Goal: Task Accomplishment & Management: Manage account settings

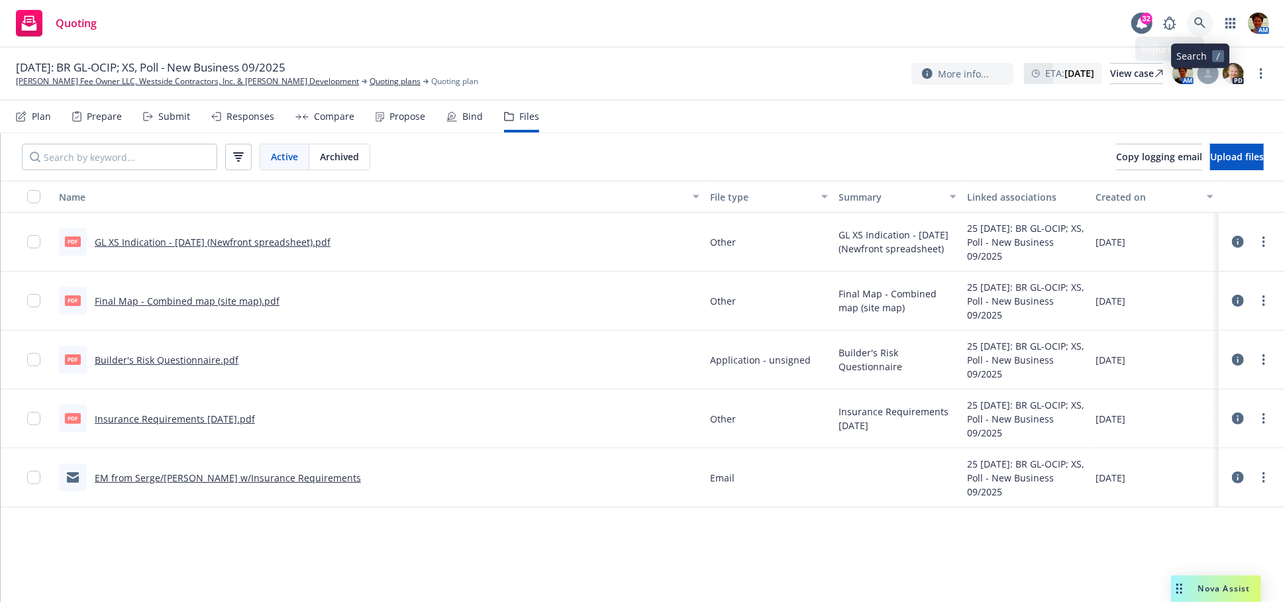
click at [1200, 26] on icon at bounding box center [1201, 23] width 12 height 12
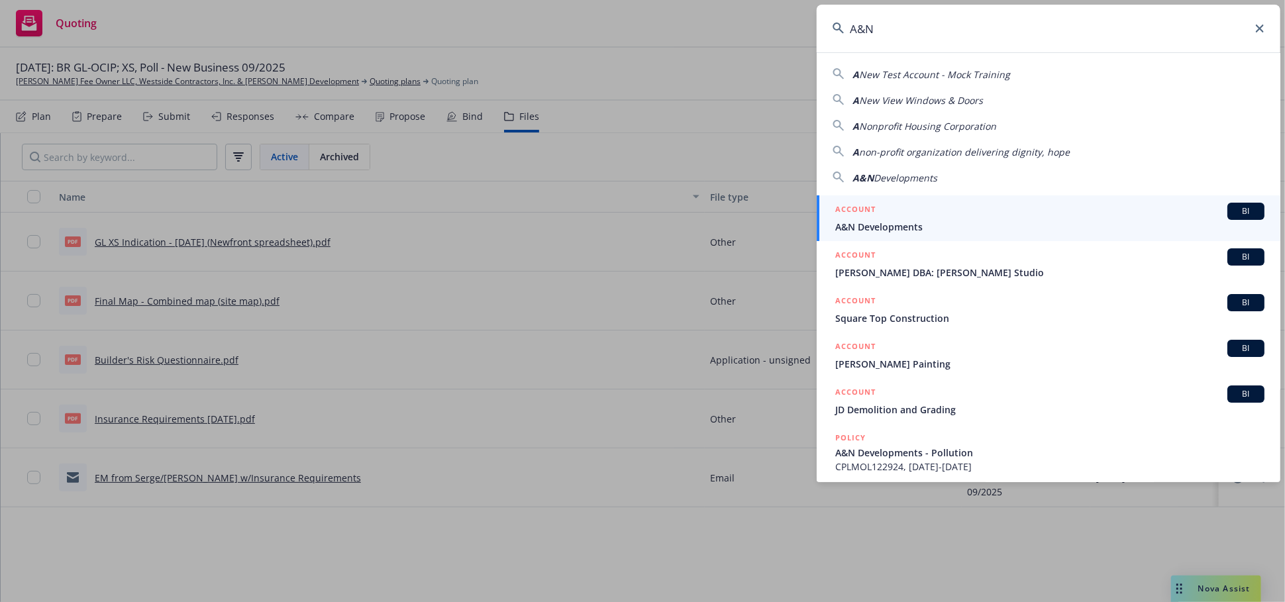
type input "A&N"
click at [832, 222] on link "ACCOUNT BI A&N Developments" at bounding box center [1049, 218] width 464 height 46
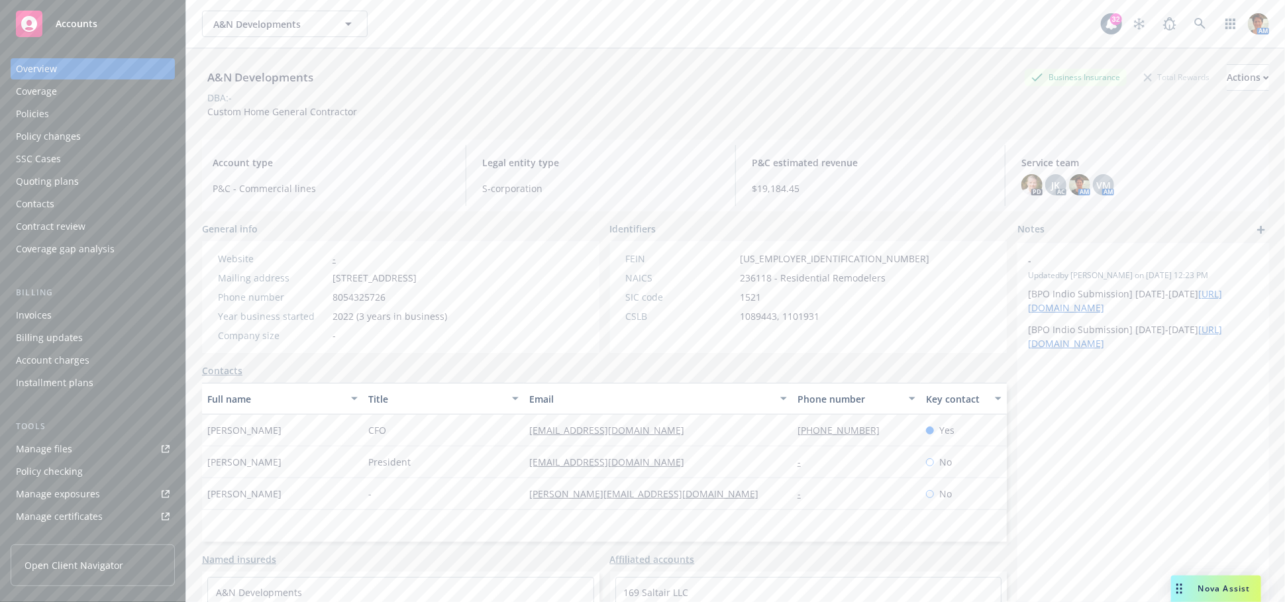
click at [89, 182] on div "Quoting plans" at bounding box center [93, 181] width 154 height 21
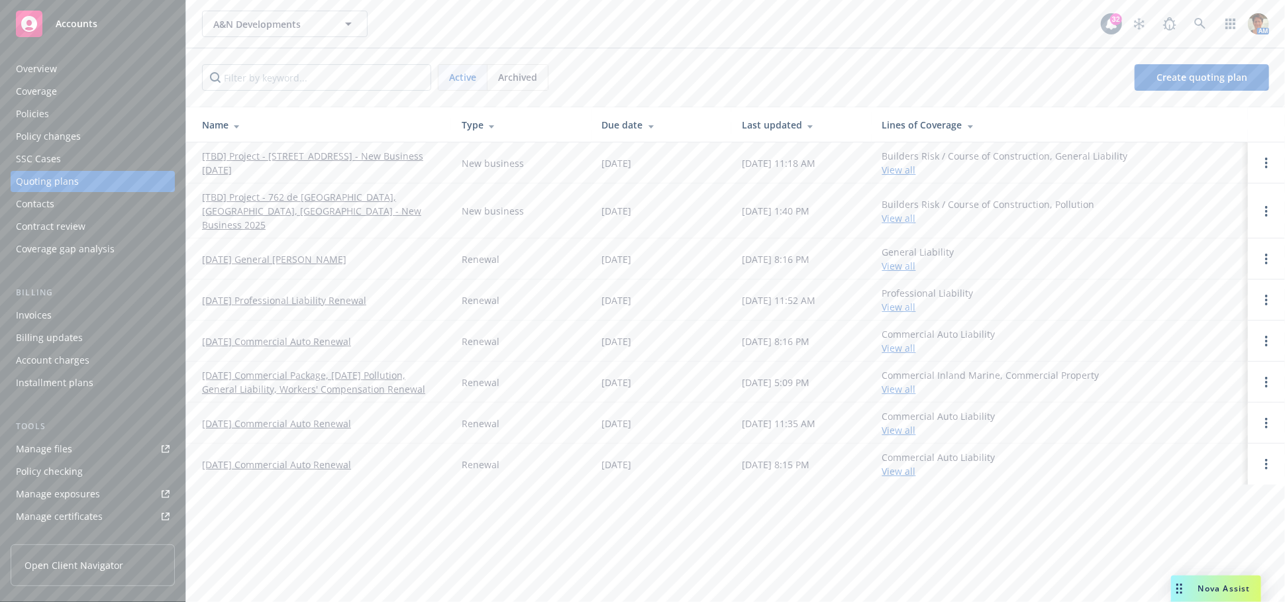
click at [300, 162] on link "[TBD] Project - 426 Swarthmore Ave, Pacific Palisades, CA - New Business 09/09/…" at bounding box center [321, 163] width 239 height 28
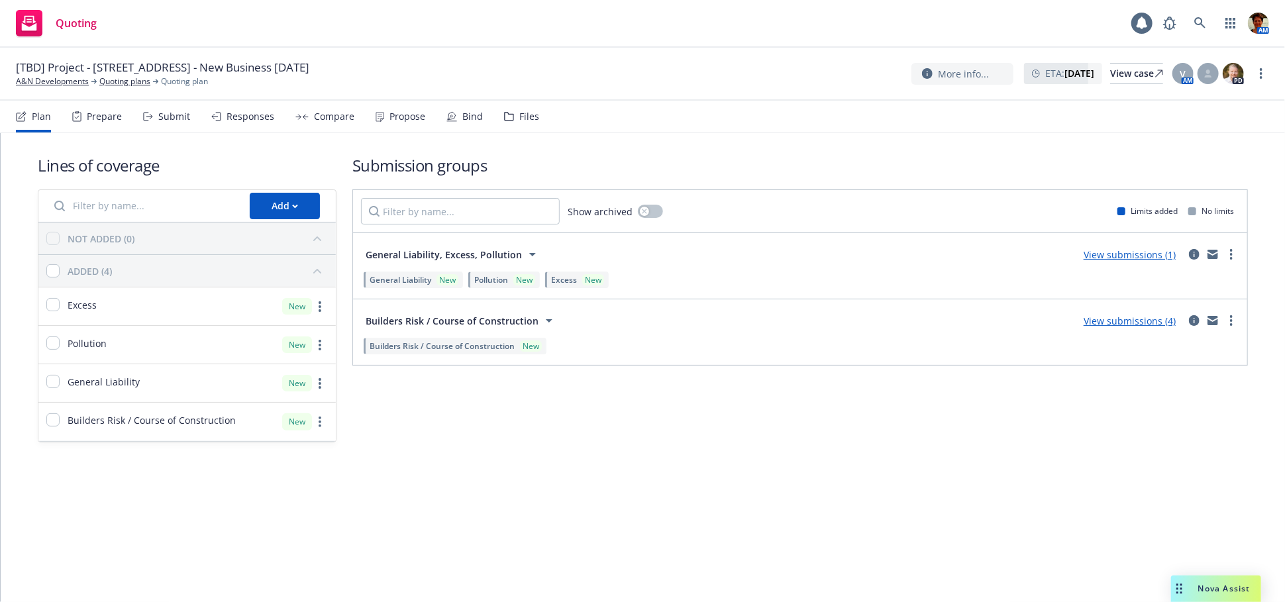
drag, startPoint x: 514, startPoint y: 116, endPoint x: 516, endPoint y: 132, distance: 16.1
click at [519, 117] on div "Files" at bounding box center [529, 116] width 20 height 11
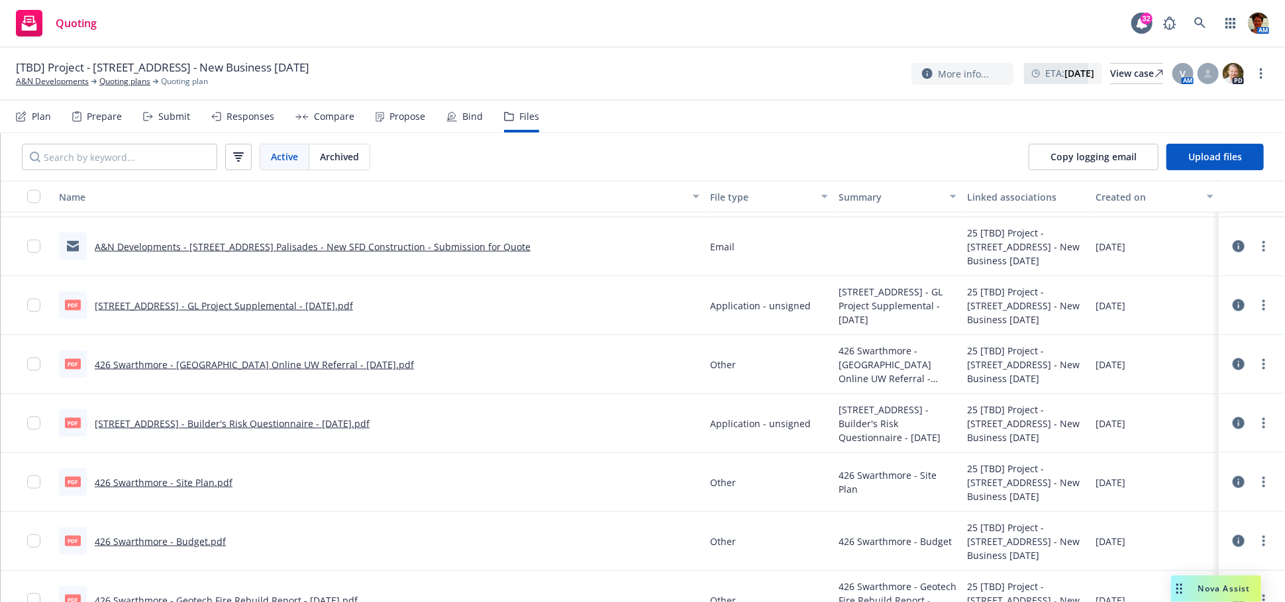
scroll to position [1131, 0]
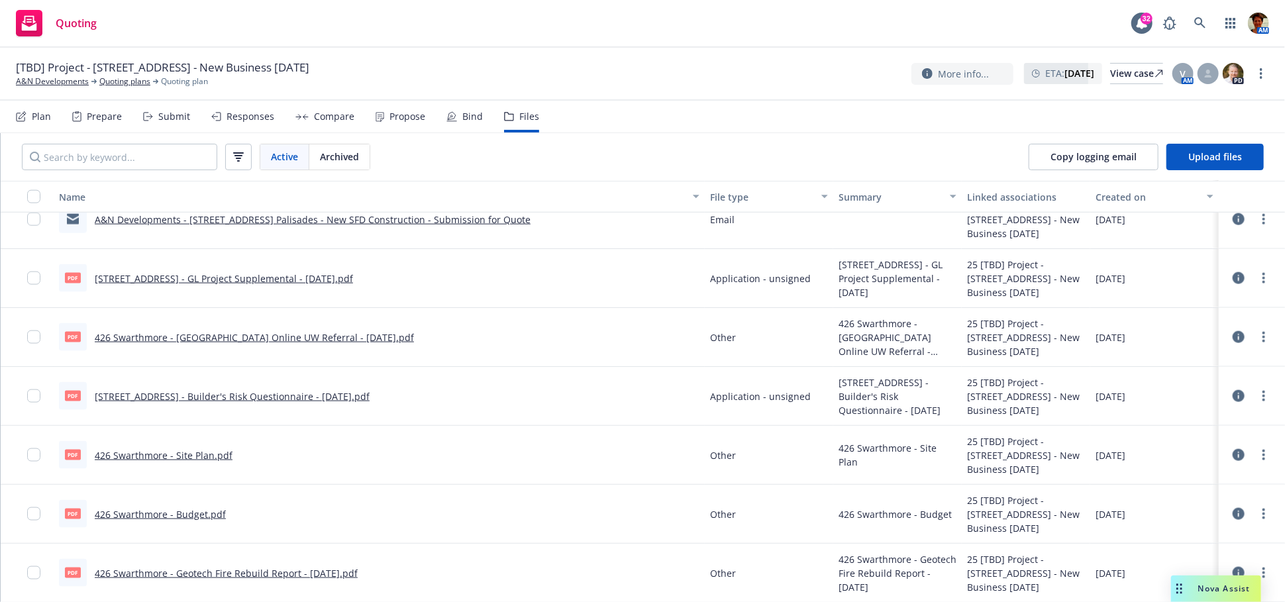
click at [165, 457] on link "426 Swarthmore - Site Plan.pdf" at bounding box center [164, 455] width 138 height 13
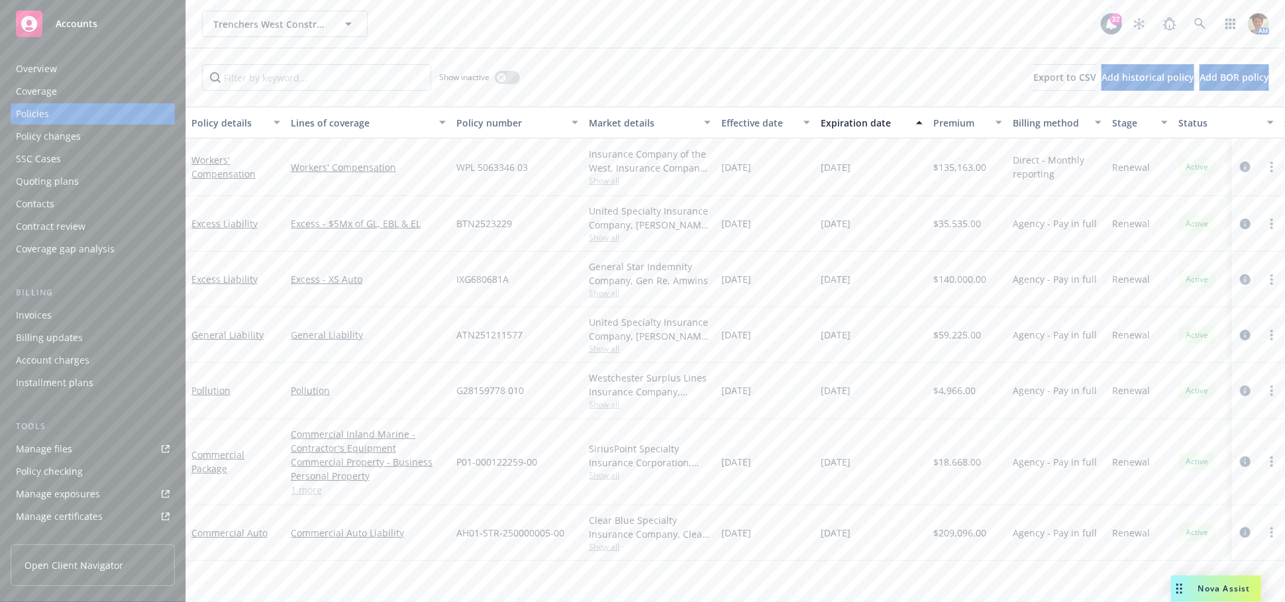
click at [46, 318] on div "Invoices" at bounding box center [34, 315] width 36 height 21
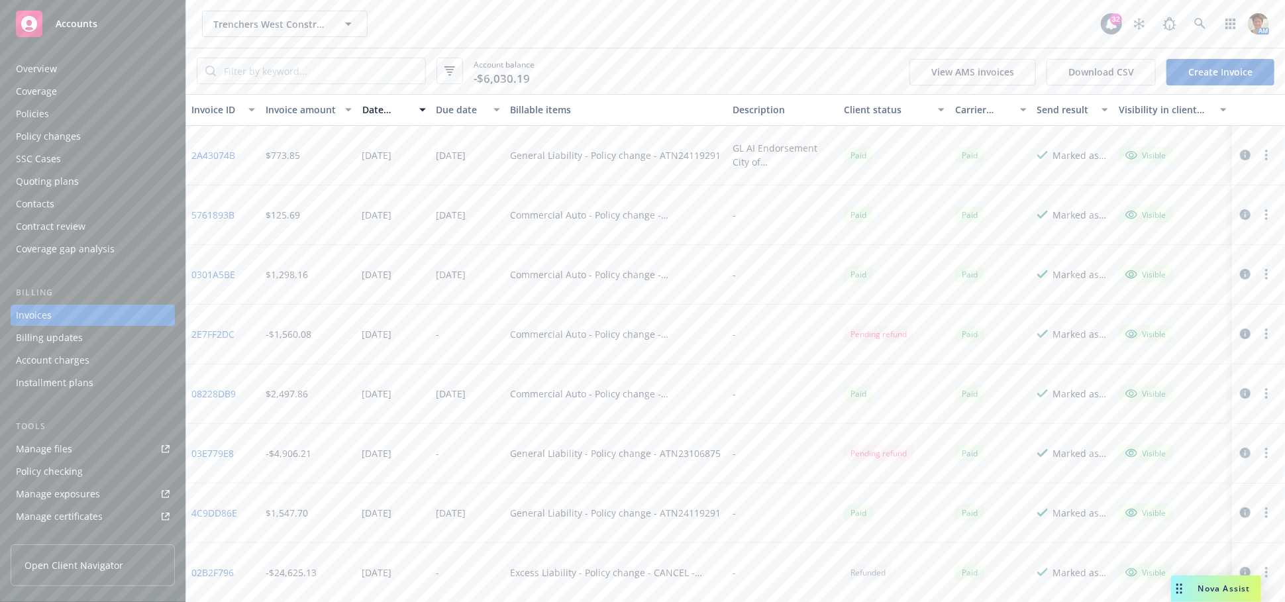
click at [1205, 74] on link "Create Invoice" at bounding box center [1221, 72] width 108 height 27
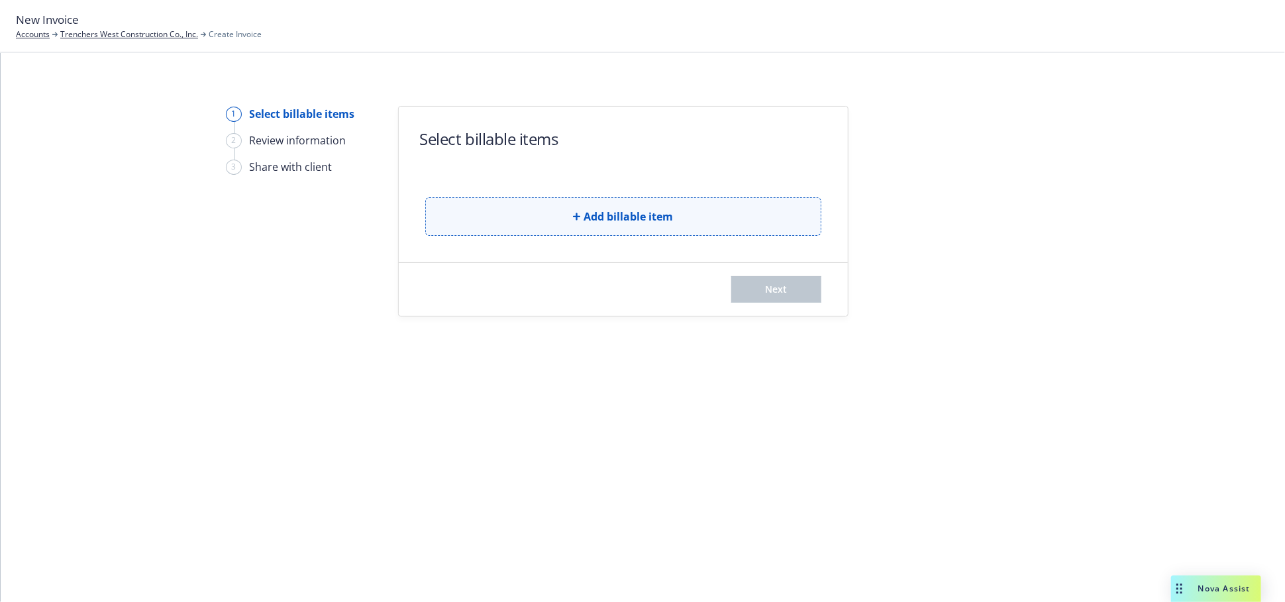
click at [610, 219] on span "Add billable item" at bounding box center [628, 217] width 89 height 16
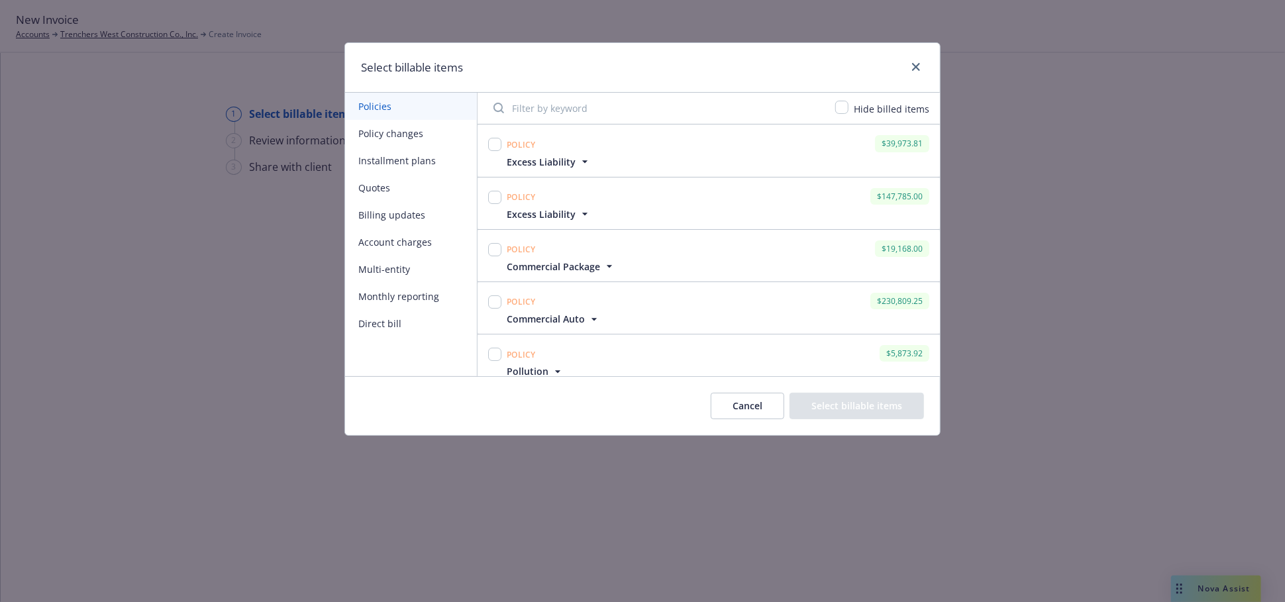
click at [381, 188] on button "Quotes" at bounding box center [411, 187] width 132 height 27
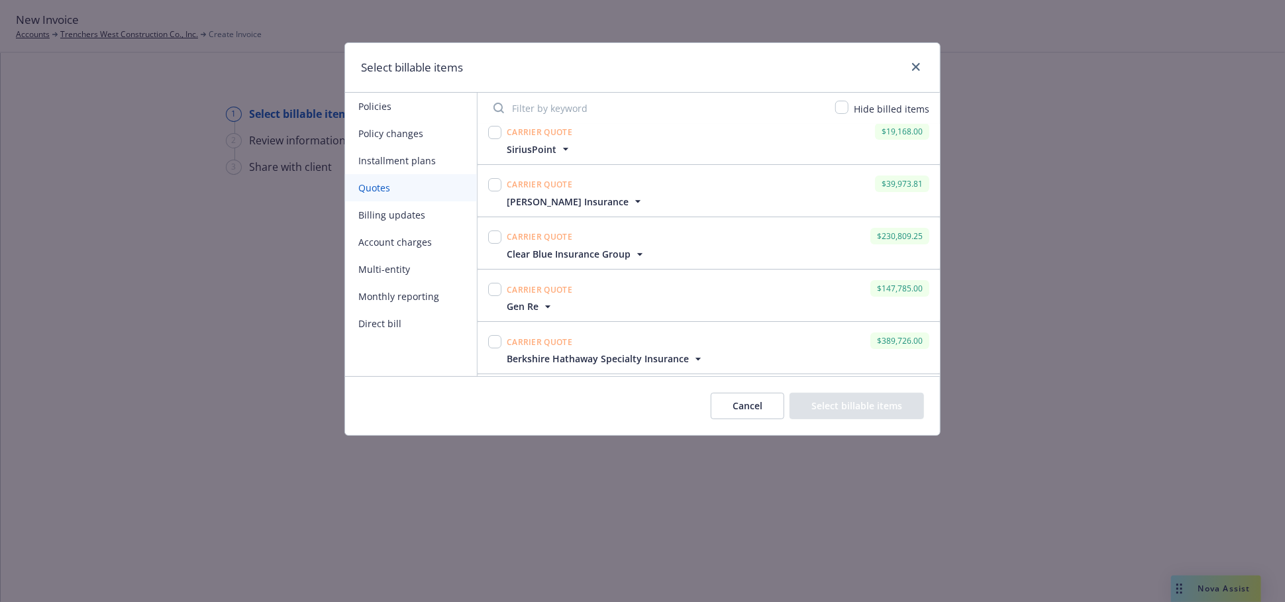
scroll to position [3028, 0]
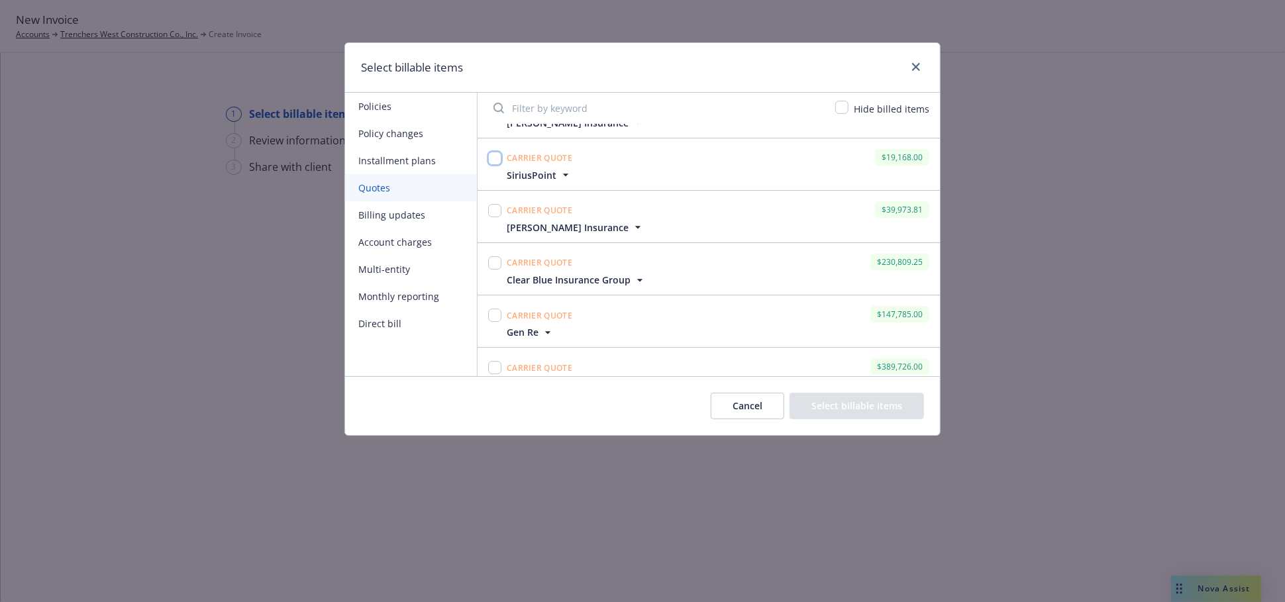
click at [493, 156] on input "checkbox" at bounding box center [494, 158] width 13 height 13
checkbox input "true"
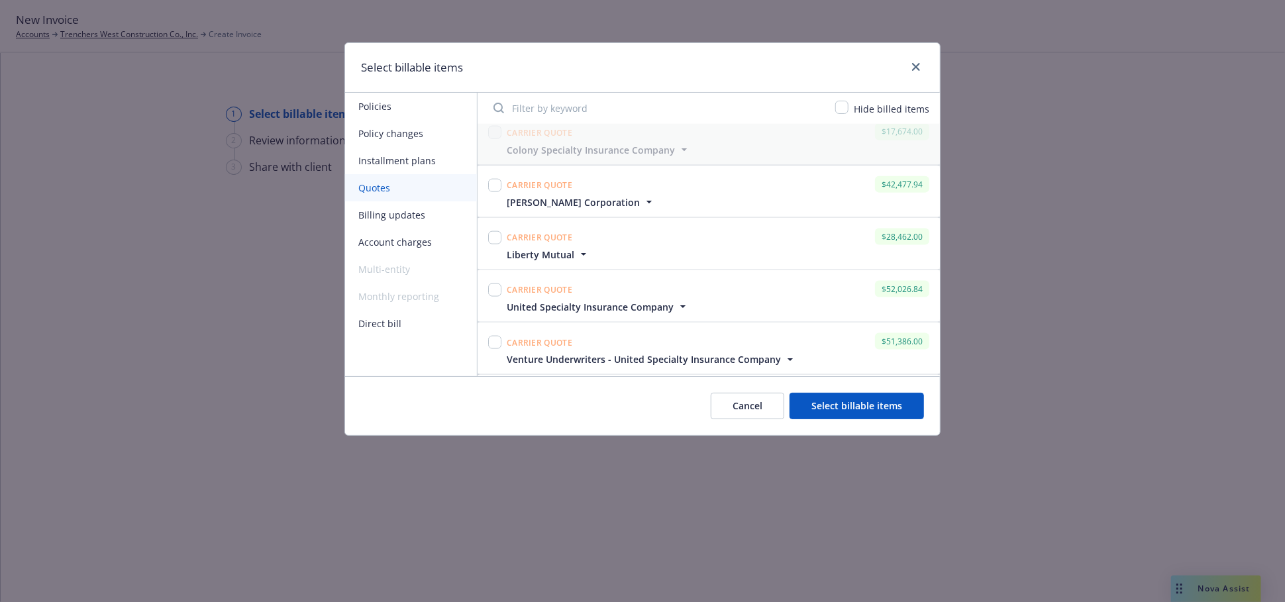
scroll to position [893, 0]
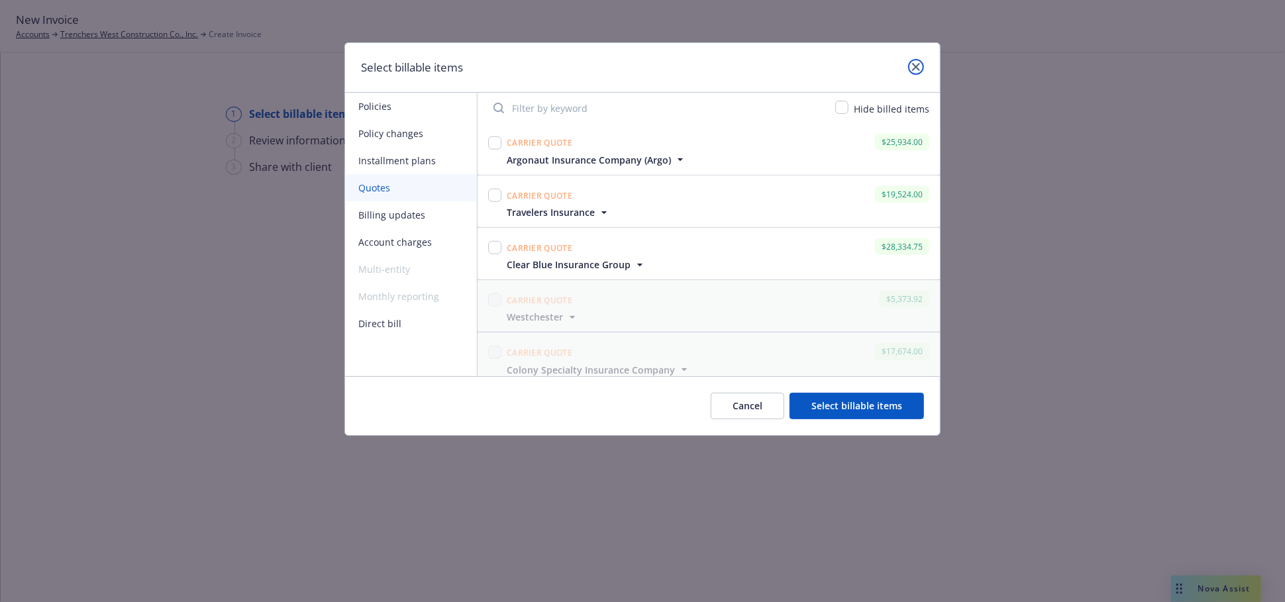
click at [916, 67] on icon "close" at bounding box center [916, 67] width 8 height 8
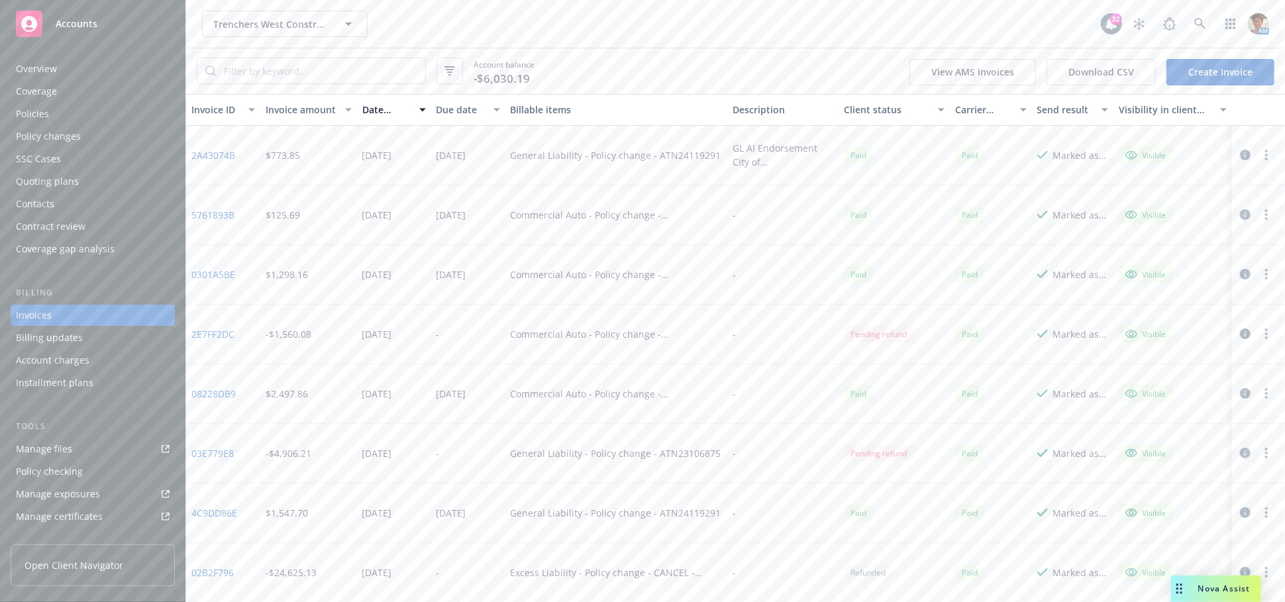
click at [64, 114] on div "Policies" at bounding box center [93, 113] width 154 height 21
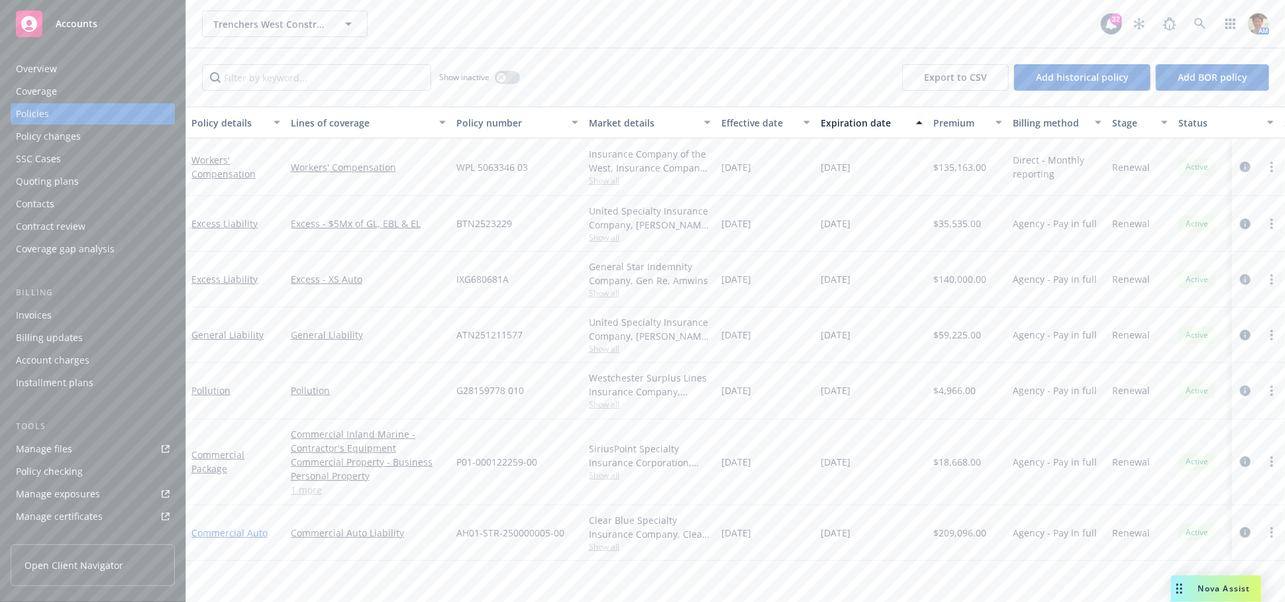
click at [257, 533] on link "Commercial Auto" at bounding box center [229, 533] width 76 height 13
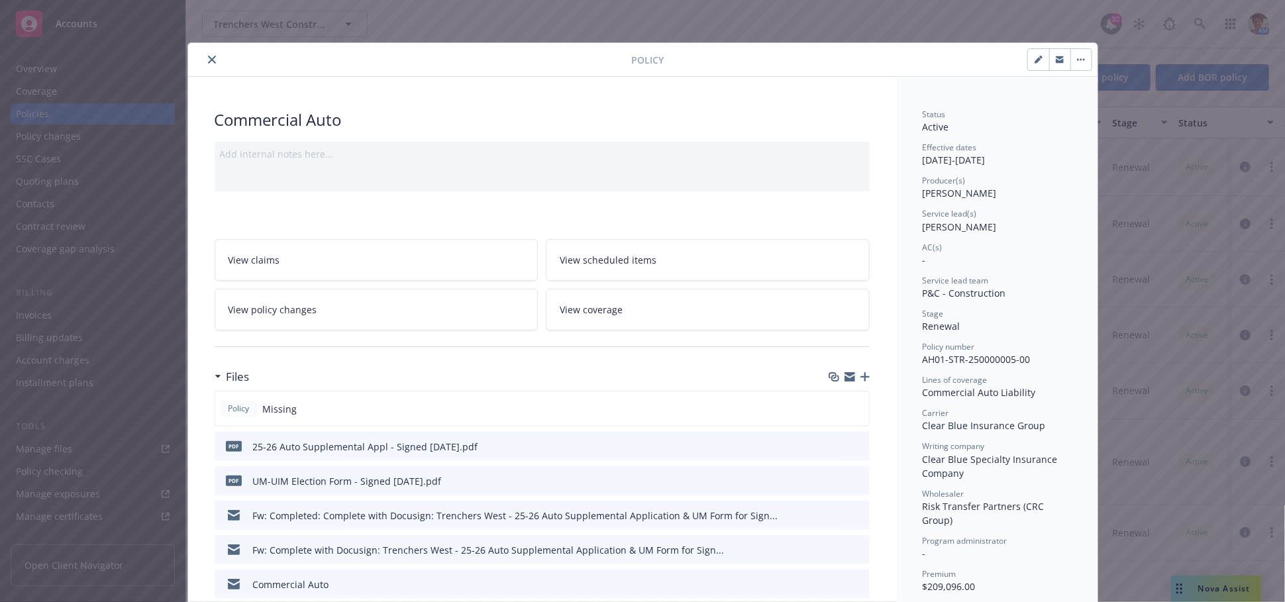
click at [333, 306] on link "View policy changes" at bounding box center [377, 310] width 324 height 42
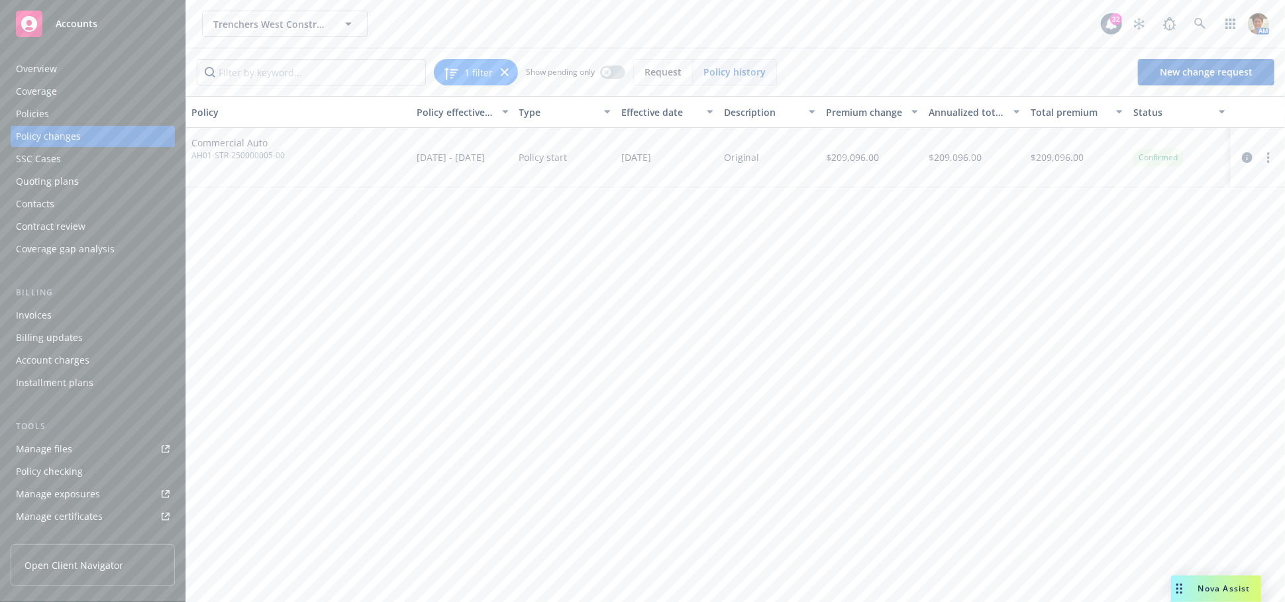
click at [42, 139] on div "Policy changes" at bounding box center [48, 136] width 65 height 21
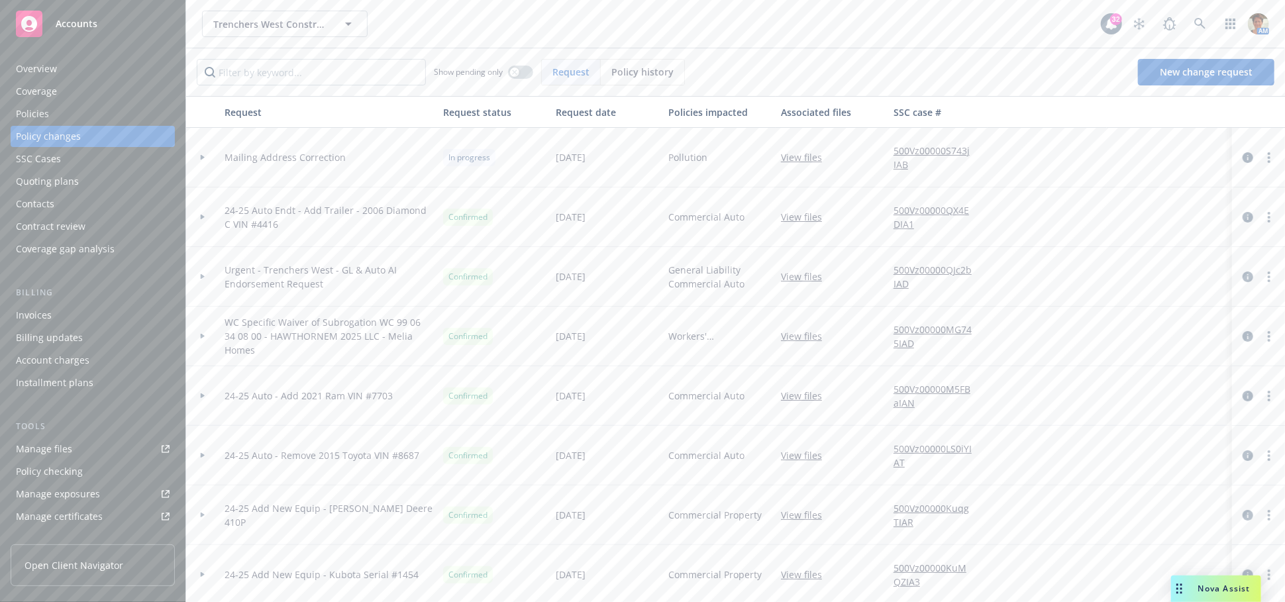
click at [41, 106] on div "Policies" at bounding box center [32, 113] width 33 height 21
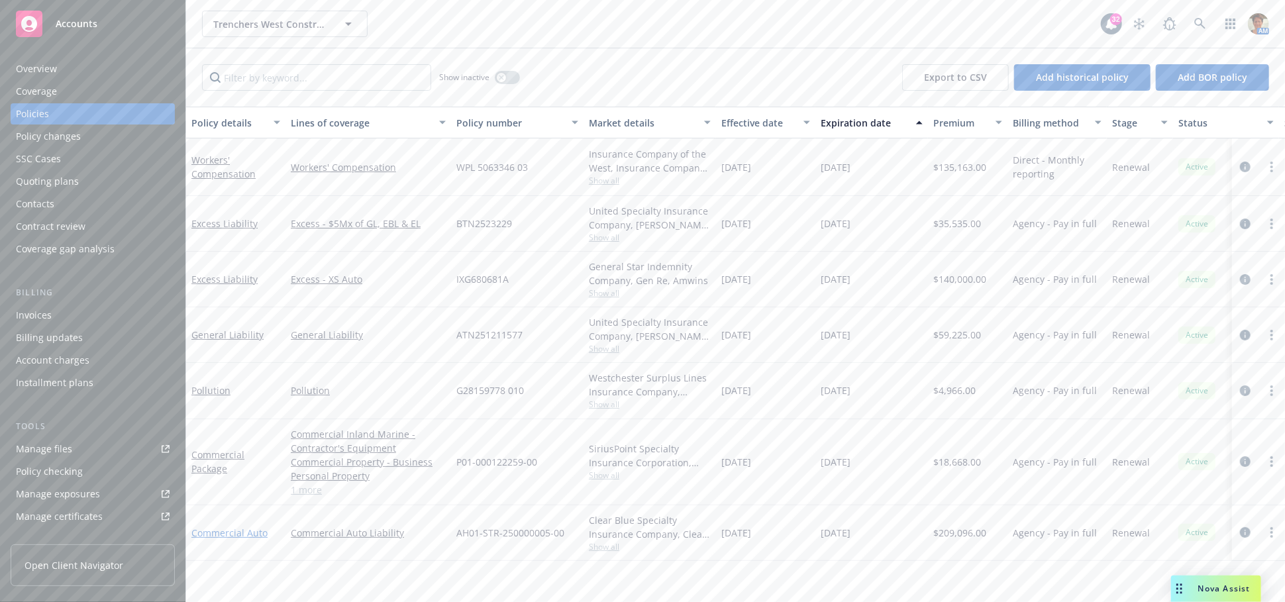
click at [219, 531] on link "Commercial Auto" at bounding box center [229, 533] width 76 height 13
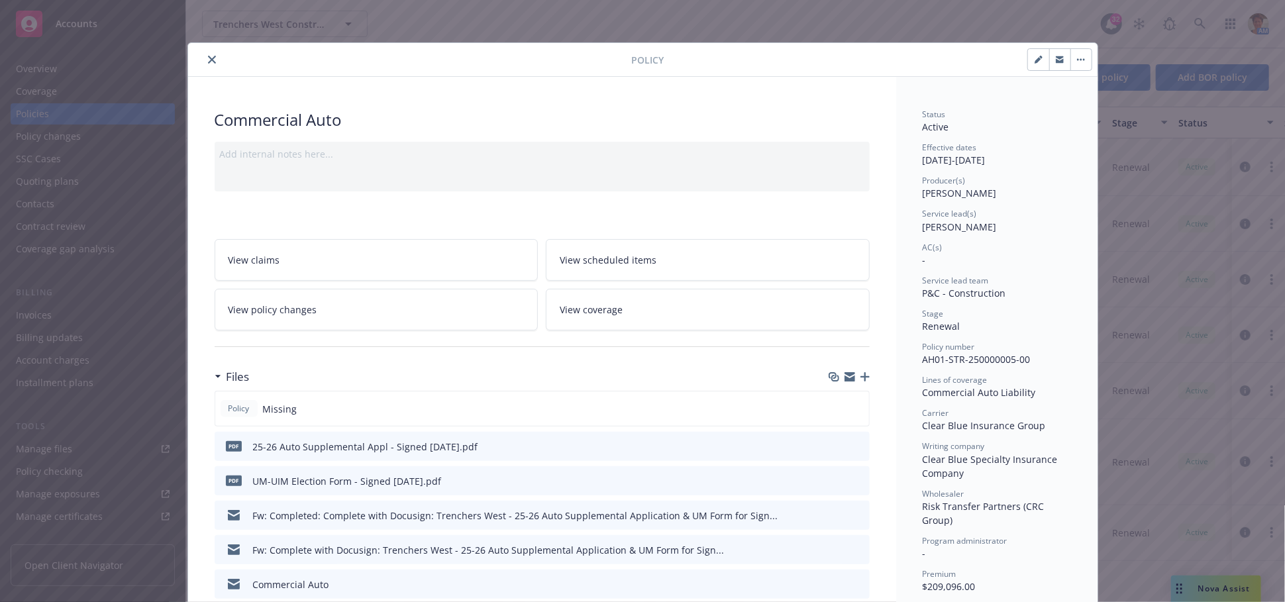
scroll to position [39, 0]
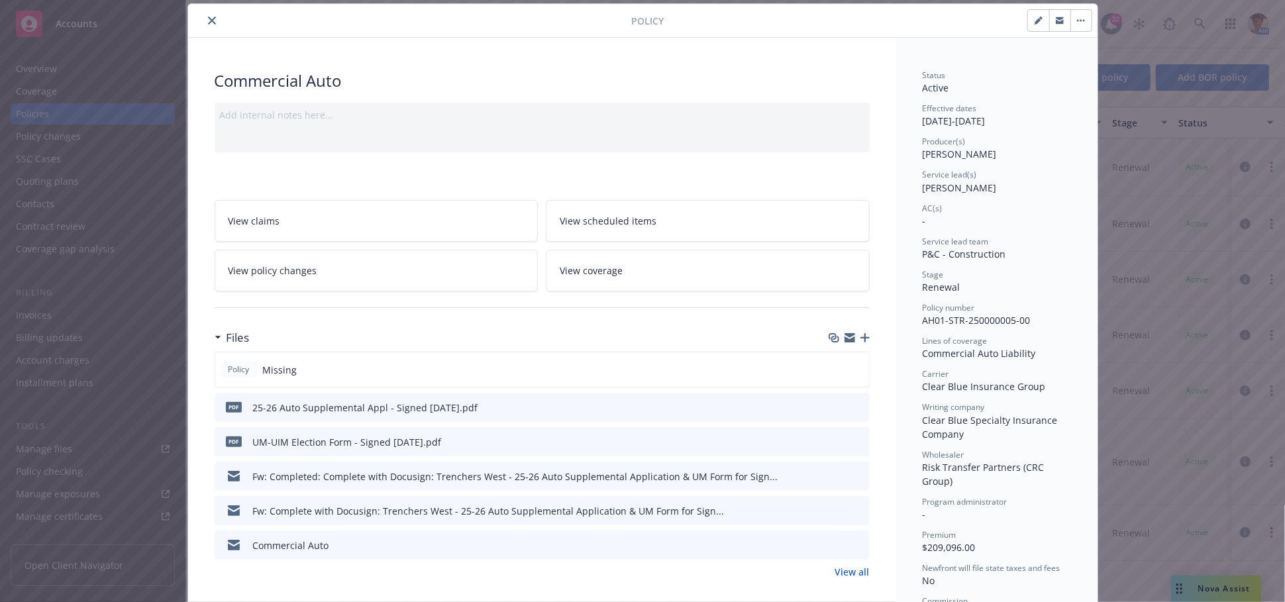
drag, startPoint x: 203, startPoint y: 16, endPoint x: 217, endPoint y: 75, distance: 60.7
click at [208, 17] on icon "close" at bounding box center [212, 21] width 8 height 8
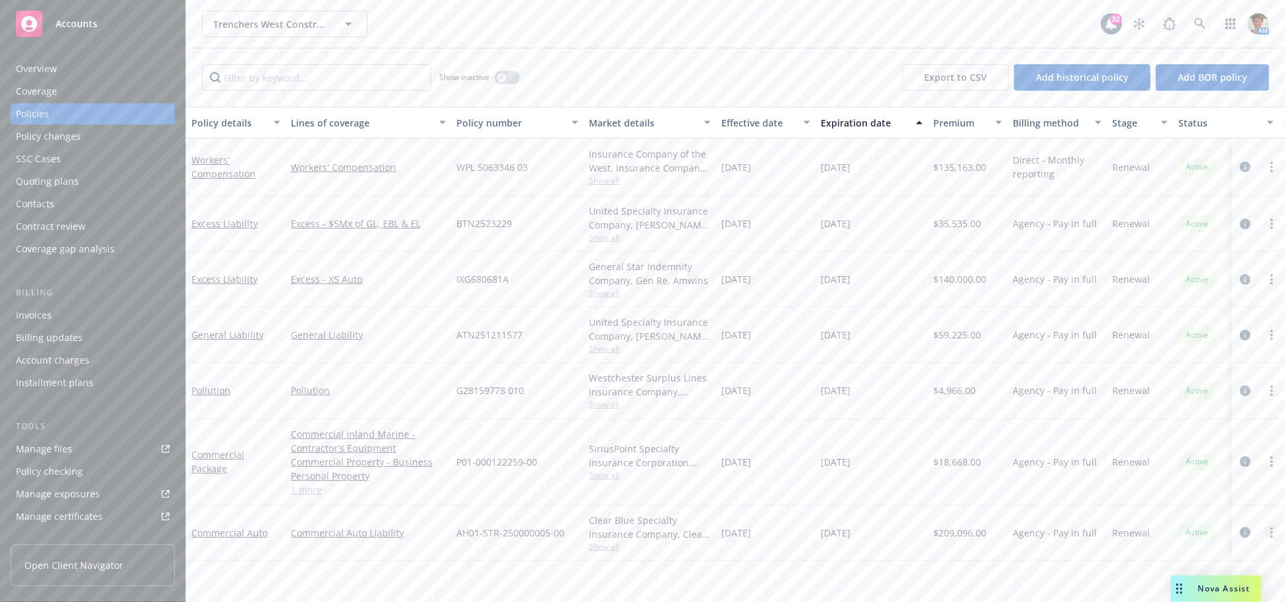
click at [1272, 535] on circle "more" at bounding box center [1272, 536] width 3 height 3
click at [227, 533] on link "Commercial Auto" at bounding box center [229, 533] width 76 height 13
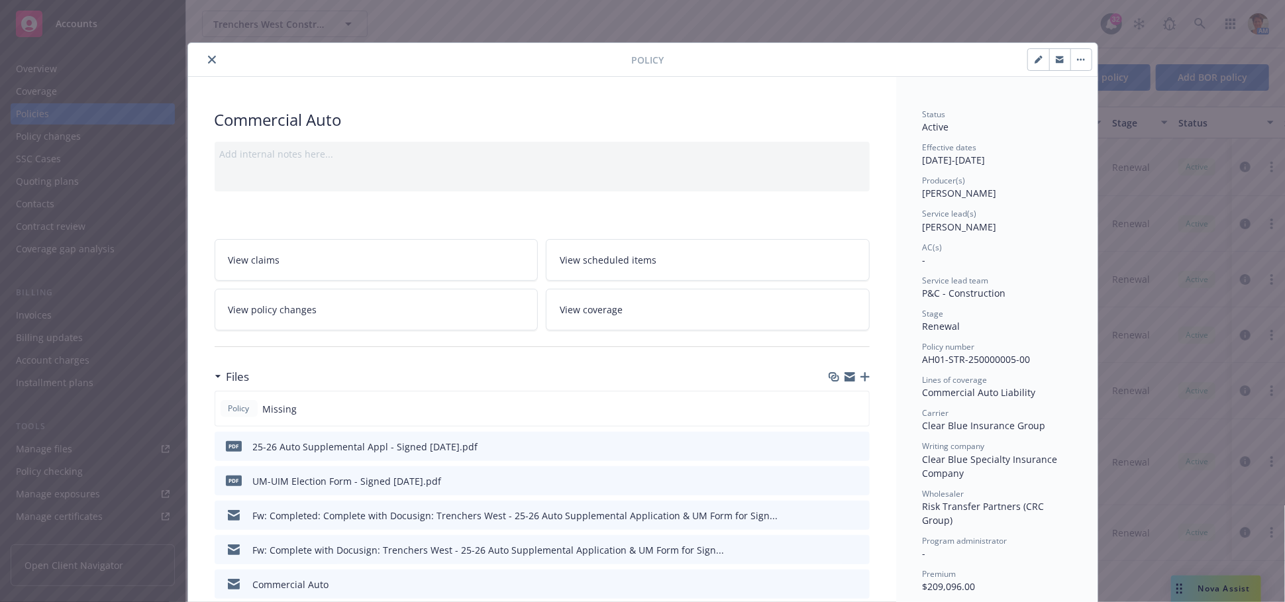
scroll to position [39, 0]
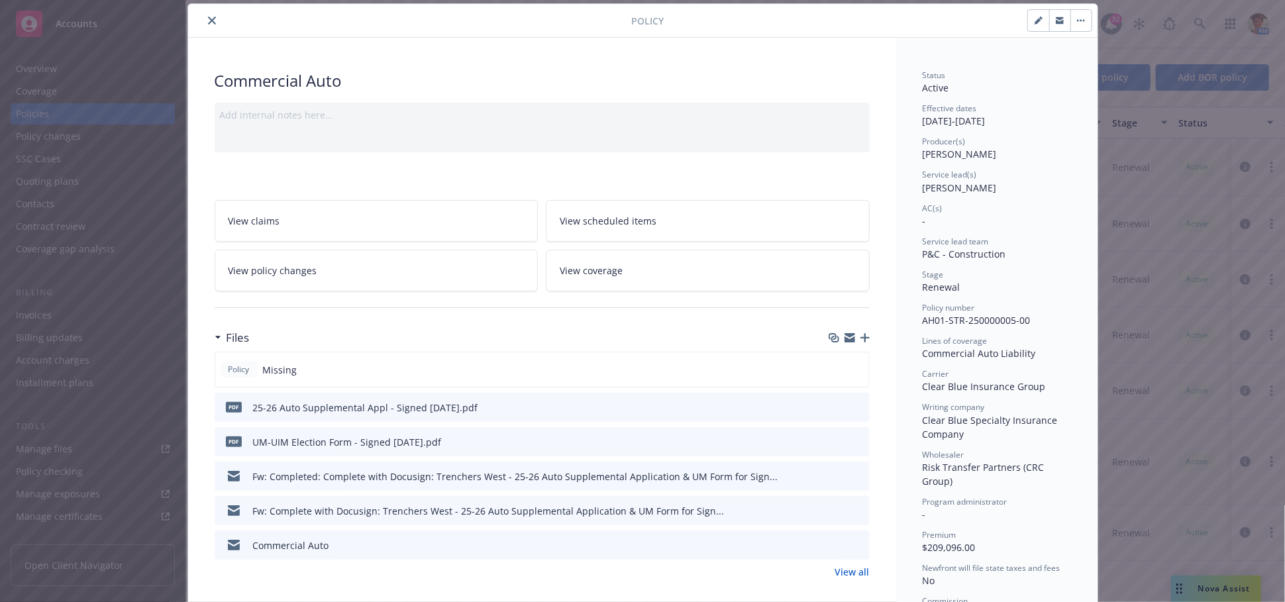
type input "$6,332.88"
type input "$379.97"
type input "$2,000.00"
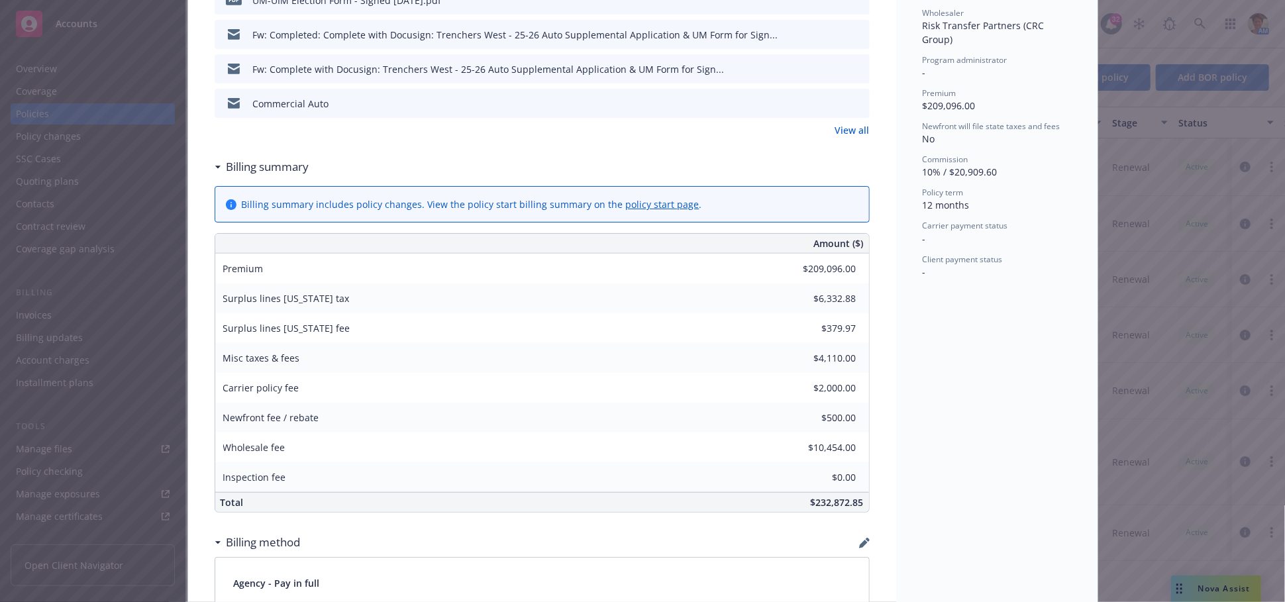
scroll to position [0, 0]
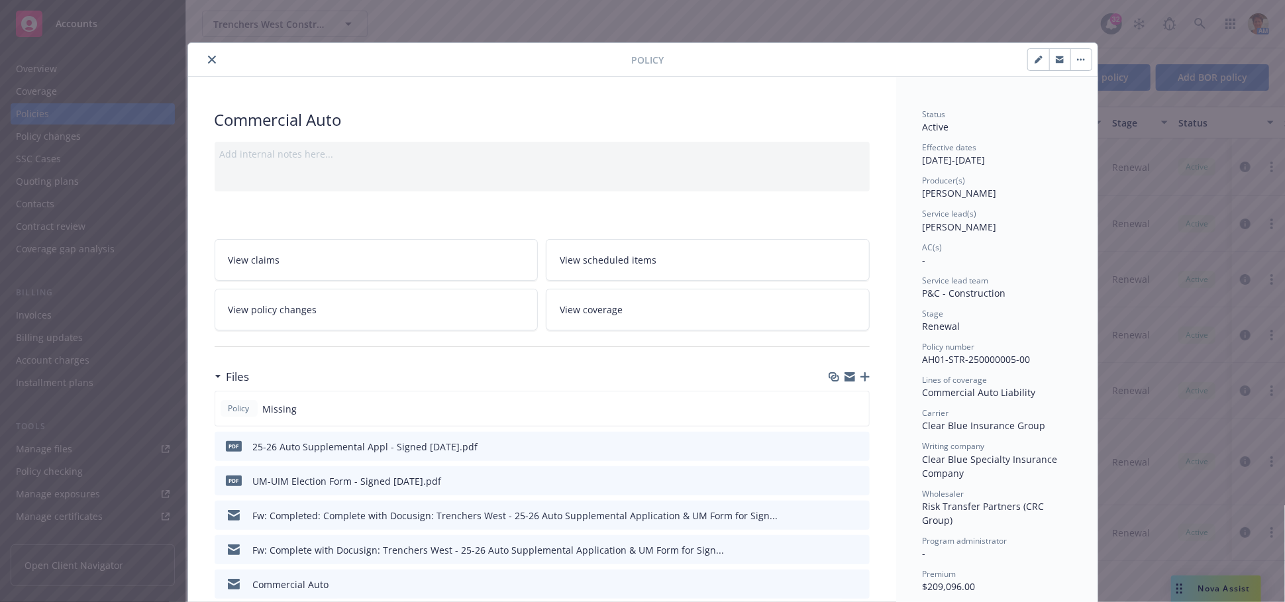
click at [208, 56] on icon "close" at bounding box center [212, 60] width 8 height 8
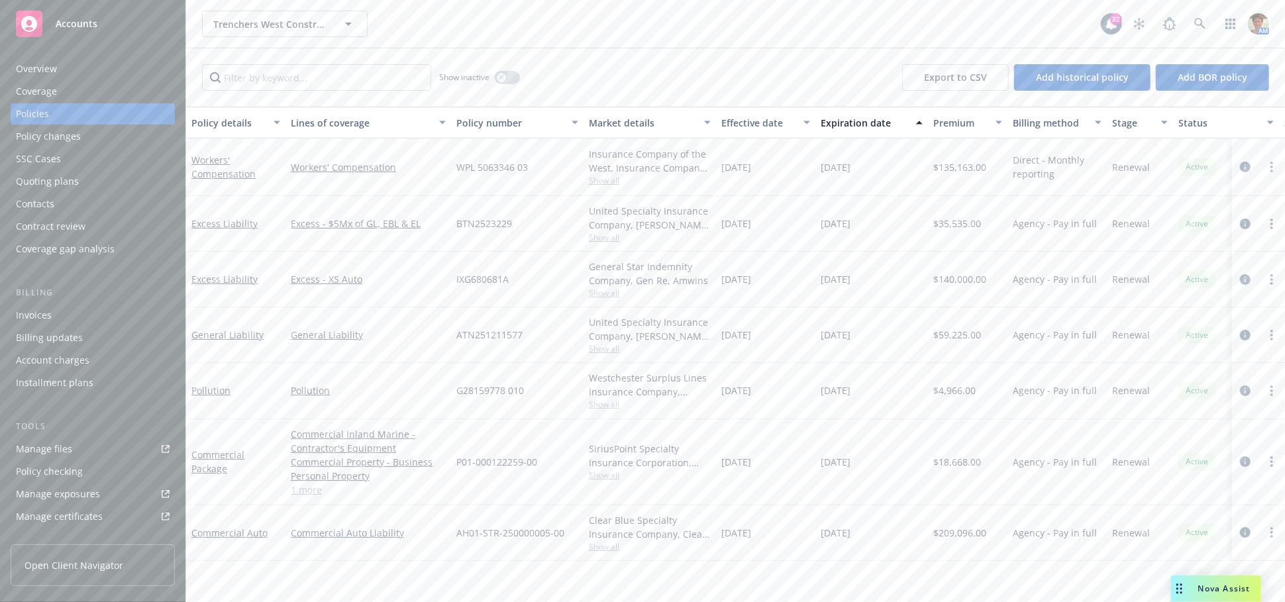
click at [52, 318] on div "Invoices" at bounding box center [93, 315] width 154 height 21
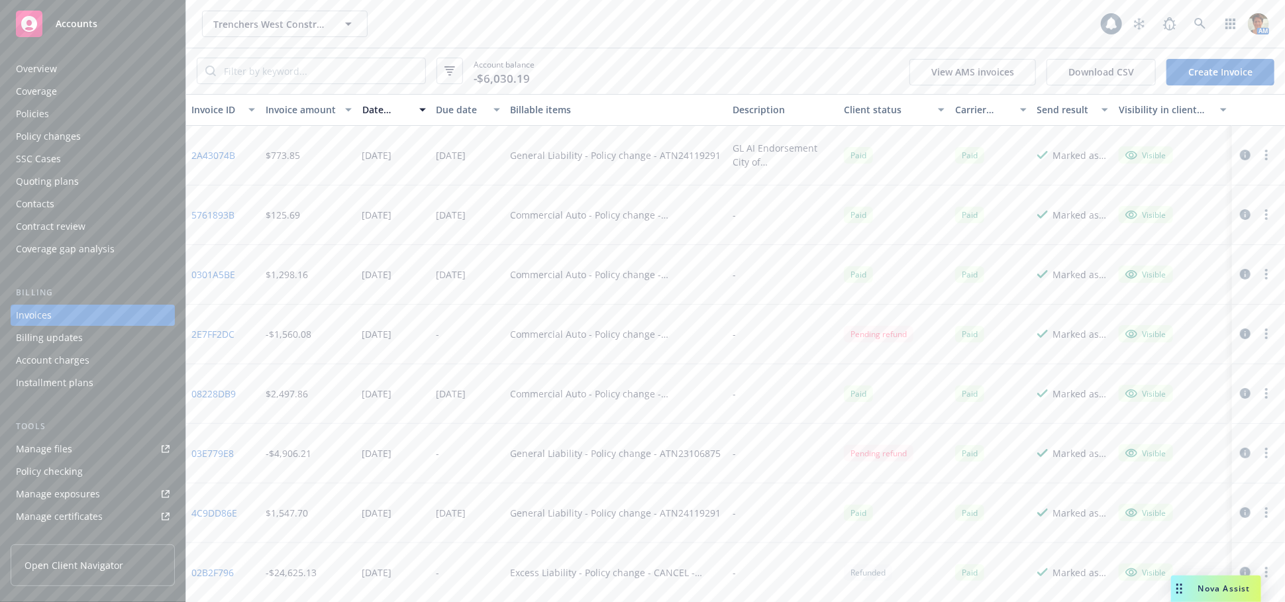
click at [1224, 71] on link "Create Invoice" at bounding box center [1221, 72] width 108 height 27
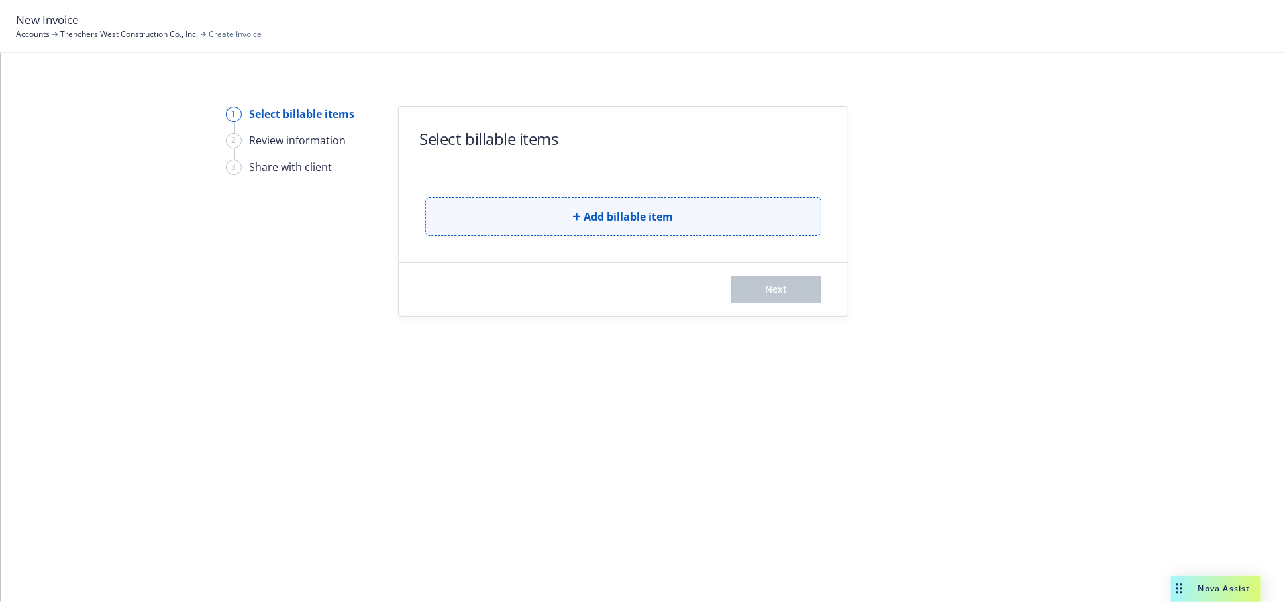
click at [622, 214] on span "Add billable item" at bounding box center [628, 217] width 89 height 16
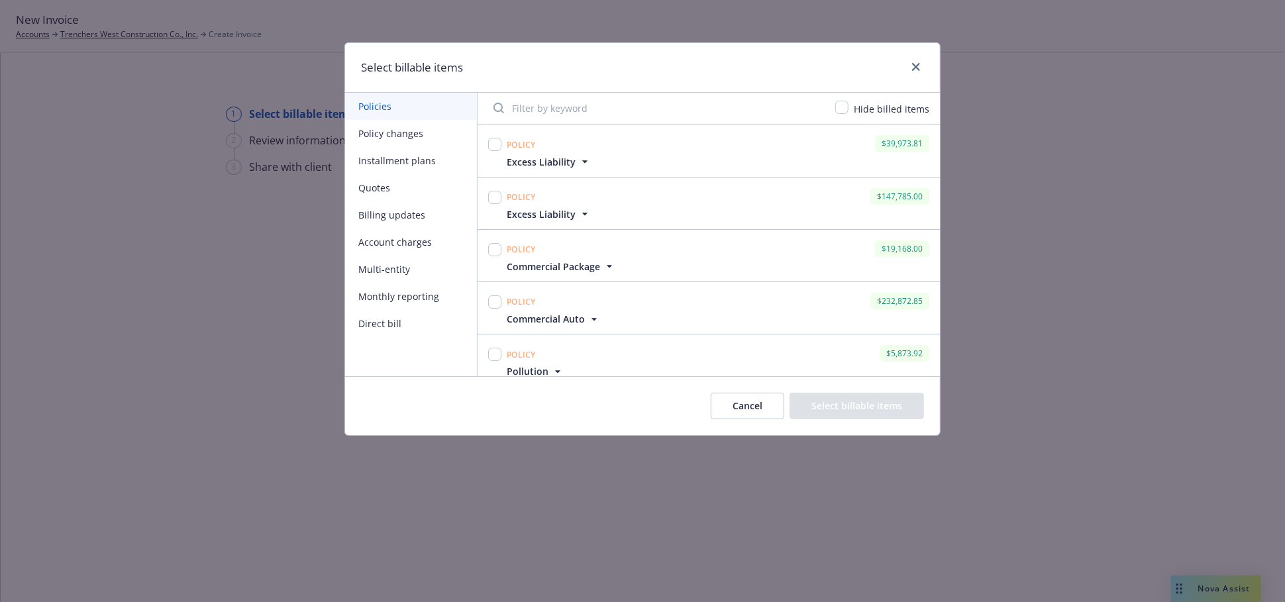
click at [385, 186] on button "Quotes" at bounding box center [411, 187] width 132 height 27
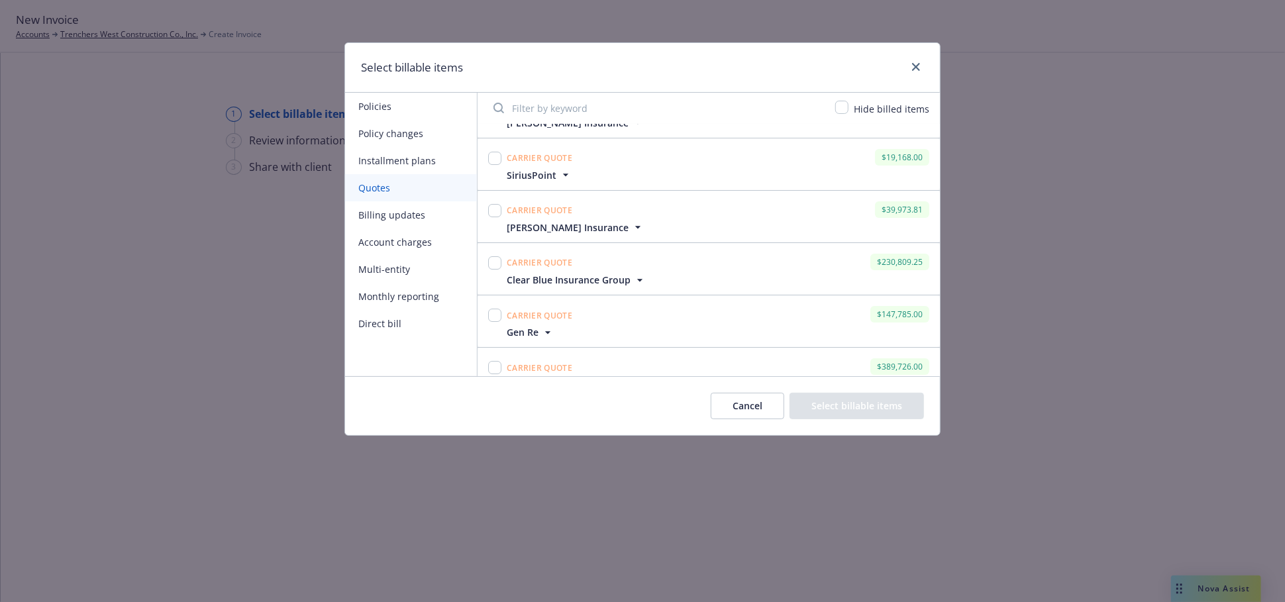
scroll to position [2955, 0]
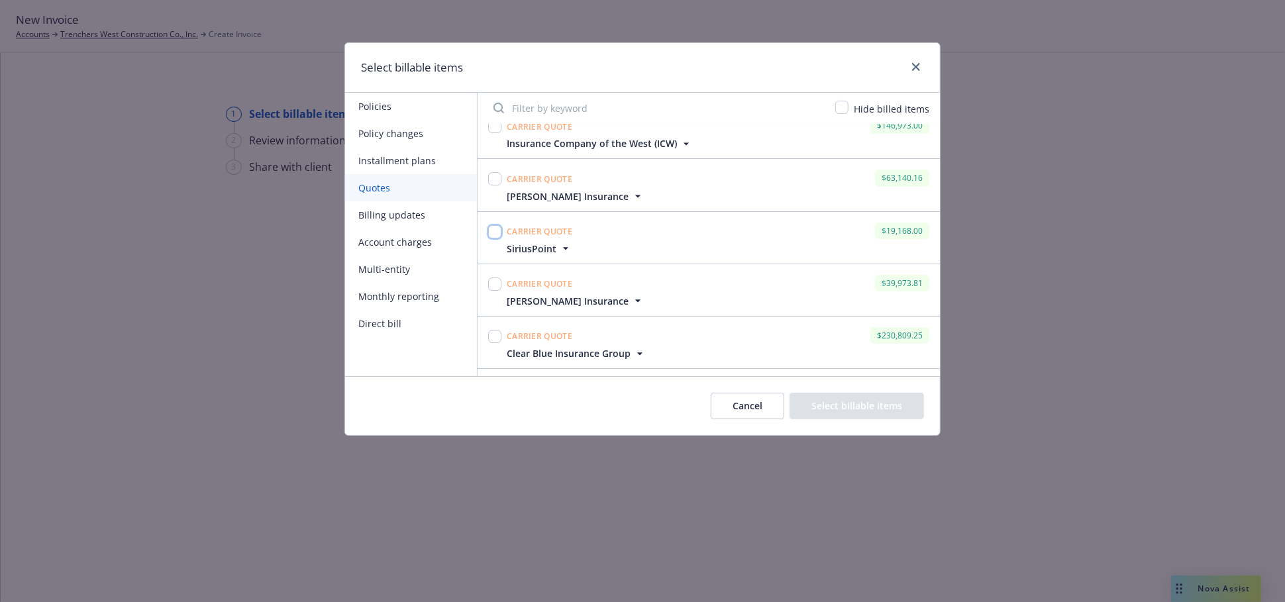
click at [495, 227] on input "checkbox" at bounding box center [494, 231] width 13 height 13
checkbox input "true"
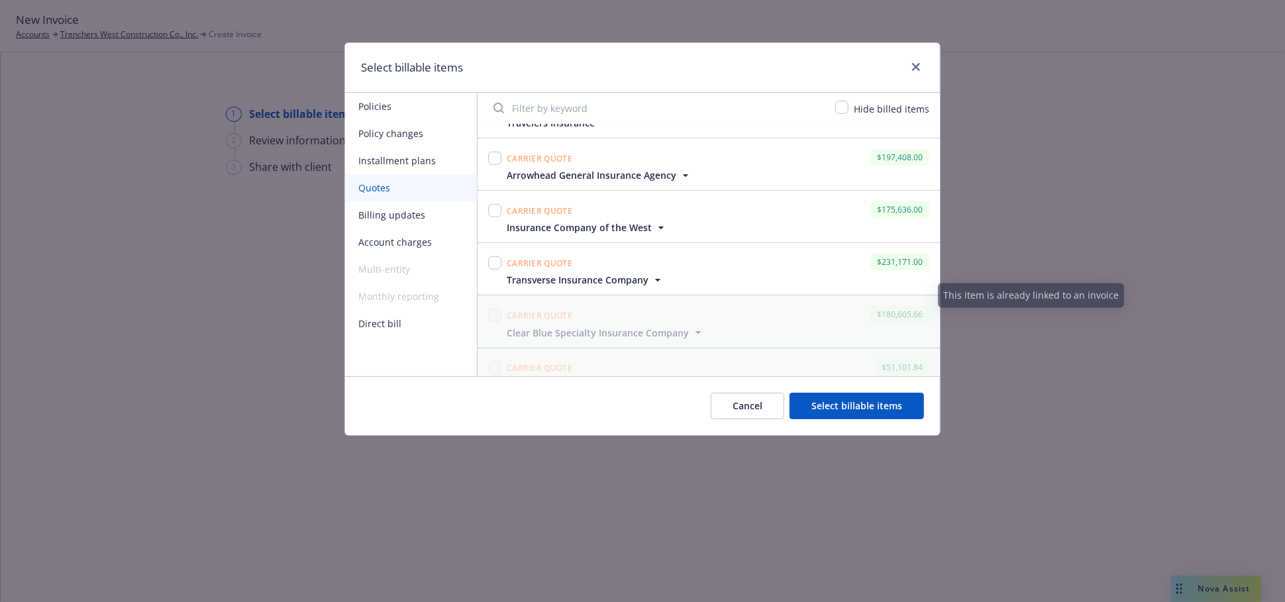
scroll to position [588, 0]
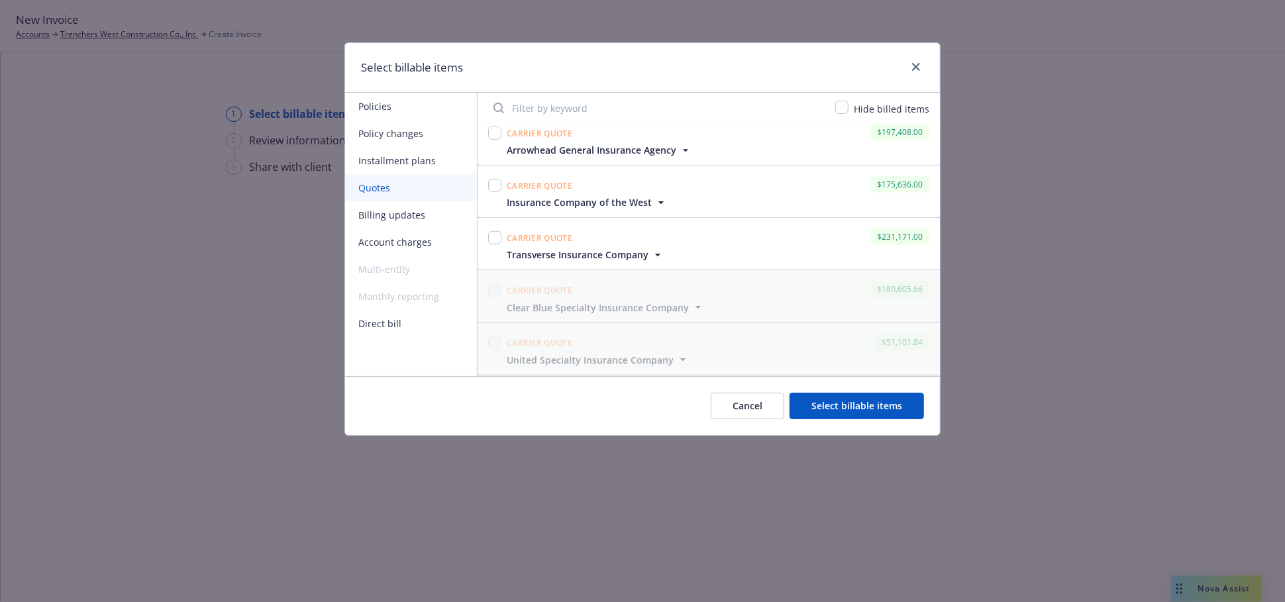
click at [376, 105] on button "Policies" at bounding box center [411, 106] width 132 height 27
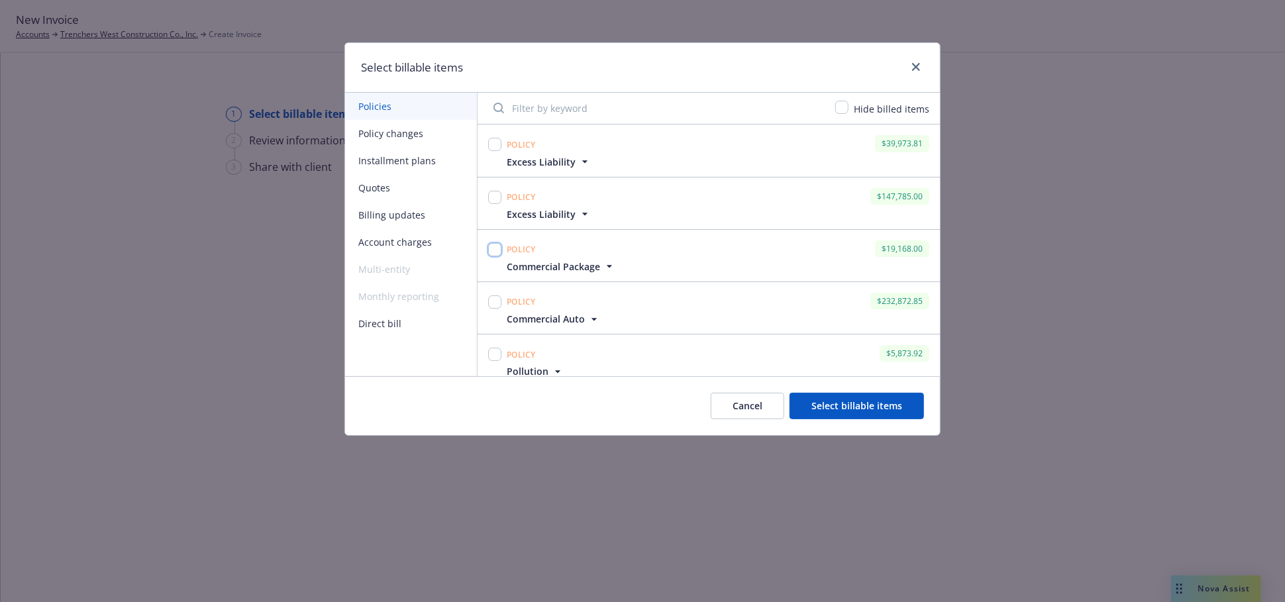
click at [497, 246] on input "checkbox" at bounding box center [494, 249] width 13 height 13
checkbox input "true"
click at [494, 299] on input "checkbox" at bounding box center [494, 302] width 13 height 13
checkbox input "true"
click at [493, 192] on input "checkbox" at bounding box center [494, 197] width 13 height 13
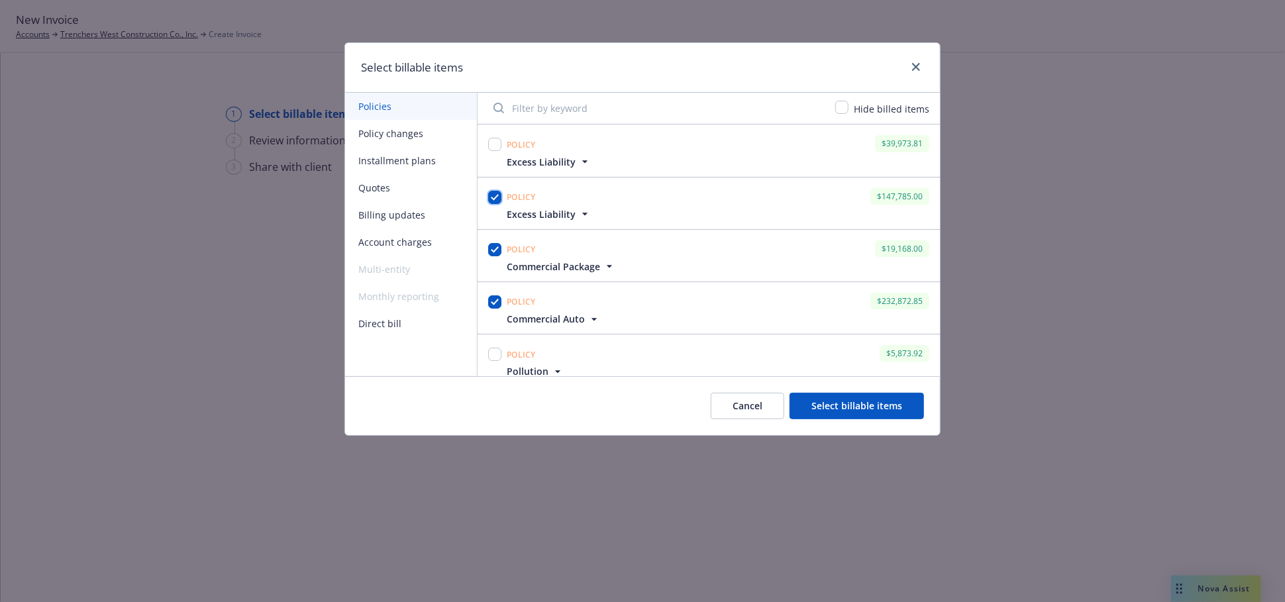
checkbox input "true"
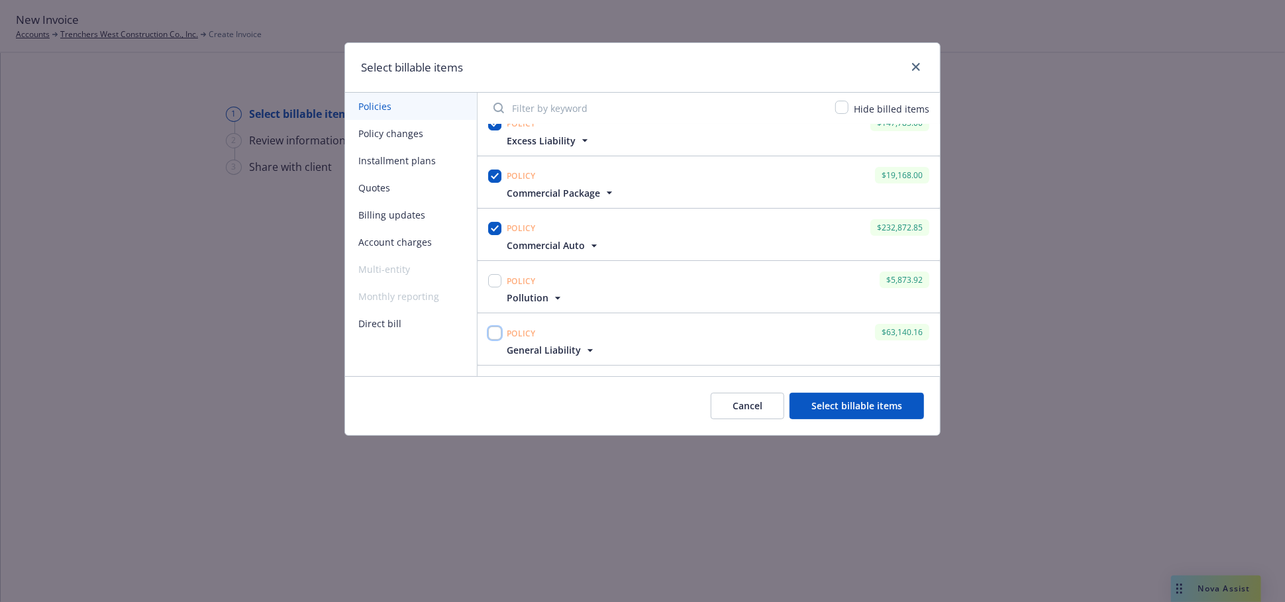
click at [494, 335] on input "checkbox" at bounding box center [494, 333] width 13 height 13
checkbox input "true"
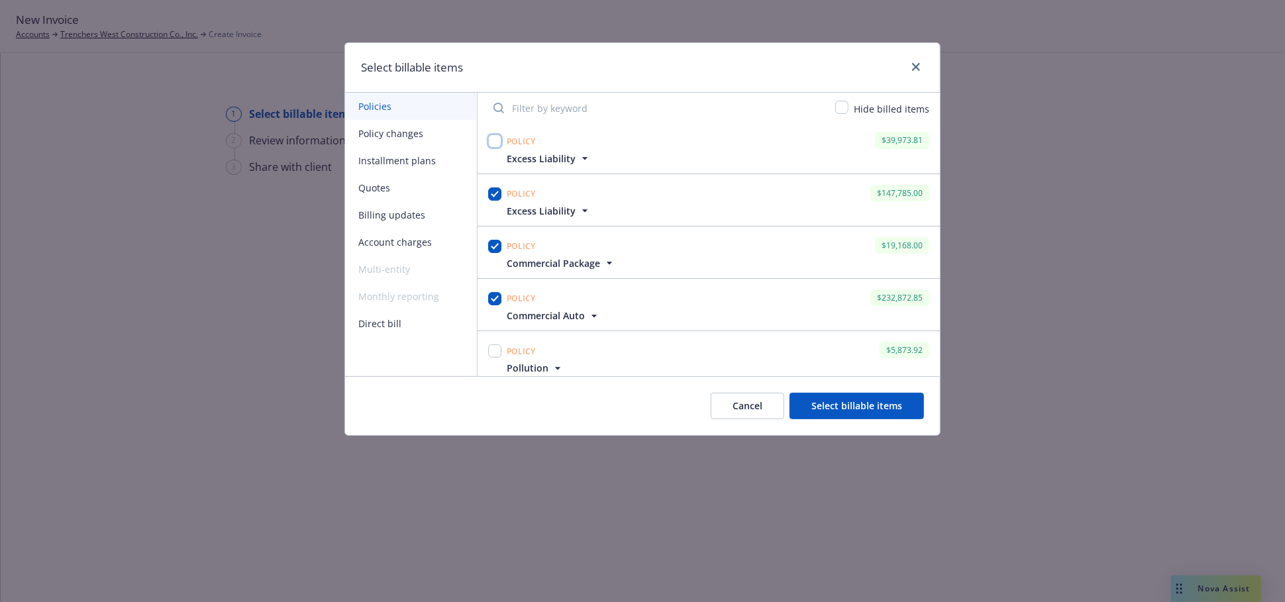
click at [495, 140] on input "checkbox" at bounding box center [494, 141] width 13 height 13
checkbox input "true"
click at [493, 358] on input "checkbox" at bounding box center [494, 354] width 13 height 13
checkbox input "true"
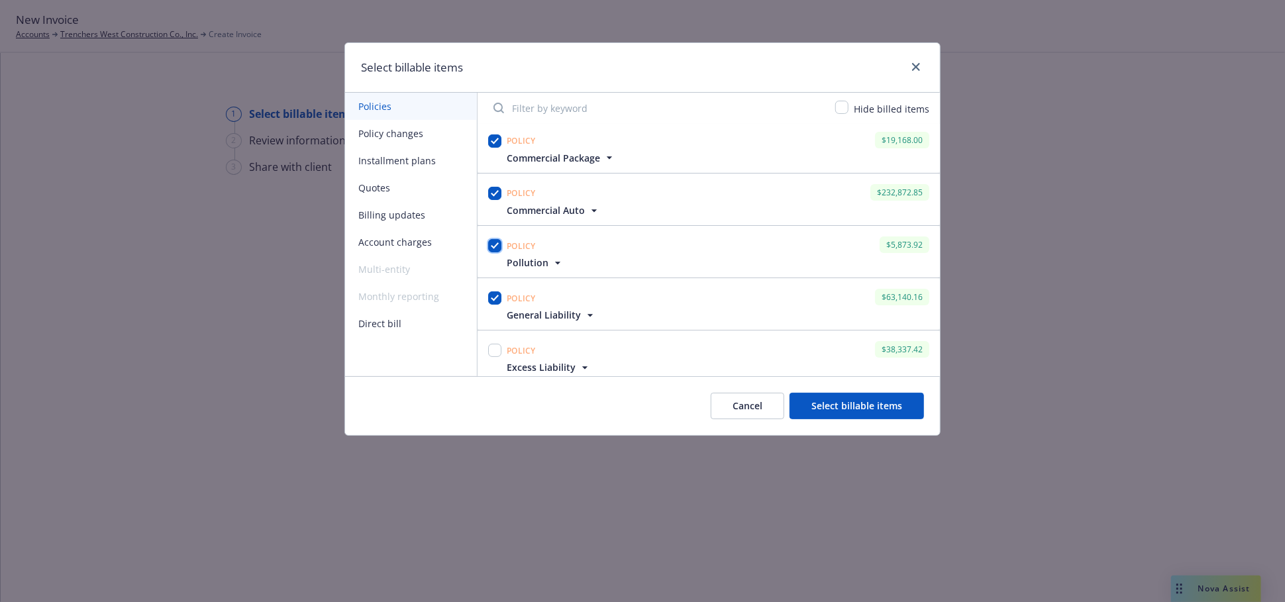
scroll to position [147, 0]
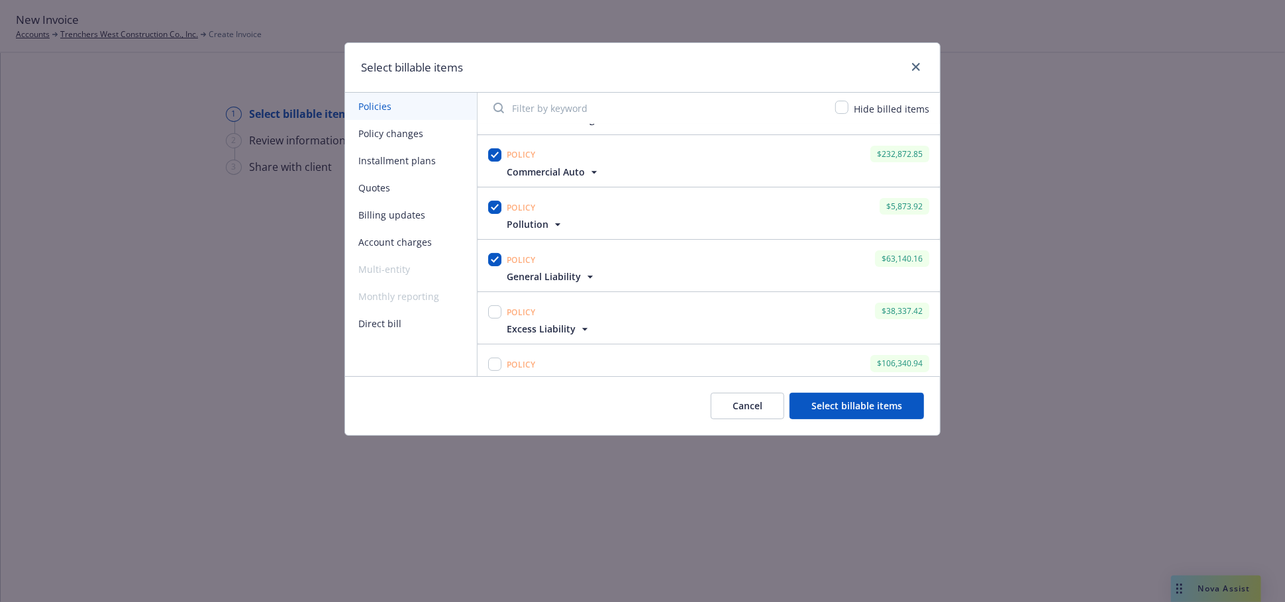
click at [877, 404] on button "Select billable items" at bounding box center [857, 406] width 135 height 27
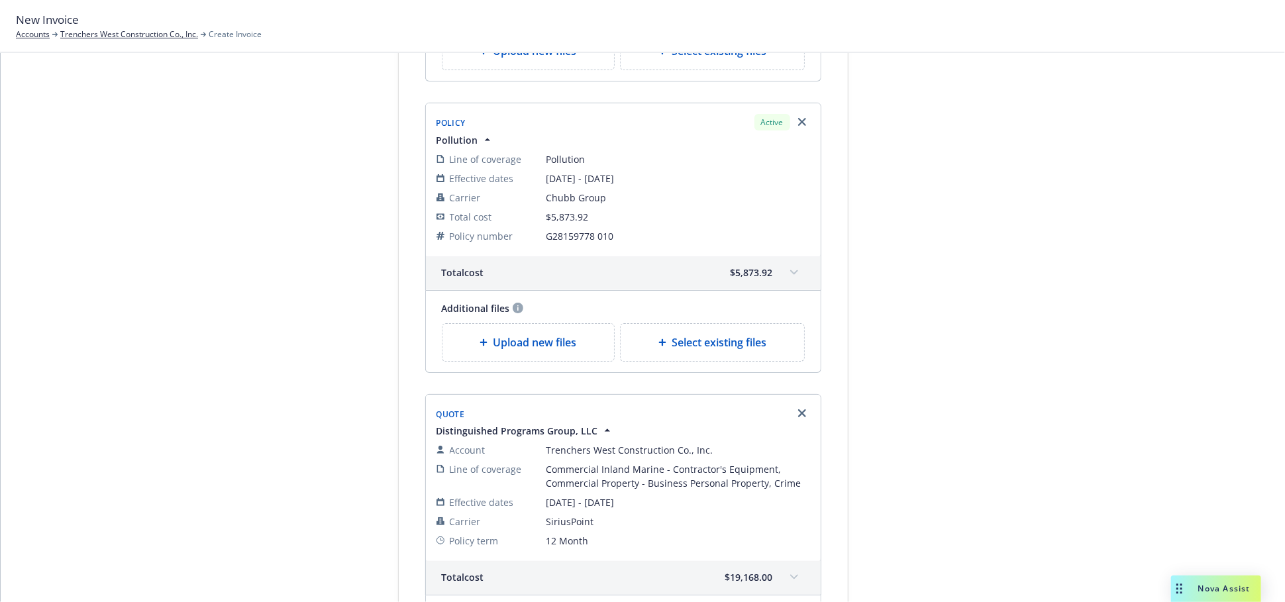
scroll to position [1814, 0]
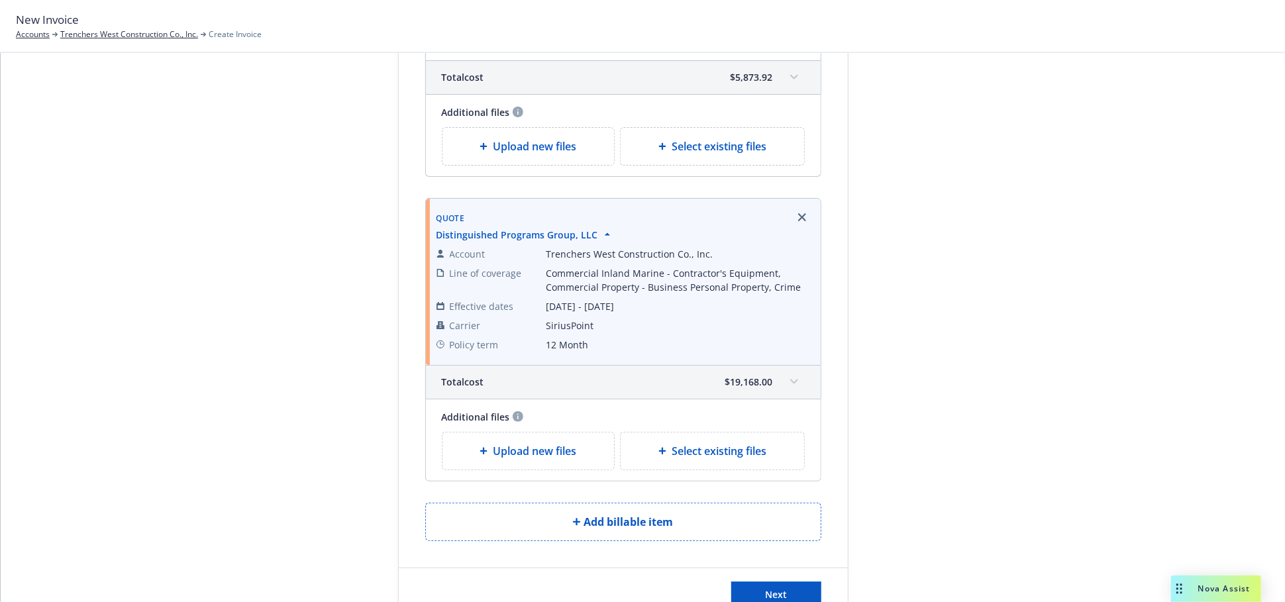
drag, startPoint x: 779, startPoint y: 523, endPoint x: 394, endPoint y: 483, distance: 387.1
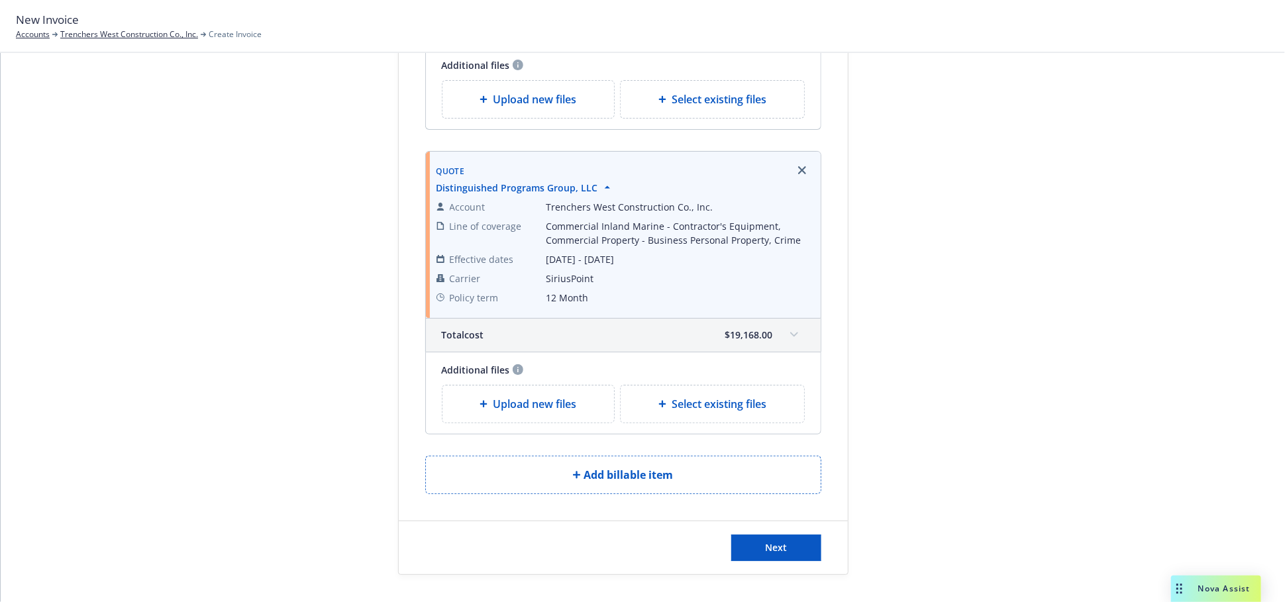
scroll to position [1885, 0]
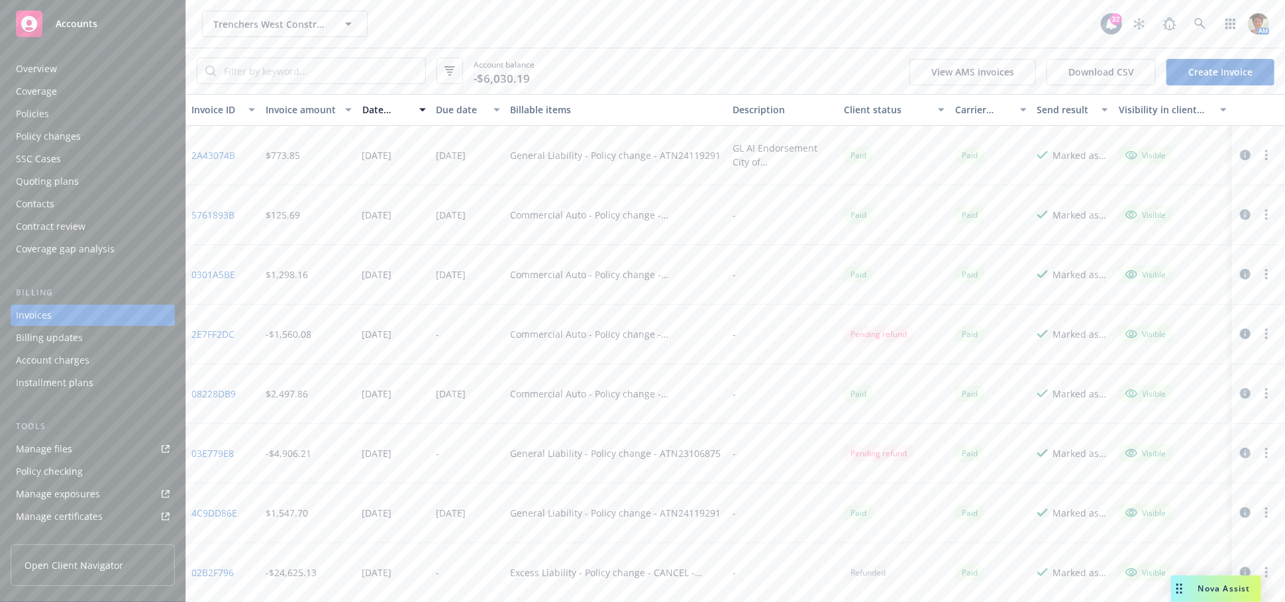
click at [38, 104] on div "Policies" at bounding box center [32, 113] width 33 height 21
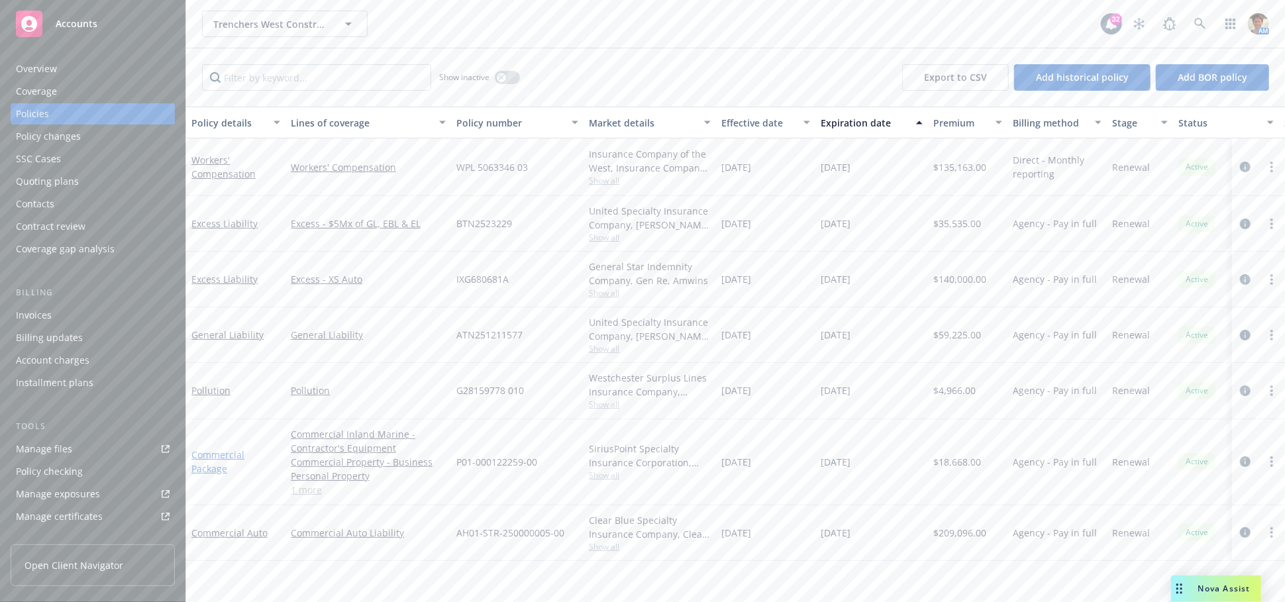
click at [203, 452] on link "Commercial Package" at bounding box center [217, 462] width 53 height 27
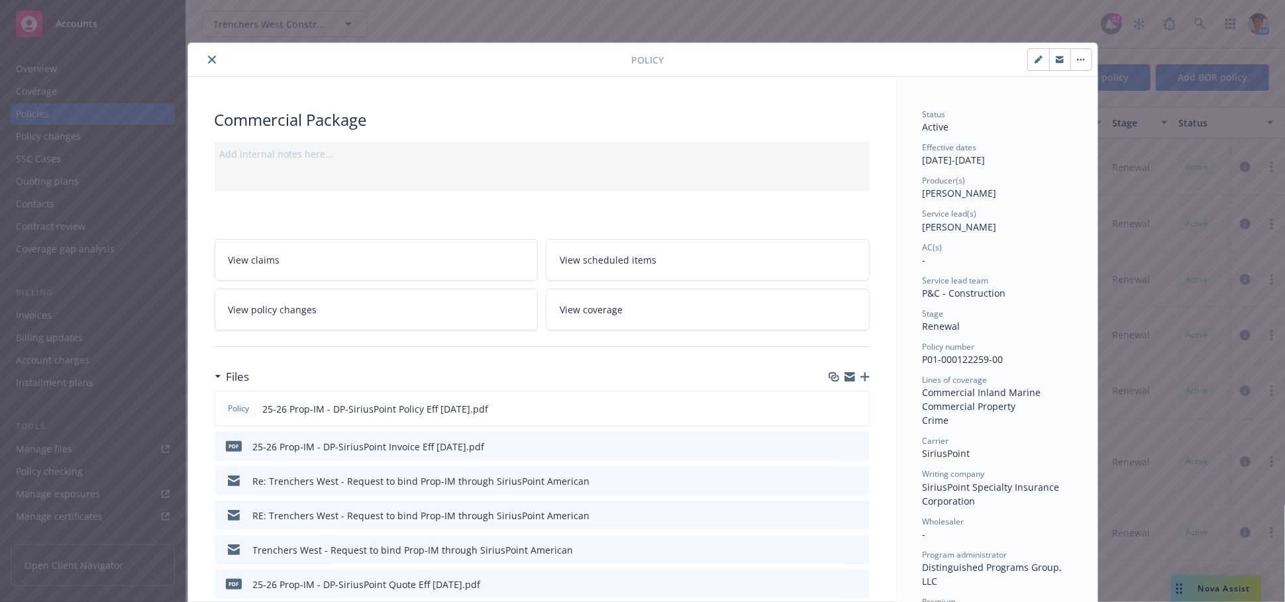
click at [208, 60] on icon "close" at bounding box center [212, 60] width 8 height 8
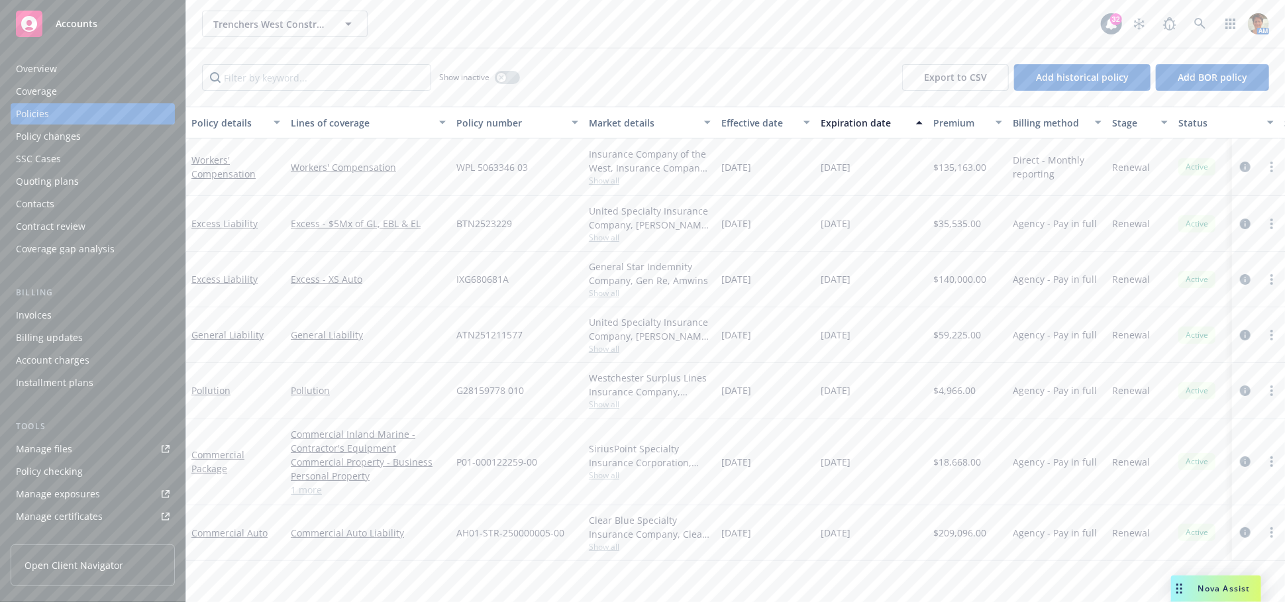
click at [54, 313] on div "Invoices" at bounding box center [93, 315] width 154 height 21
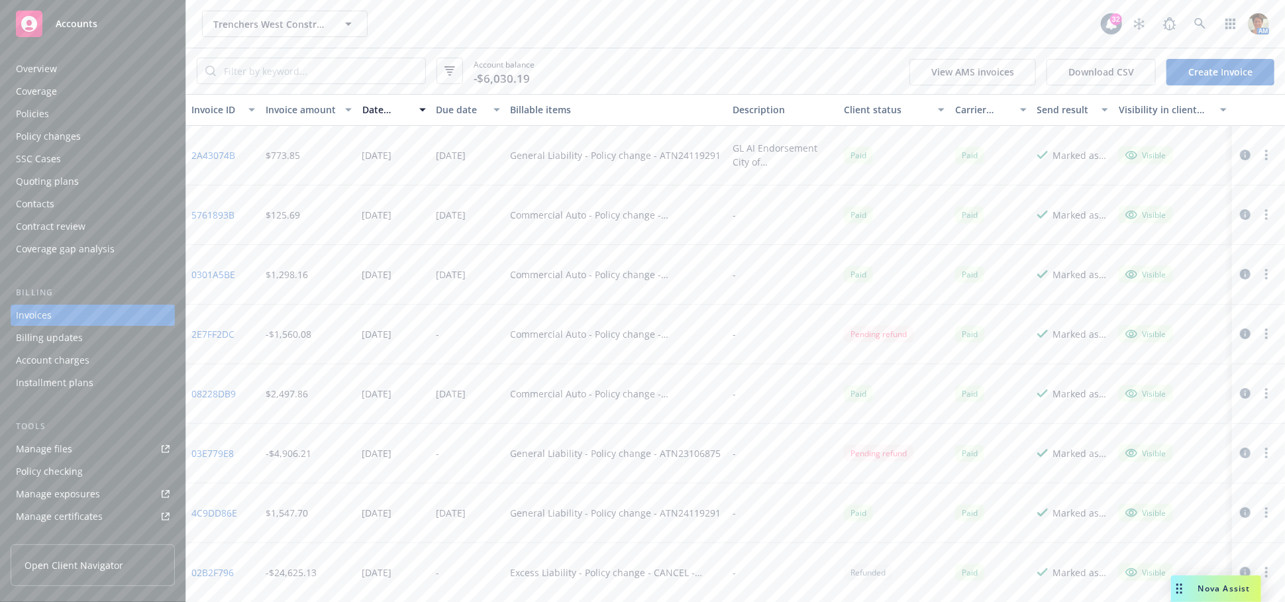
click at [1203, 71] on link "Create Invoice" at bounding box center [1221, 72] width 108 height 27
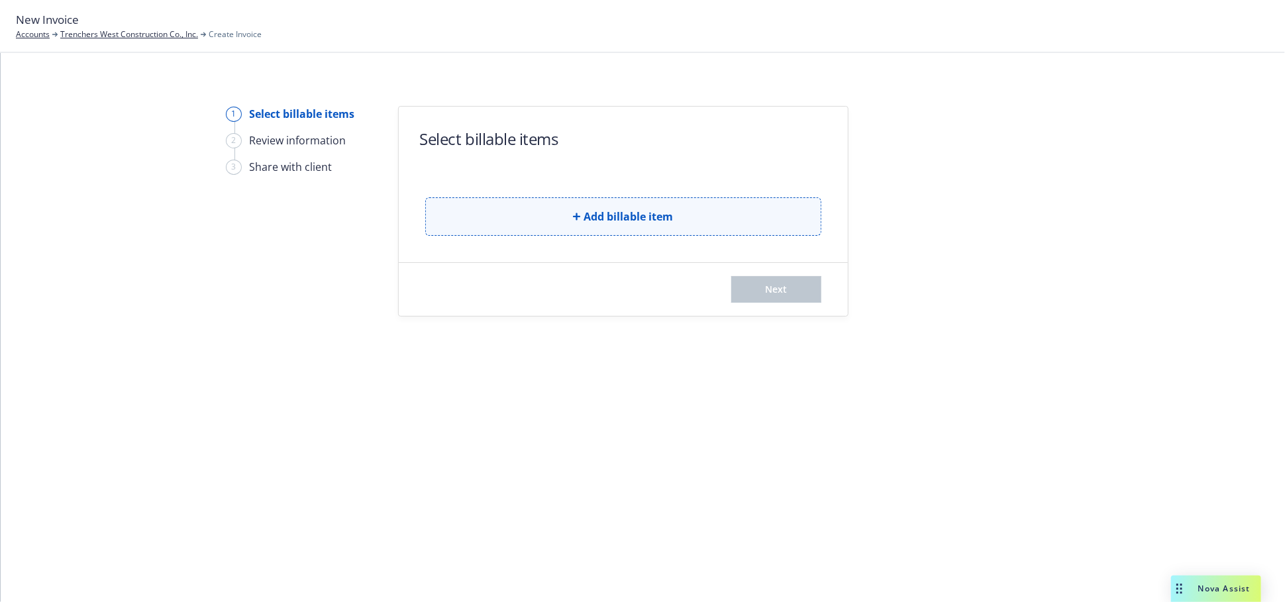
click at [655, 211] on span "Add billable item" at bounding box center [628, 217] width 89 height 16
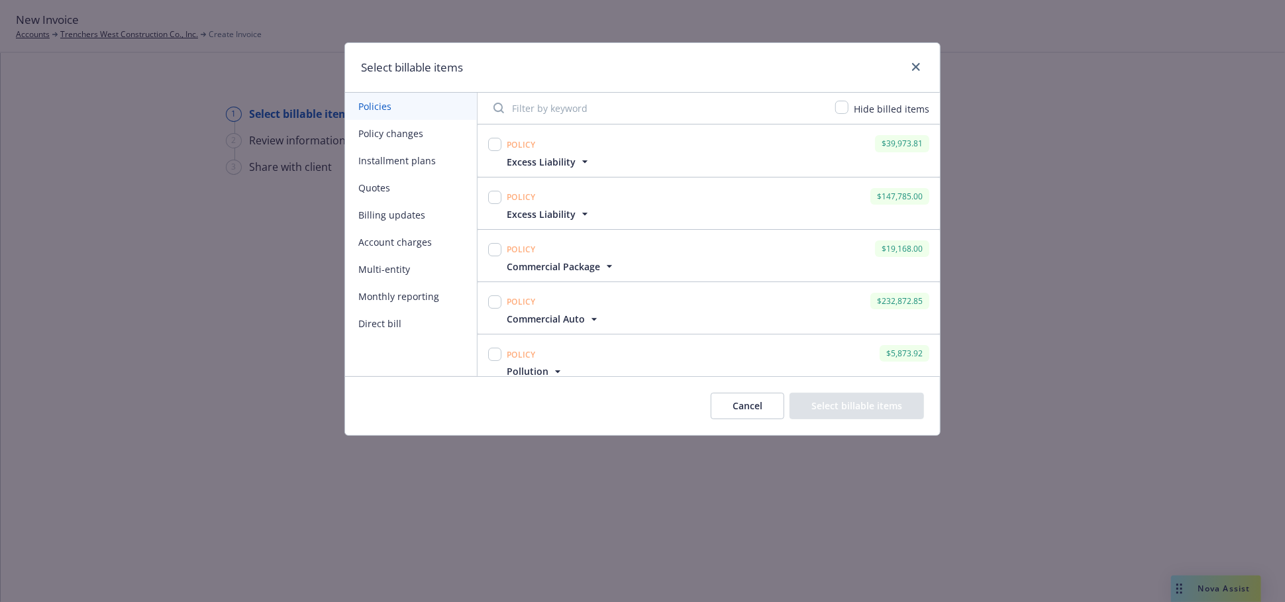
click at [392, 106] on button "Policies" at bounding box center [411, 106] width 132 height 27
click at [495, 250] on input "checkbox" at bounding box center [494, 249] width 13 height 13
checkbox input "true"
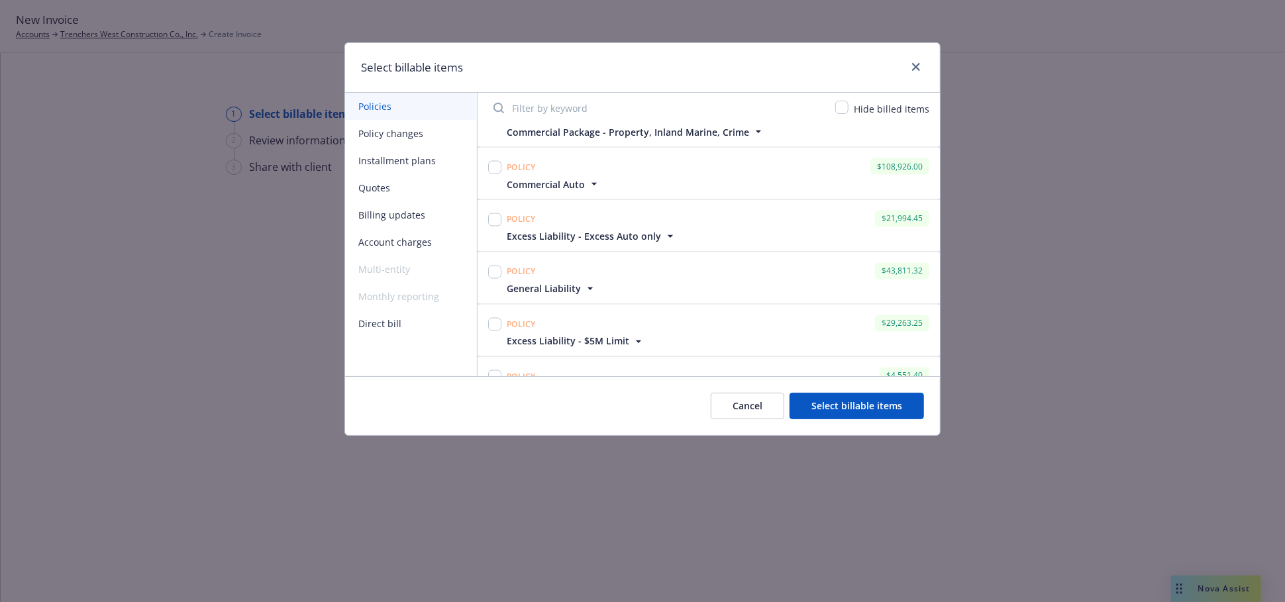
scroll to position [1476, 0]
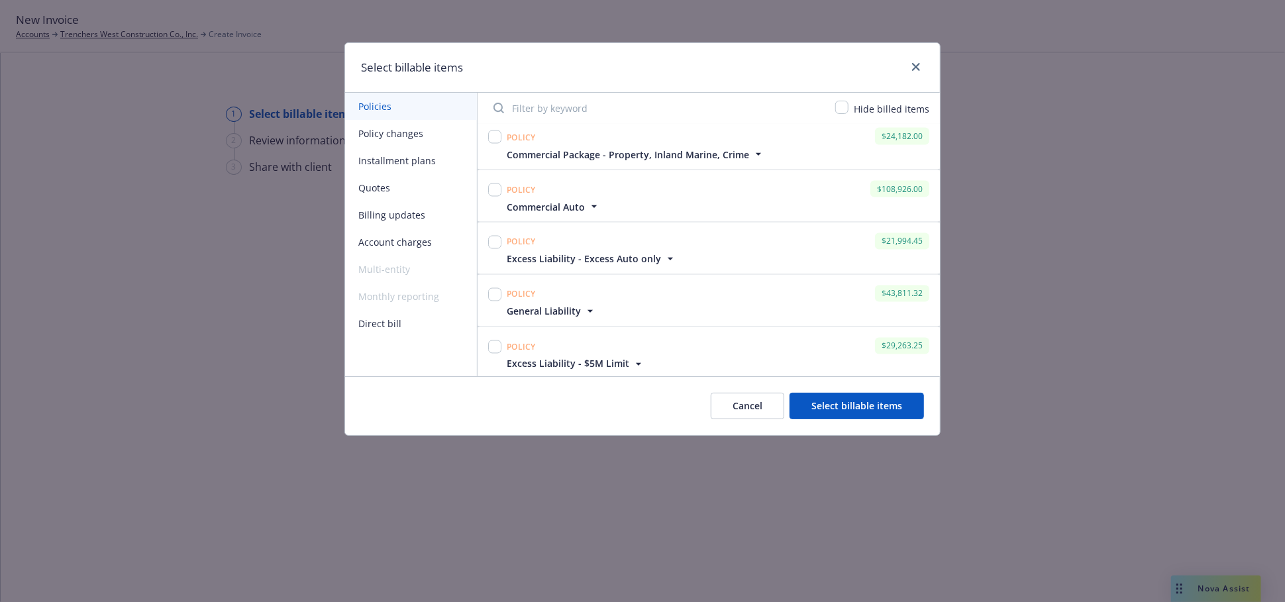
click at [773, 409] on button "Cancel" at bounding box center [748, 406] width 74 height 27
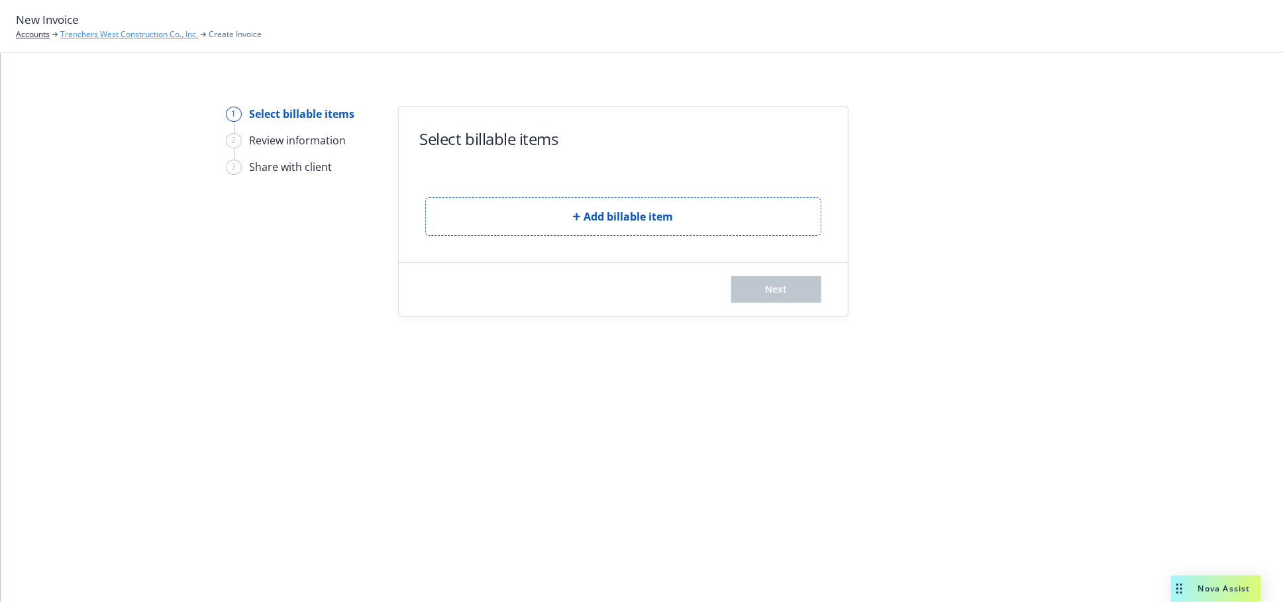
click at [130, 38] on link "Trenchers West Construction Co., Inc." at bounding box center [129, 34] width 138 height 12
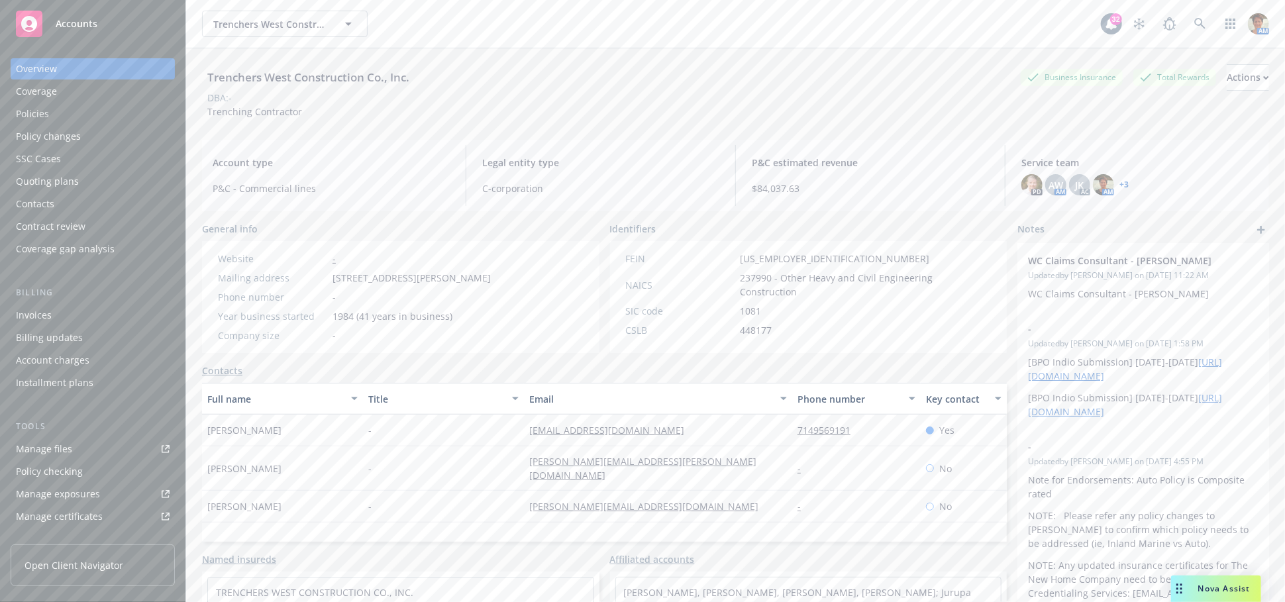
click at [81, 109] on div "Policies" at bounding box center [93, 113] width 154 height 21
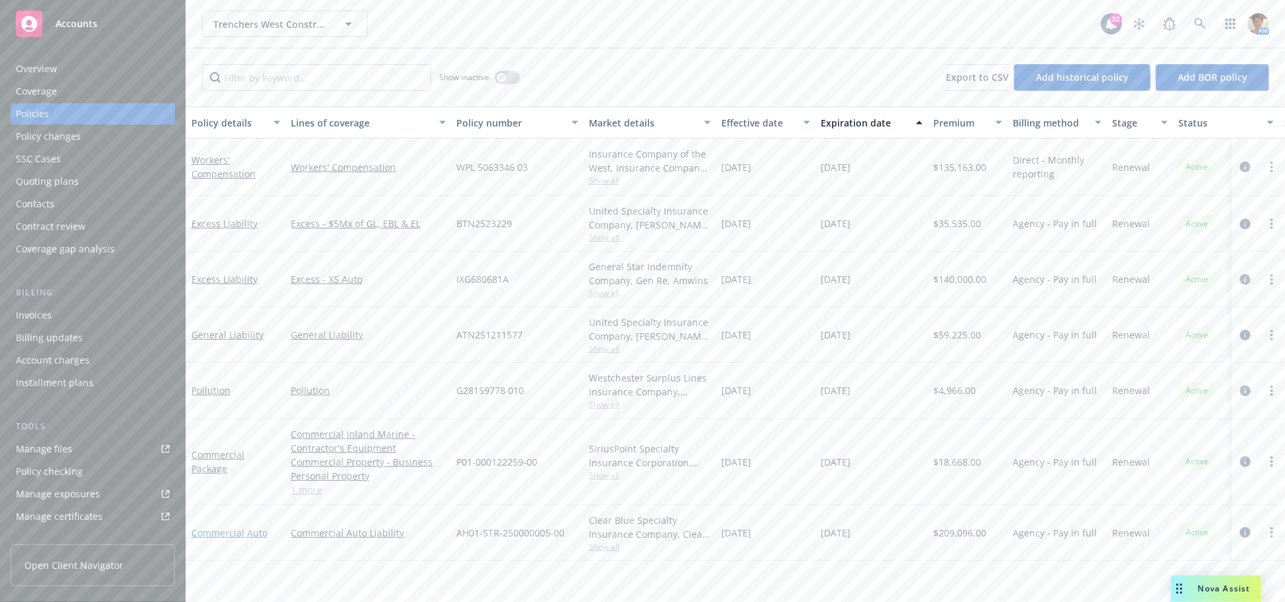
click at [251, 528] on link "Commercial Auto" at bounding box center [229, 533] width 76 height 13
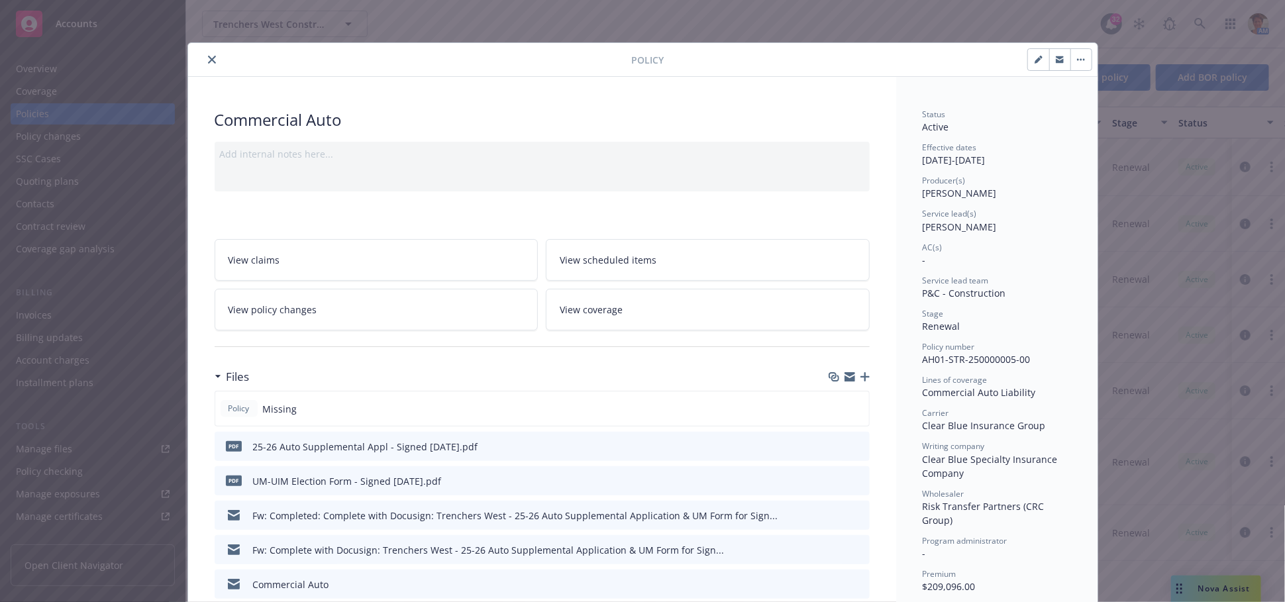
click at [1081, 60] on icon "button" at bounding box center [1082, 60] width 2 height 2
click at [208, 62] on icon "close" at bounding box center [212, 60] width 8 height 8
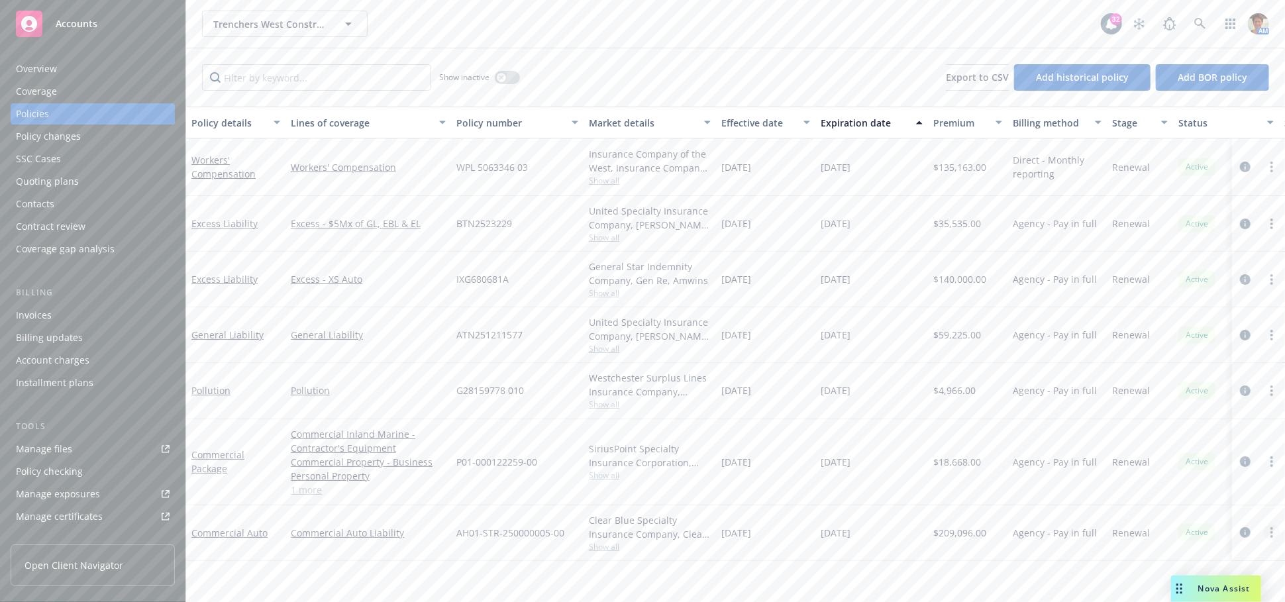
click at [1273, 533] on icon "more" at bounding box center [1272, 532] width 3 height 11
click at [1187, 306] on link "Manage lines of coverage" at bounding box center [1207, 305] width 156 height 27
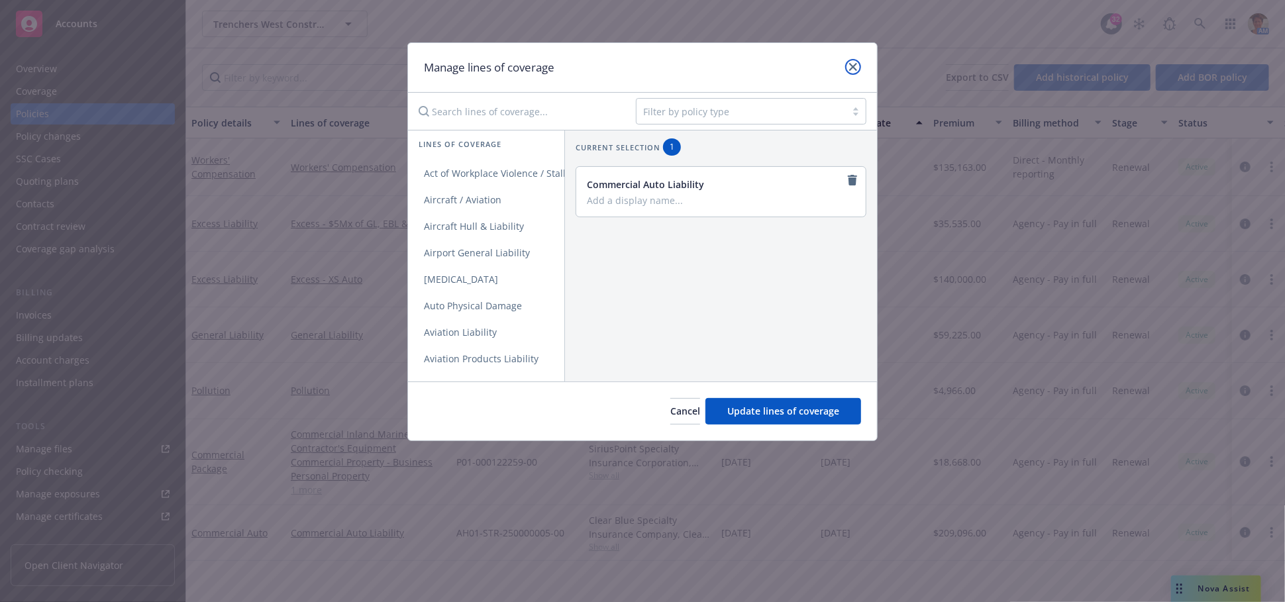
click at [857, 72] on link "close" at bounding box center [853, 67] width 16 height 16
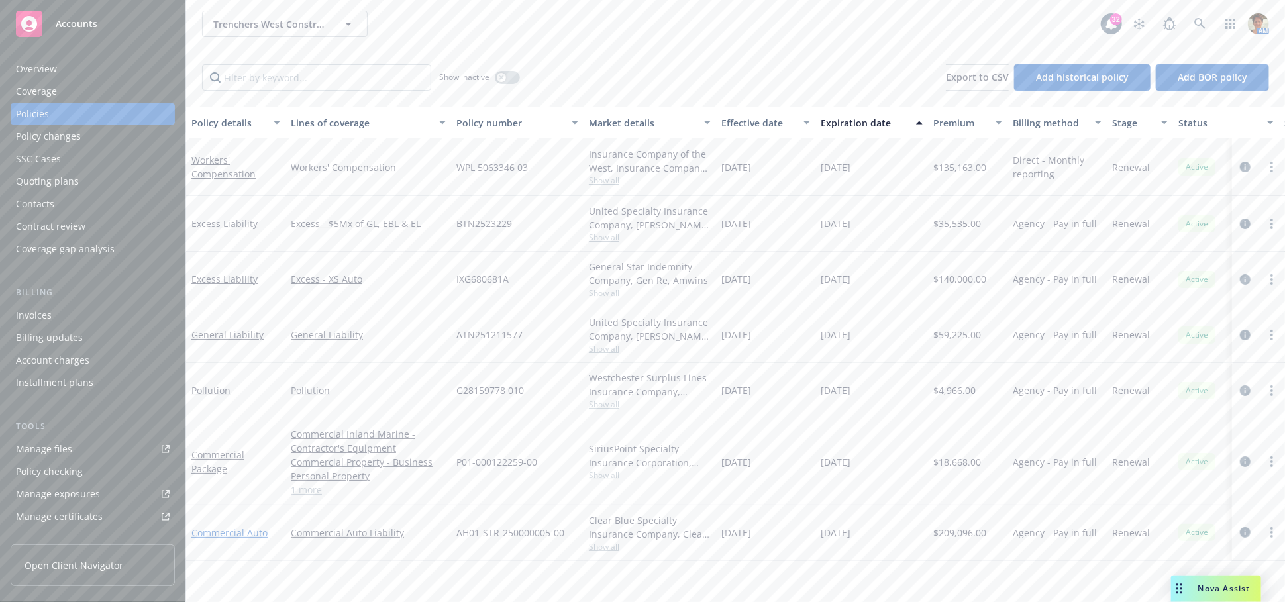
click at [206, 533] on link "Commercial Auto" at bounding box center [229, 533] width 76 height 13
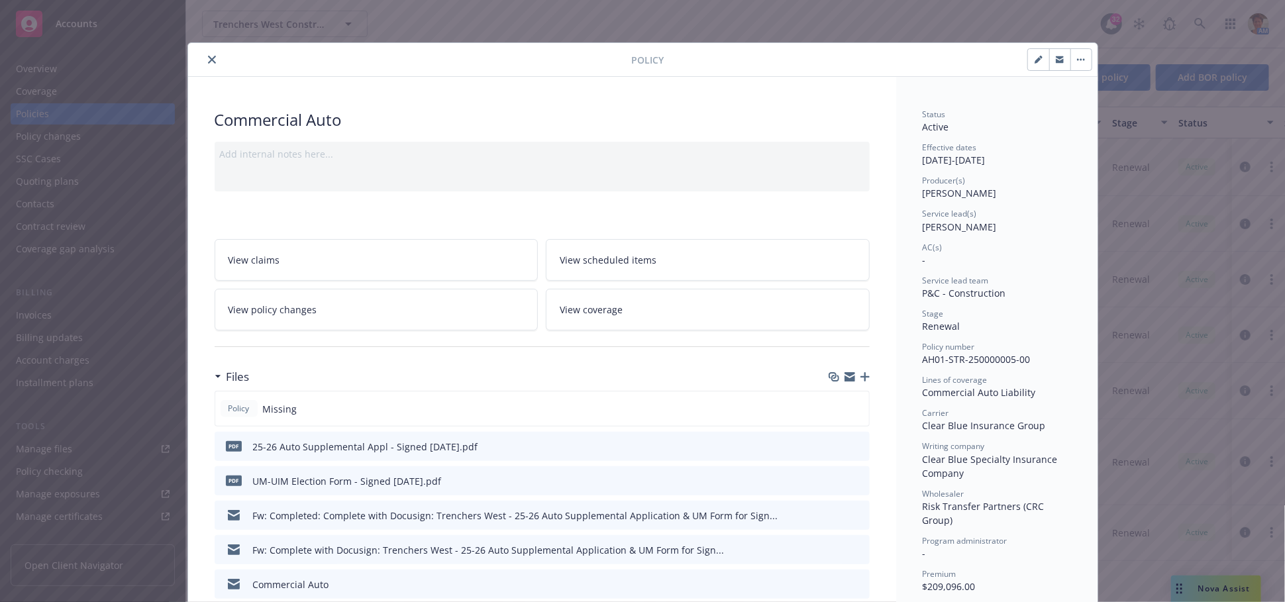
click at [1083, 60] on icon "button" at bounding box center [1084, 60] width 2 height 2
click at [861, 20] on div "Policy Manage lines of coverage Renew with incumbent End policy Set prior polic…" at bounding box center [642, 301] width 1285 height 602
click at [273, 306] on span "View policy changes" at bounding box center [273, 310] width 89 height 14
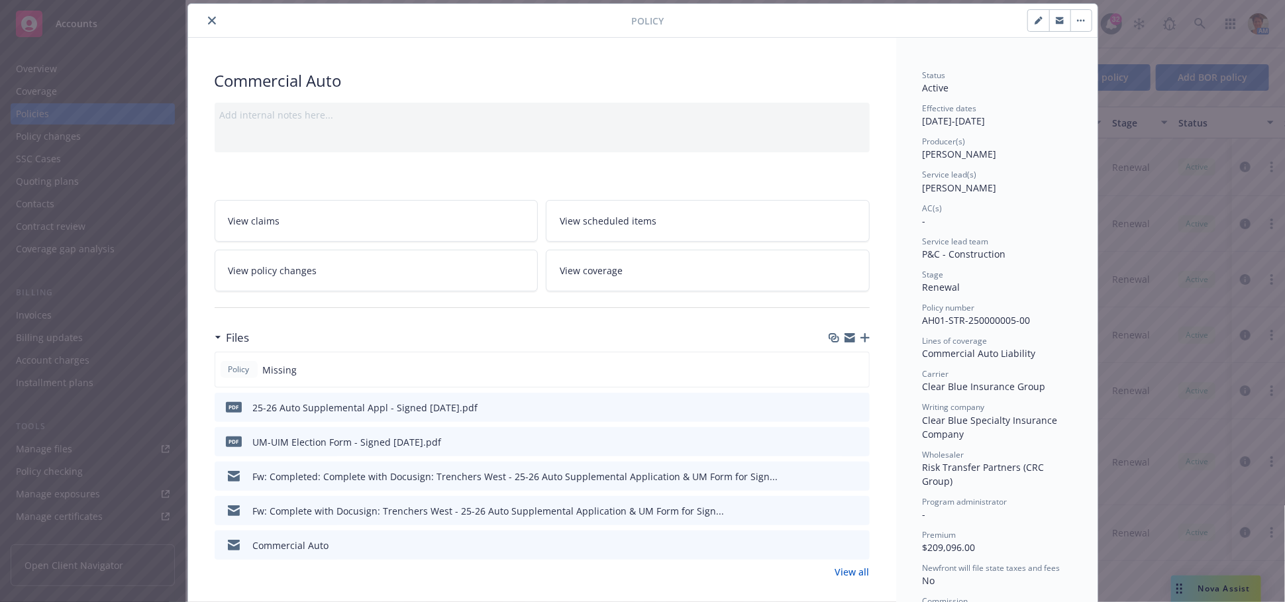
click at [208, 20] on icon "close" at bounding box center [212, 21] width 8 height 8
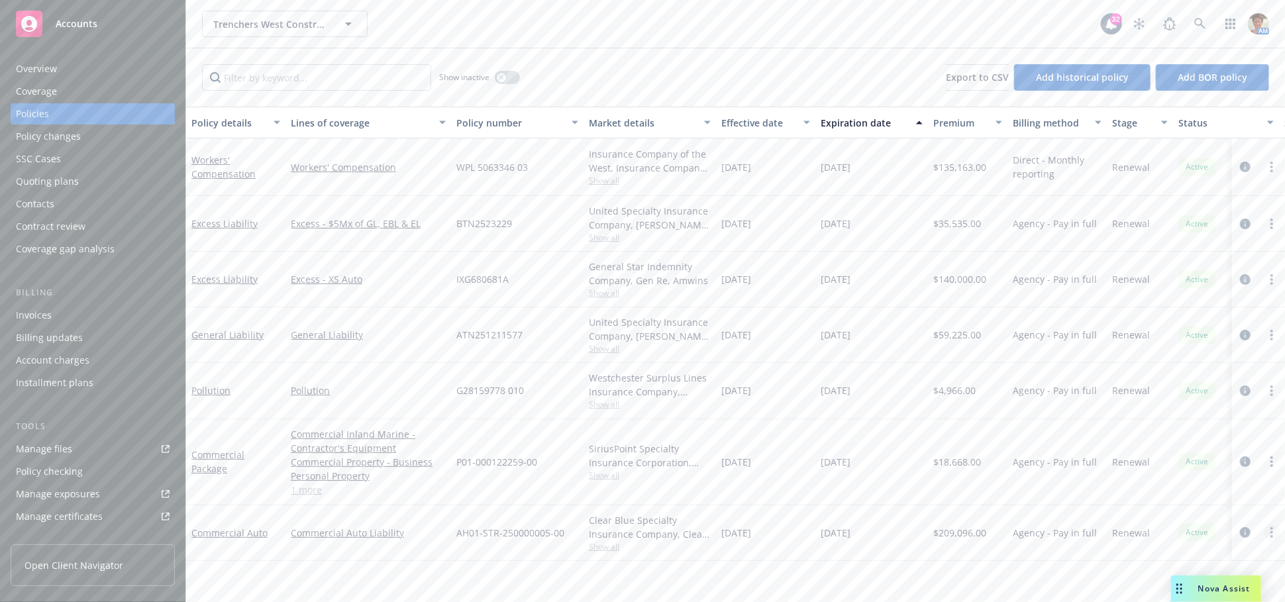
click at [1270, 532] on link "more" at bounding box center [1272, 533] width 16 height 16
click at [42, 182] on div "Quoting plans" at bounding box center [47, 181] width 63 height 21
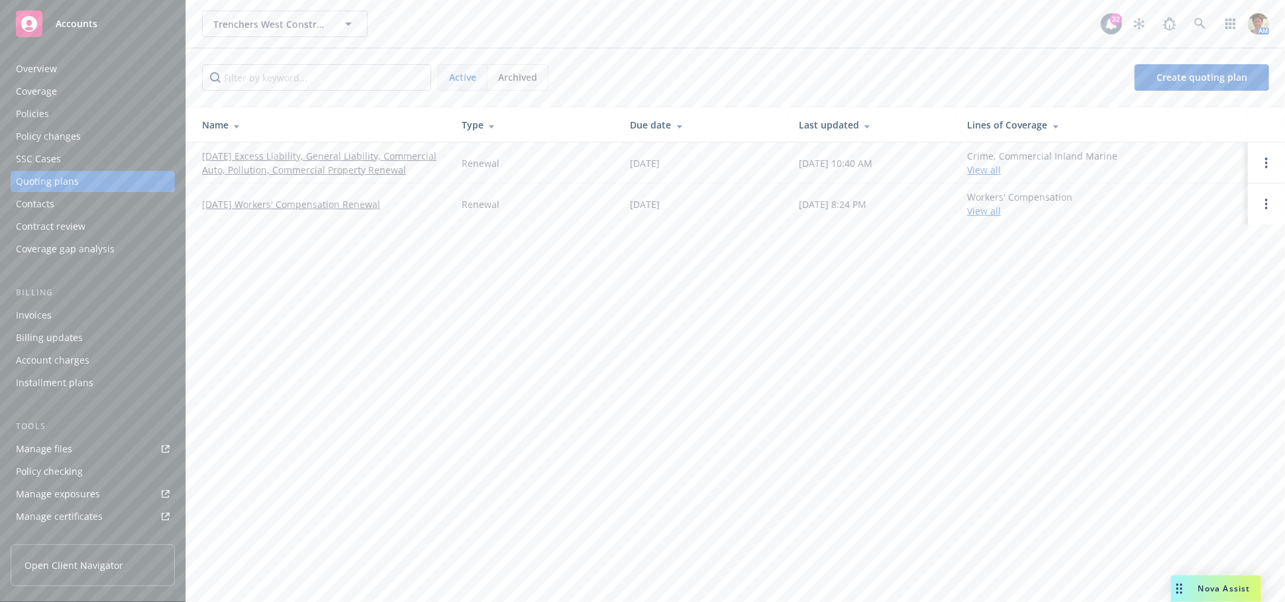
click at [274, 159] on link "09/05/25 Excess Liability, General Liability, Commercial Auto, Pollution, Comme…" at bounding box center [321, 163] width 239 height 28
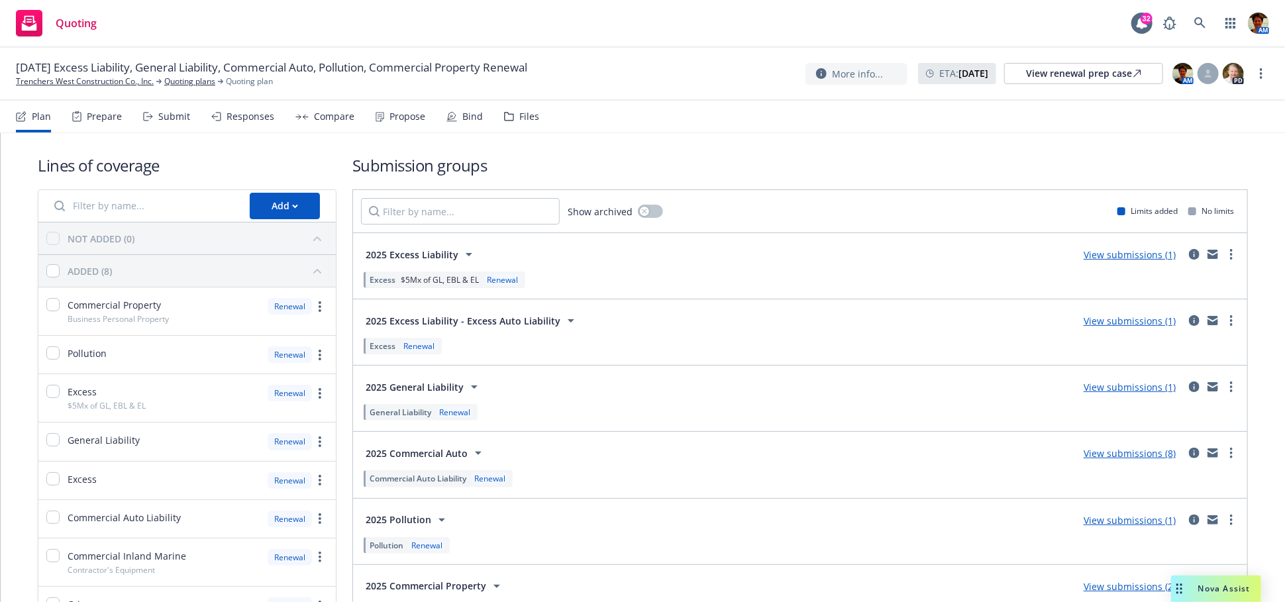
click at [233, 117] on div "Responses" at bounding box center [251, 116] width 48 height 11
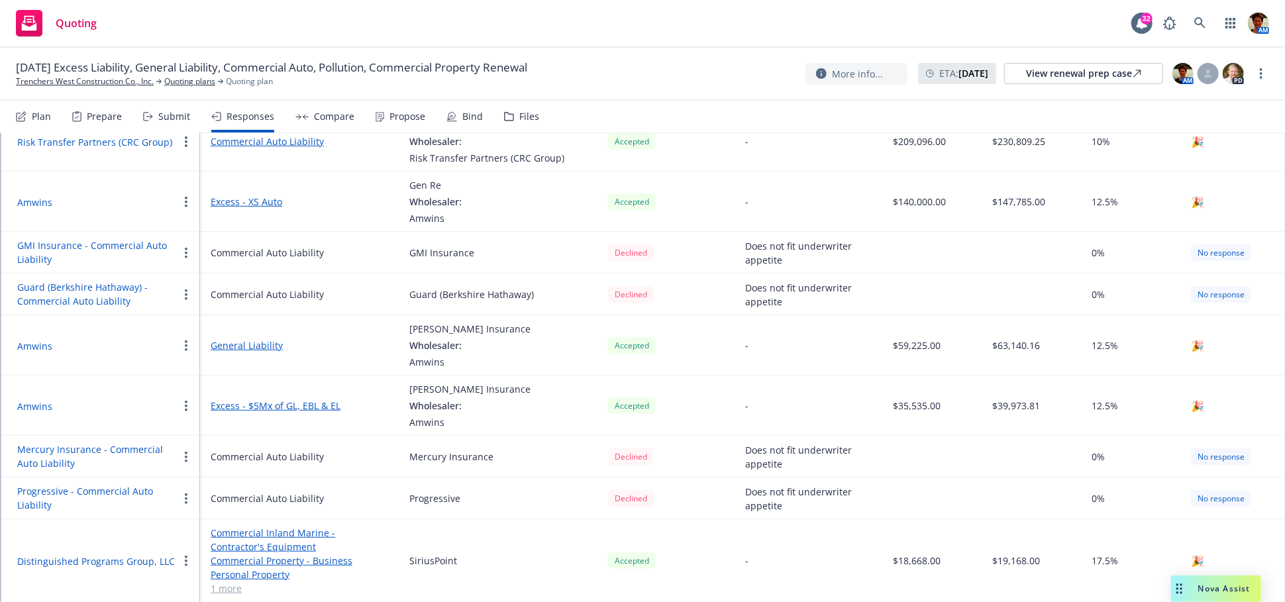
scroll to position [301, 0]
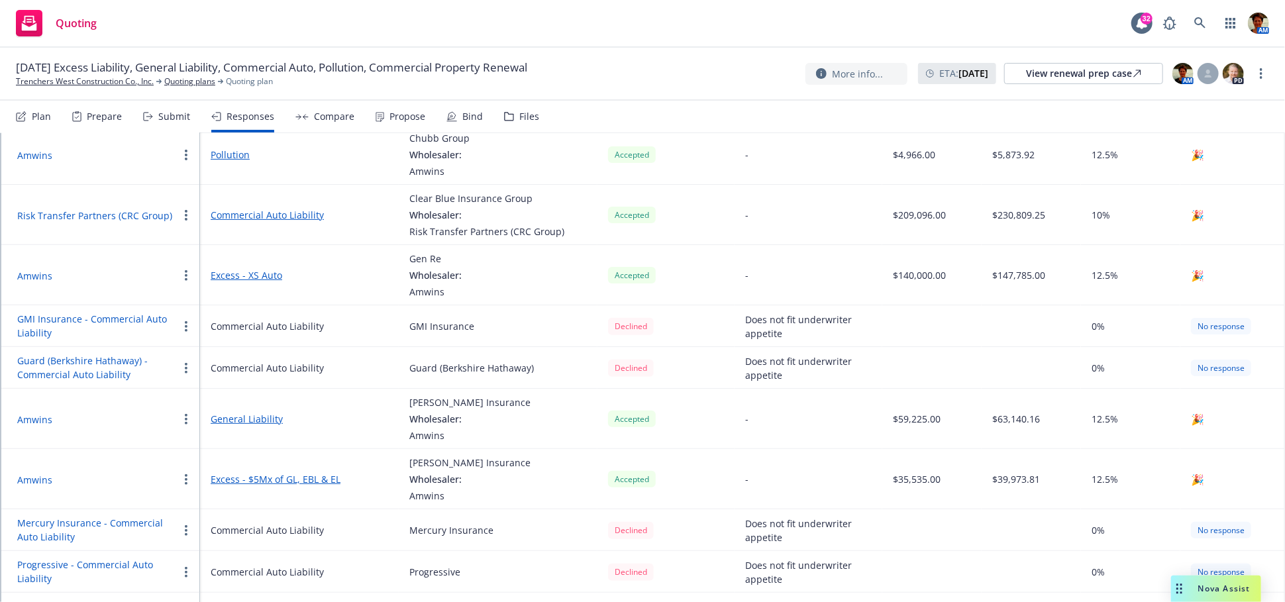
click at [115, 217] on button "Risk Transfer Partners (CRC Group)" at bounding box center [94, 216] width 155 height 14
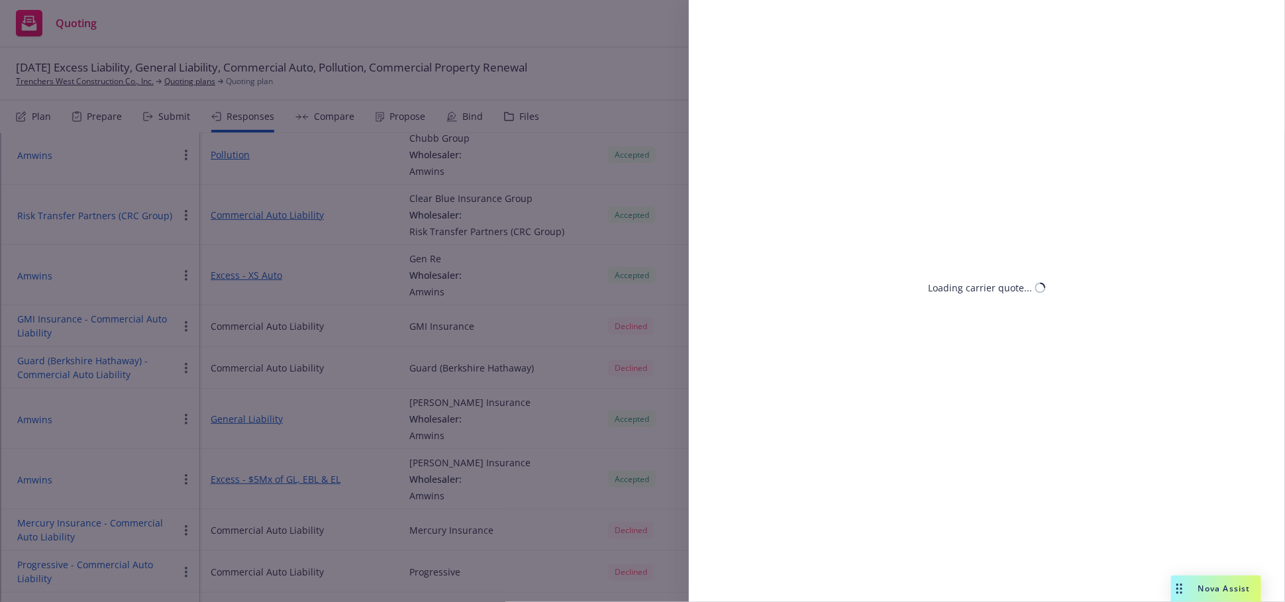
select select "CA"
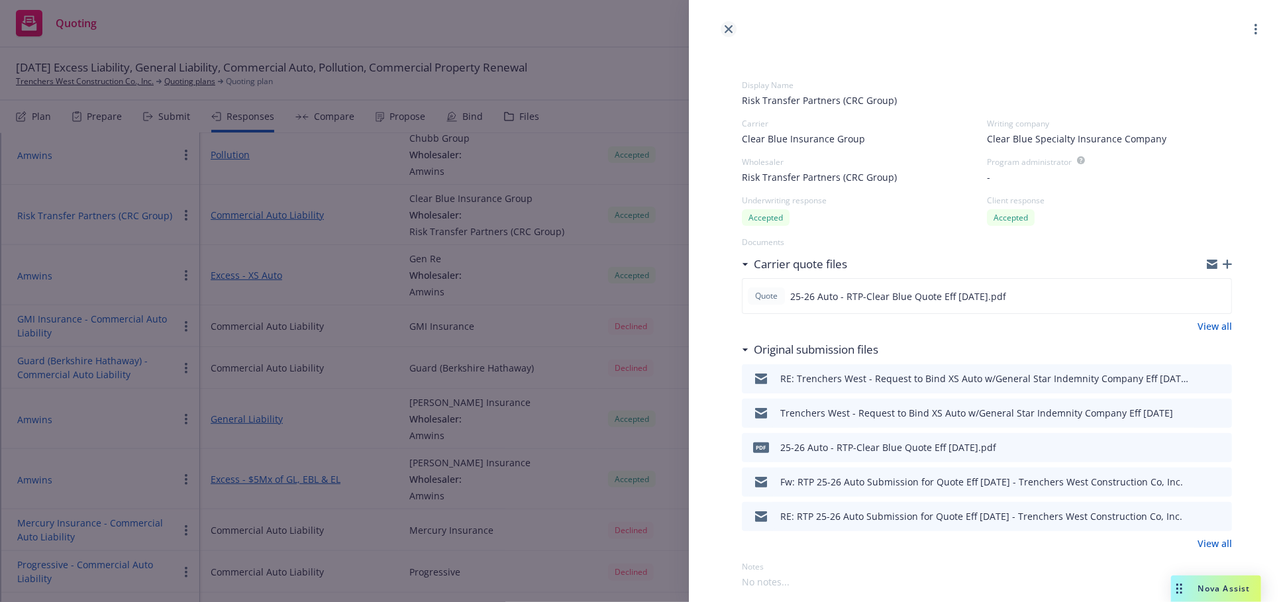
click at [727, 31] on icon "close" at bounding box center [729, 29] width 8 height 8
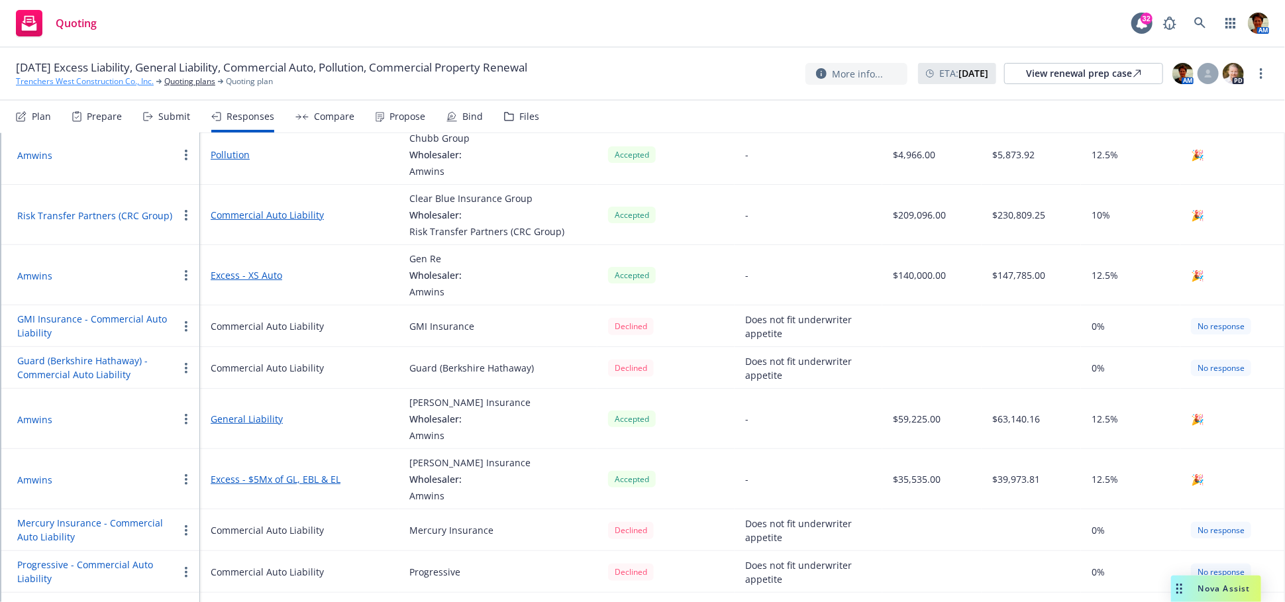
click at [115, 83] on link "Trenchers West Construction Co., Inc." at bounding box center [85, 82] width 138 height 12
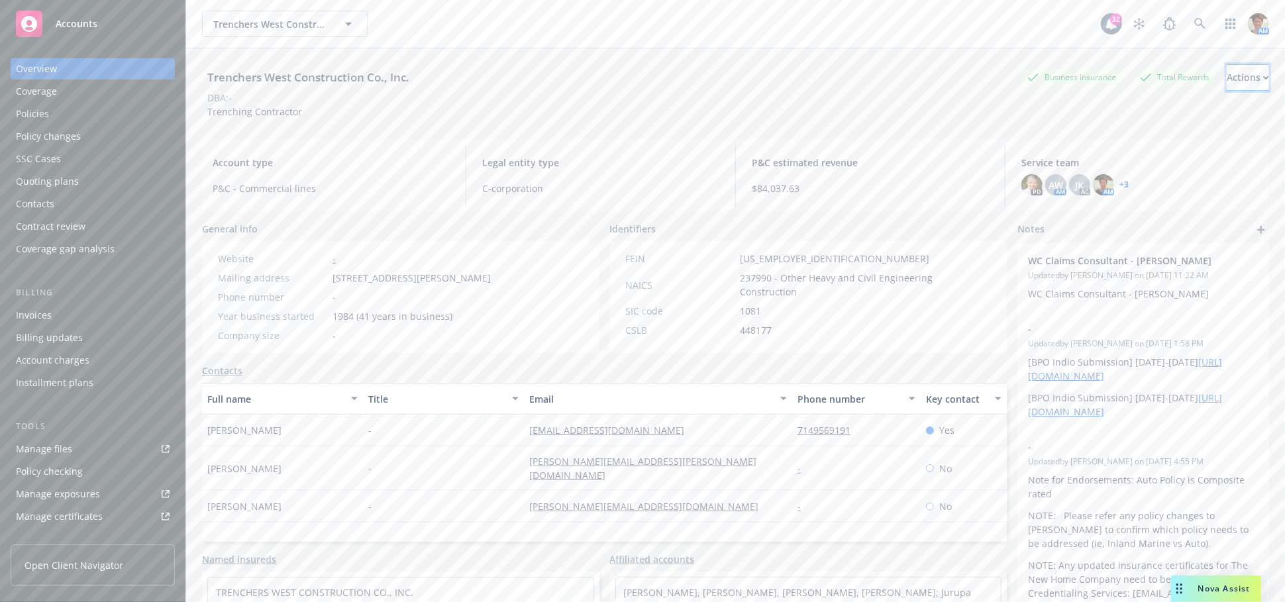
click at [1234, 80] on div "Actions" at bounding box center [1248, 77] width 42 height 25
click at [47, 114] on div "Policies" at bounding box center [32, 113] width 33 height 21
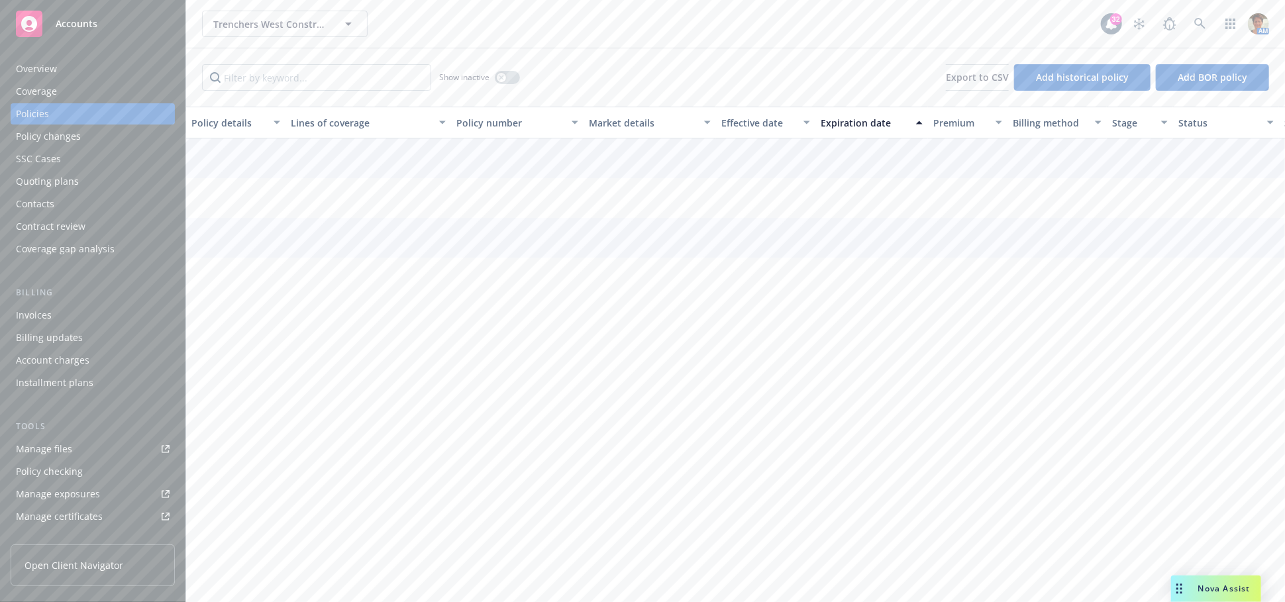
click at [46, 137] on div "Policy changes" at bounding box center [48, 136] width 65 height 21
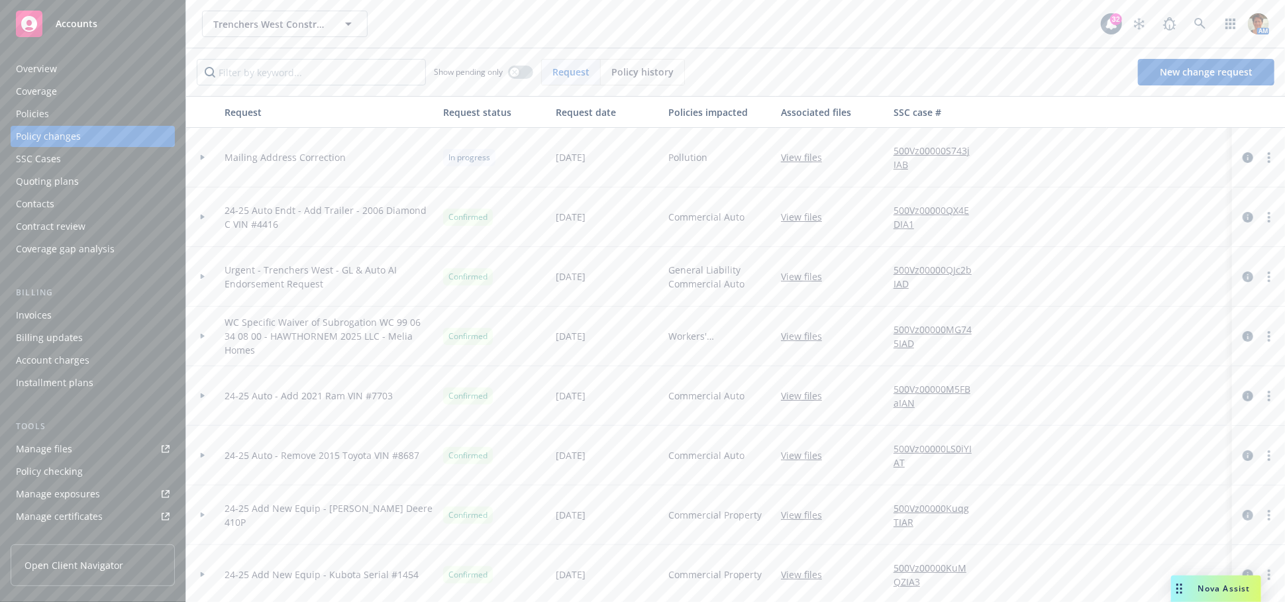
click at [46, 112] on div "Policies" at bounding box center [32, 113] width 33 height 21
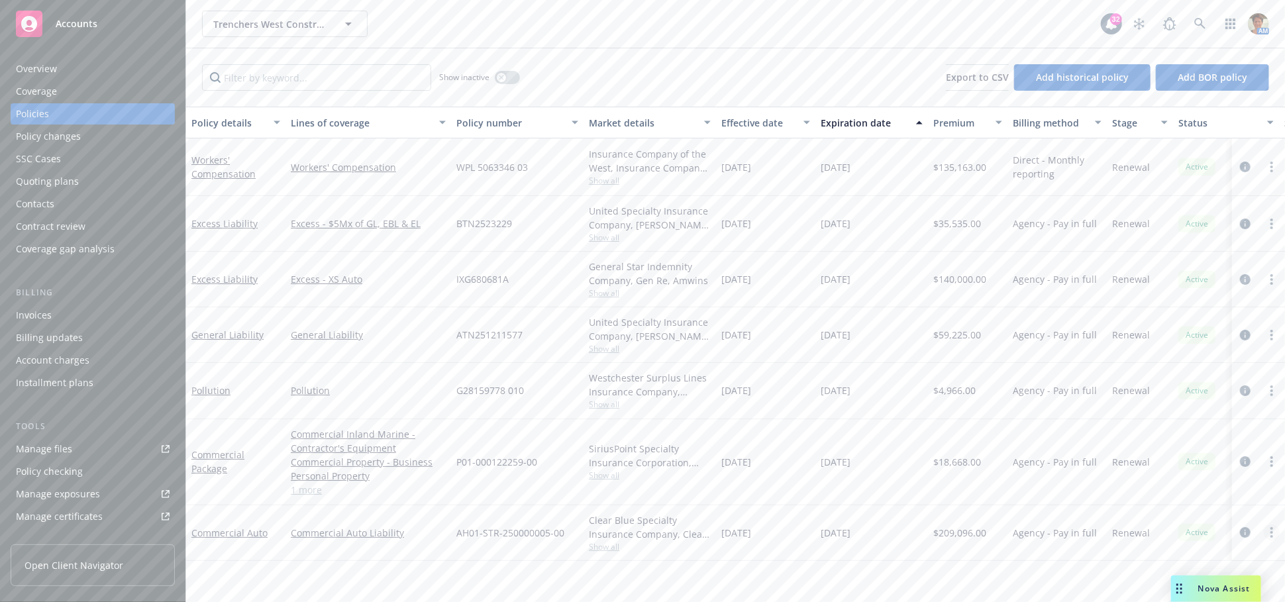
click at [1273, 533] on circle "more" at bounding box center [1272, 532] width 3 height 3
click at [224, 535] on link "Commercial Auto" at bounding box center [229, 533] width 76 height 13
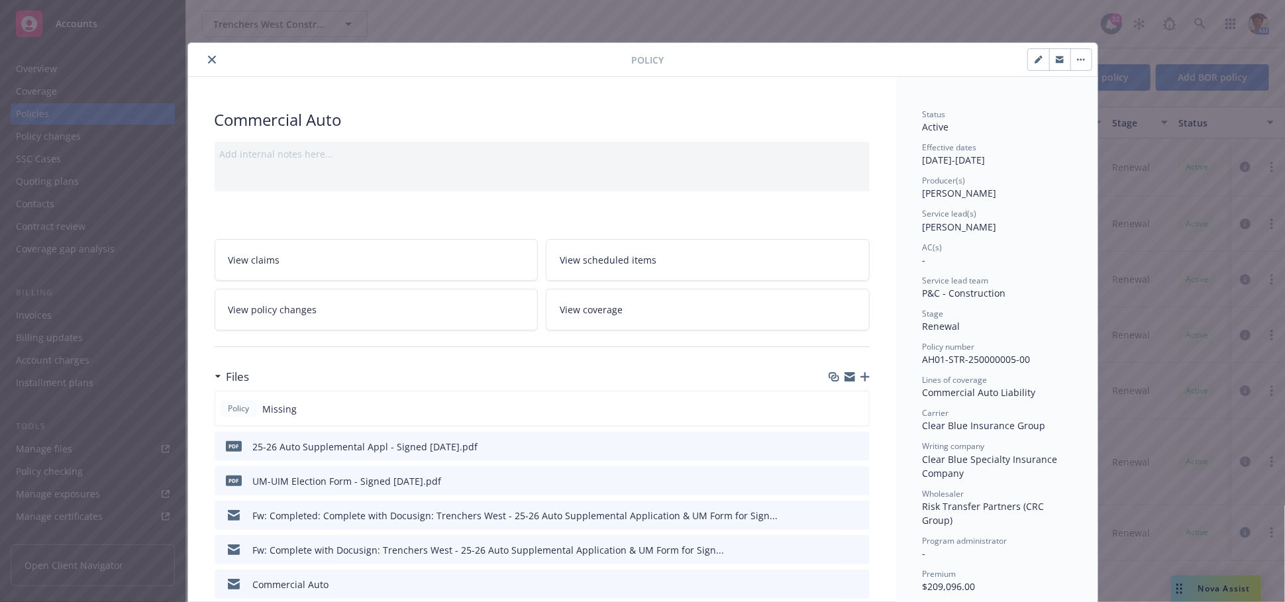
type input "$6,272.88"
type input "$376.37"
type input "$0.00"
drag, startPoint x: 202, startPoint y: 58, endPoint x: 211, endPoint y: 63, distance: 10.7
click at [208, 58] on icon "close" at bounding box center [212, 60] width 8 height 8
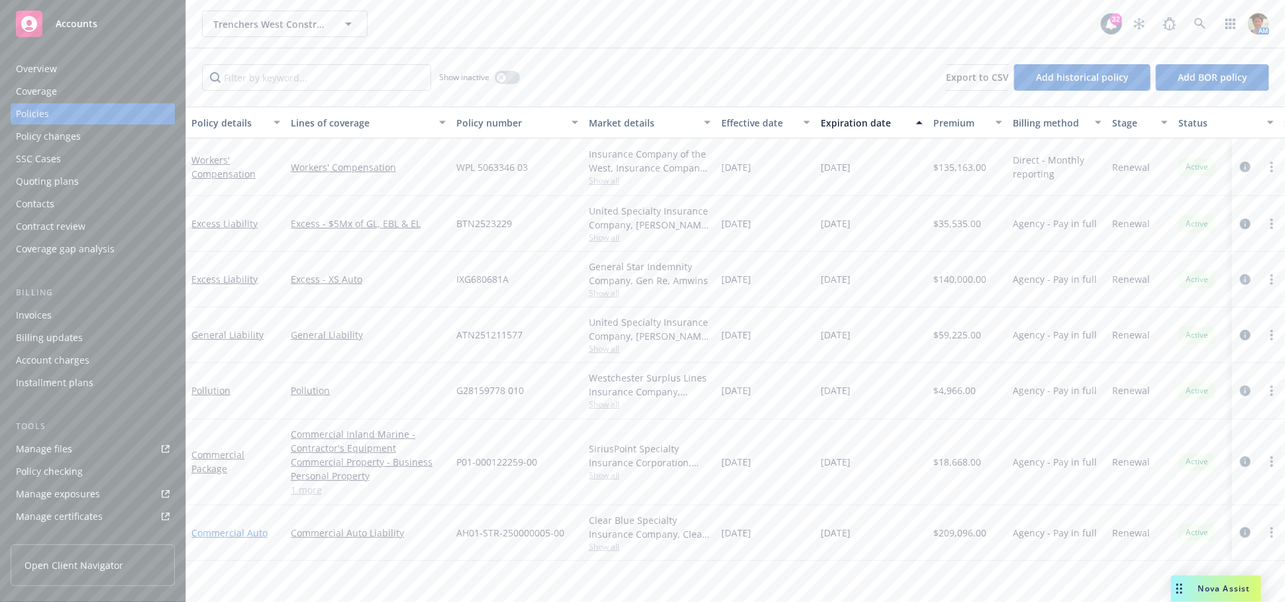
click at [236, 531] on link "Commercial Auto" at bounding box center [229, 533] width 76 height 13
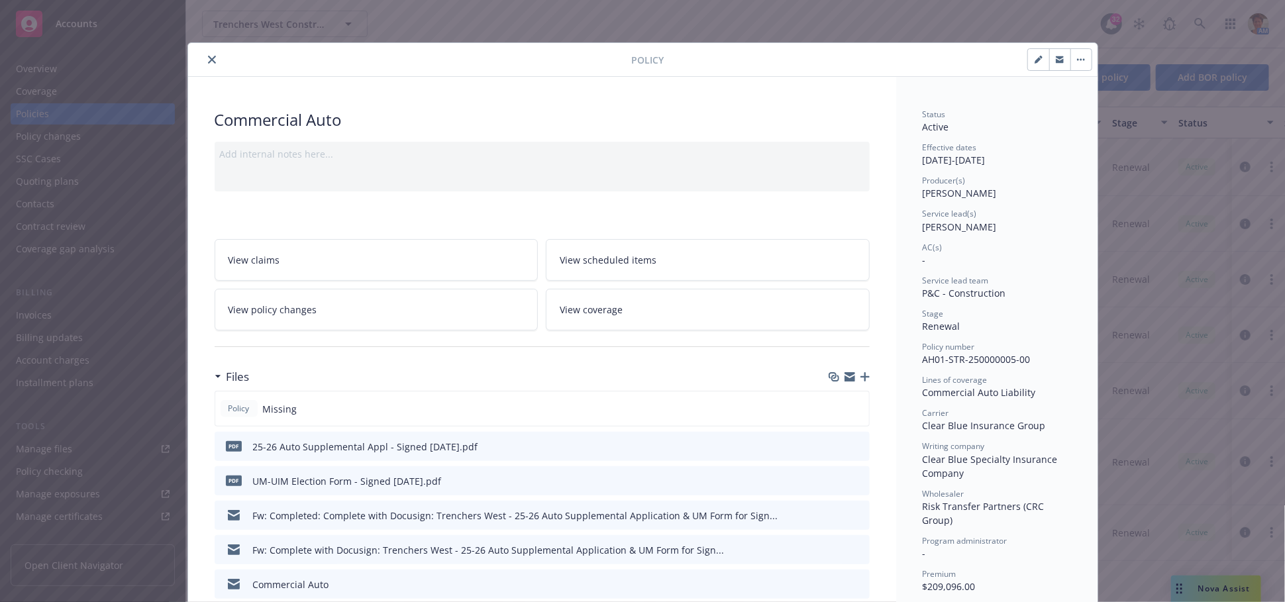
click at [208, 56] on icon "close" at bounding box center [212, 60] width 8 height 8
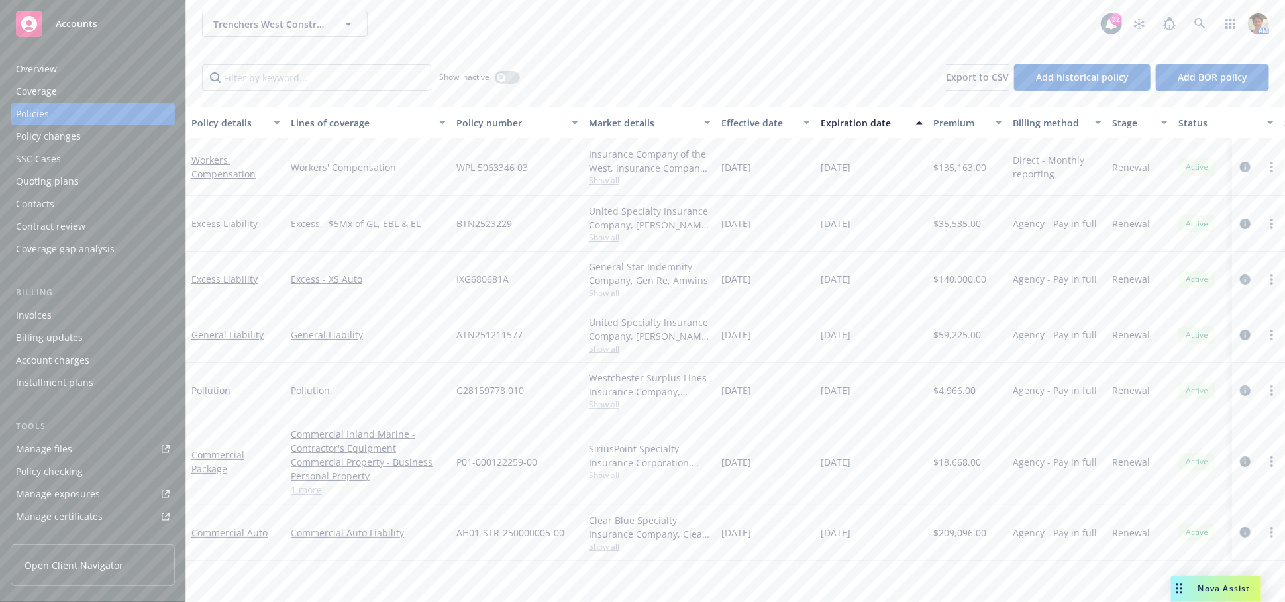
click at [51, 319] on div "Invoices" at bounding box center [93, 315] width 154 height 21
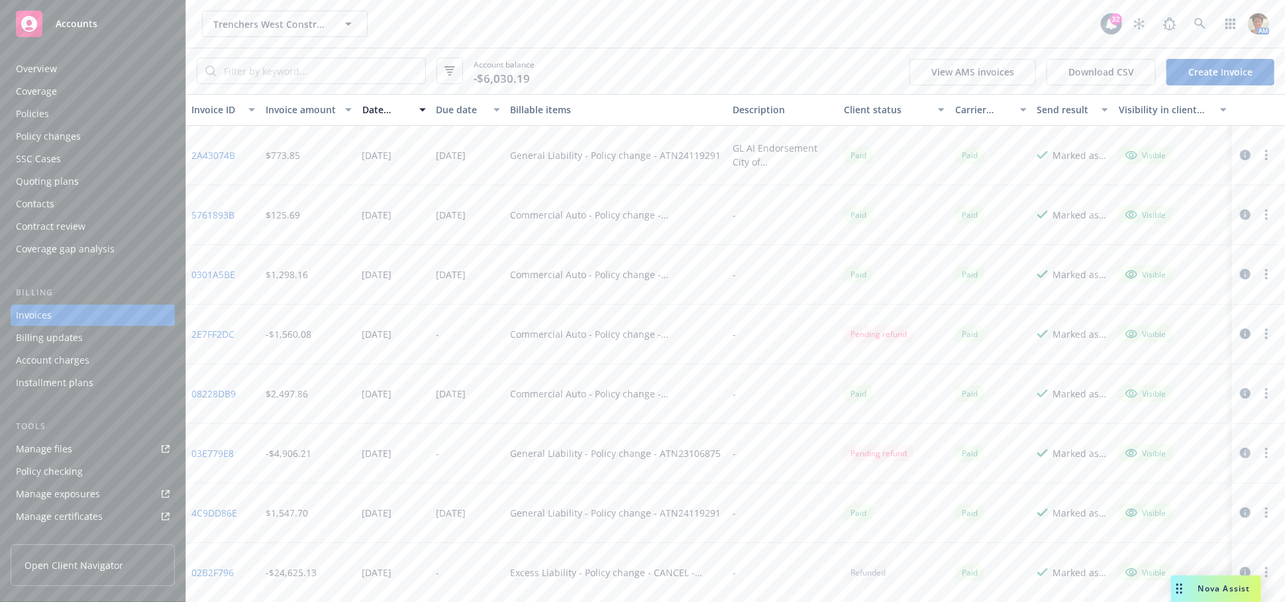
click at [1218, 76] on link "Create Invoice" at bounding box center [1221, 72] width 108 height 27
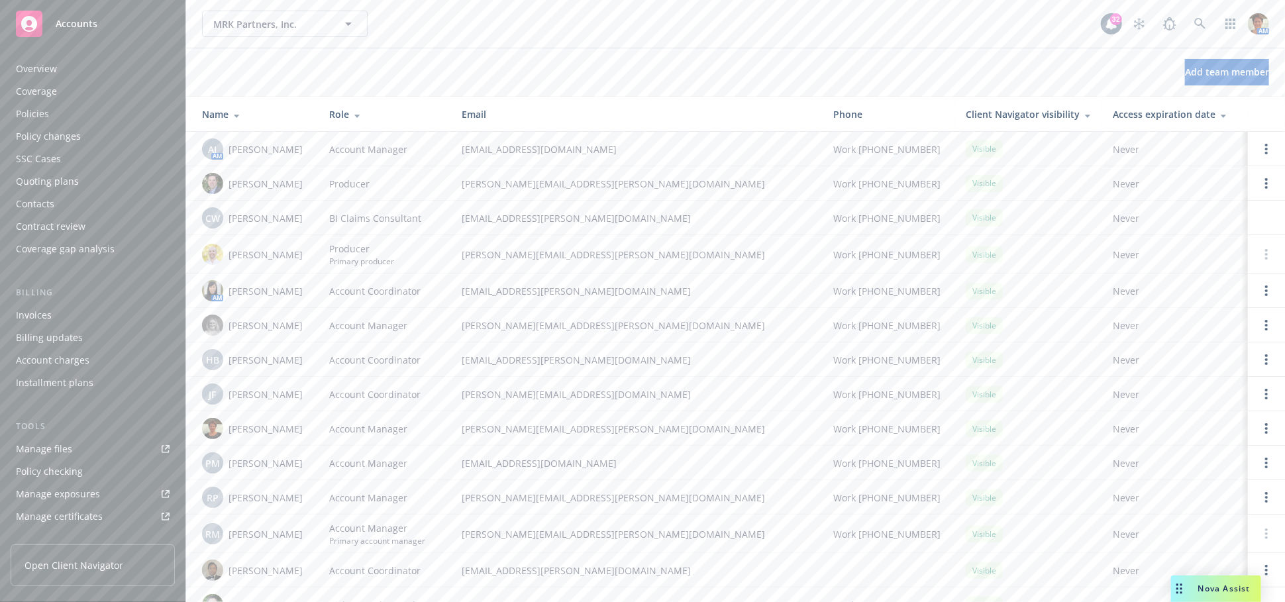
scroll to position [283, 0]
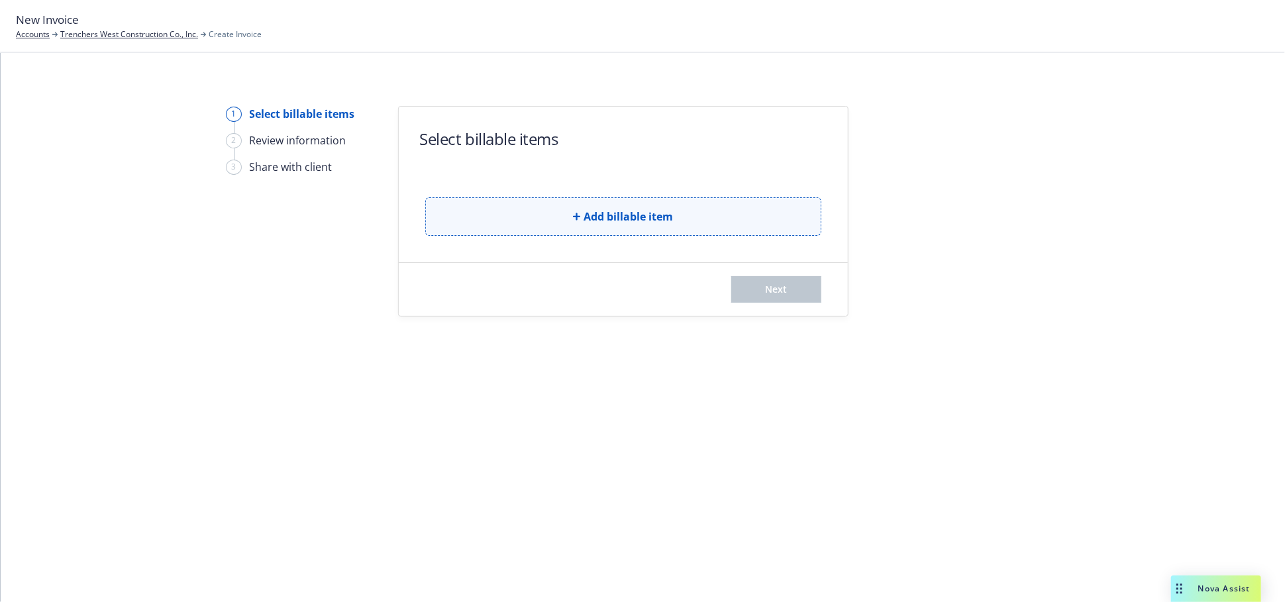
click at [612, 207] on button "Add billable item" at bounding box center [623, 216] width 396 height 38
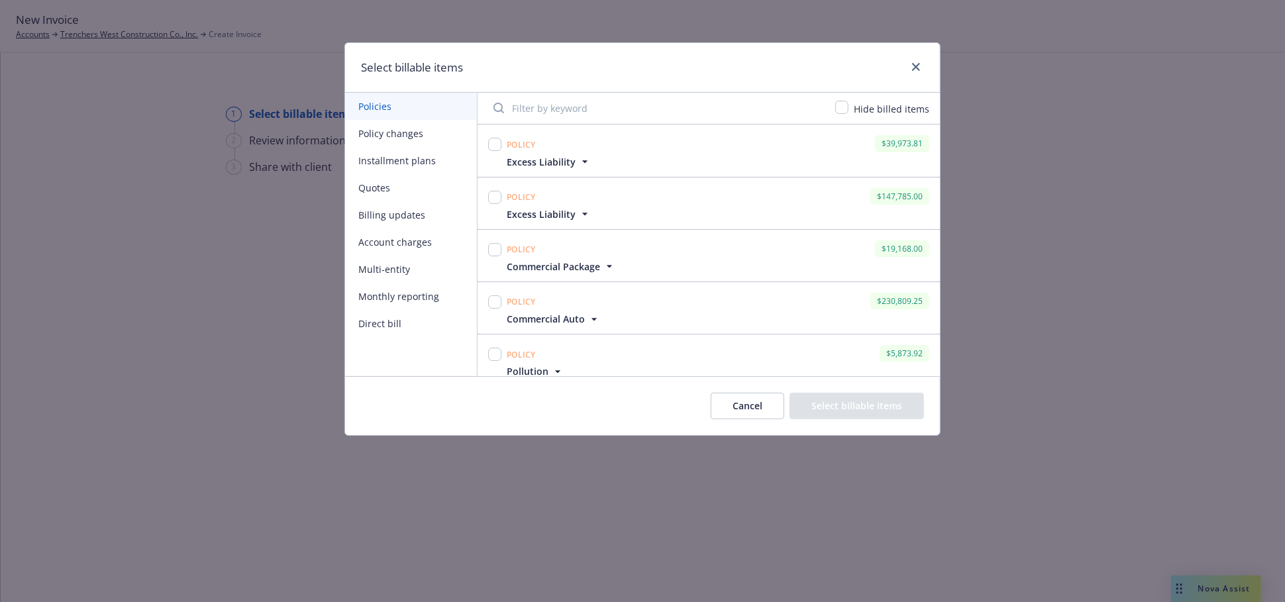
click at [373, 193] on button "Quotes" at bounding box center [411, 187] width 132 height 27
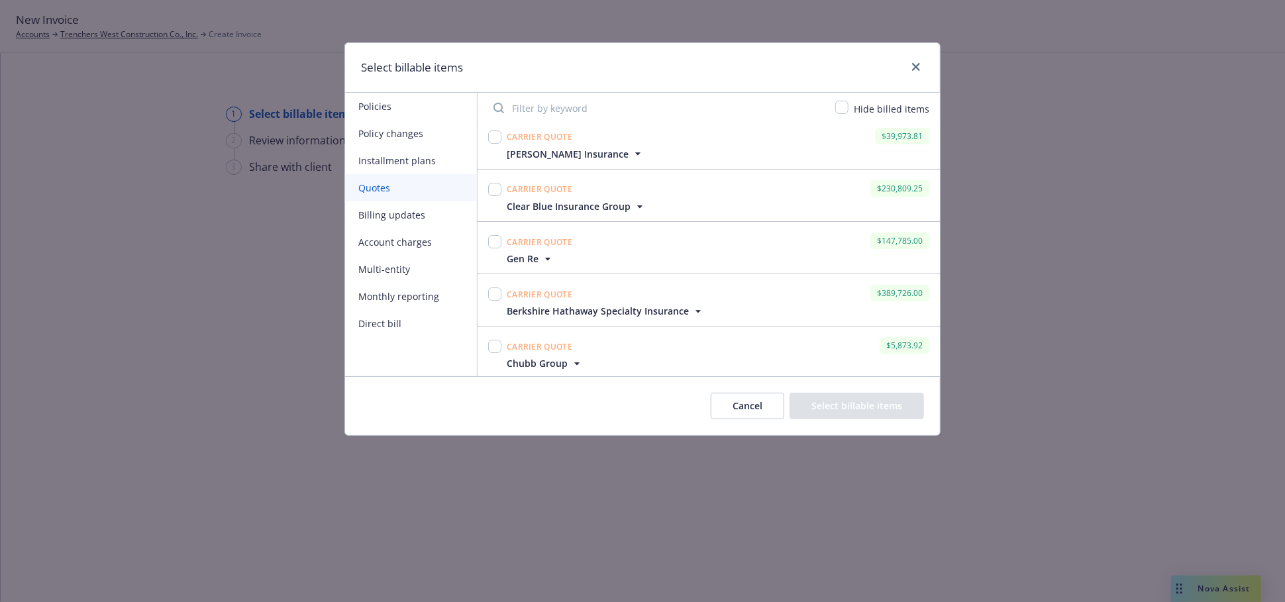
scroll to position [3028, 0]
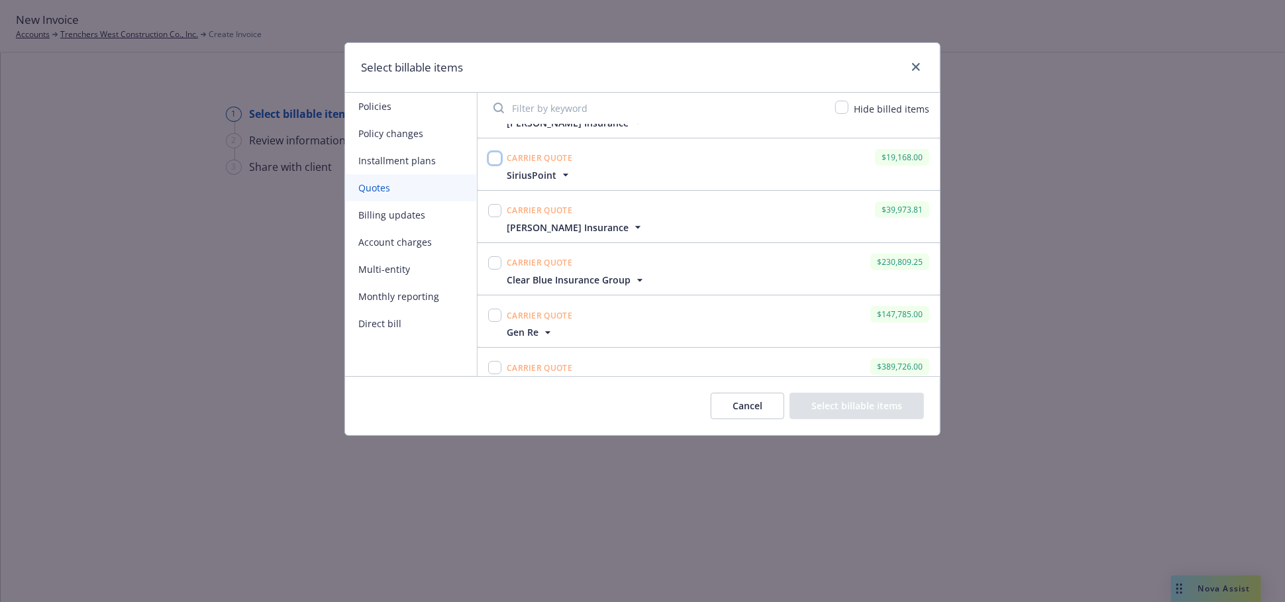
drag, startPoint x: 496, startPoint y: 157, endPoint x: 582, endPoint y: 177, distance: 89.0
click at [496, 156] on input "checkbox" at bounding box center [494, 158] width 13 height 13
checkbox input "true"
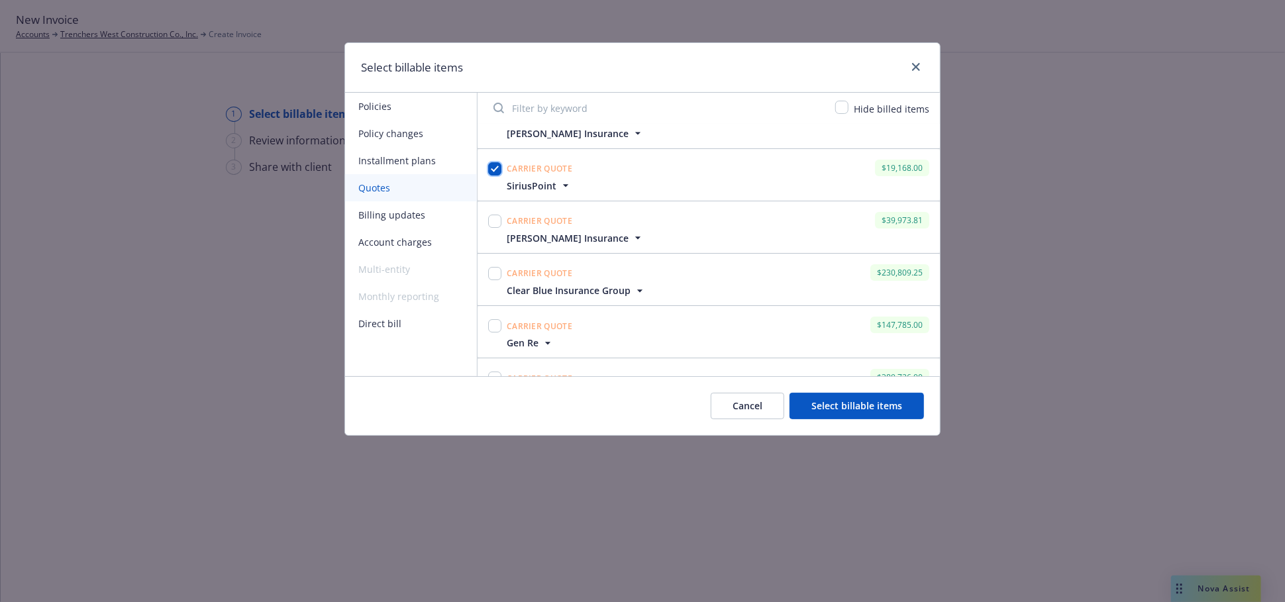
scroll to position [3018, 0]
click at [492, 273] on input "checkbox" at bounding box center [494, 272] width 13 height 13
checkbox input "true"
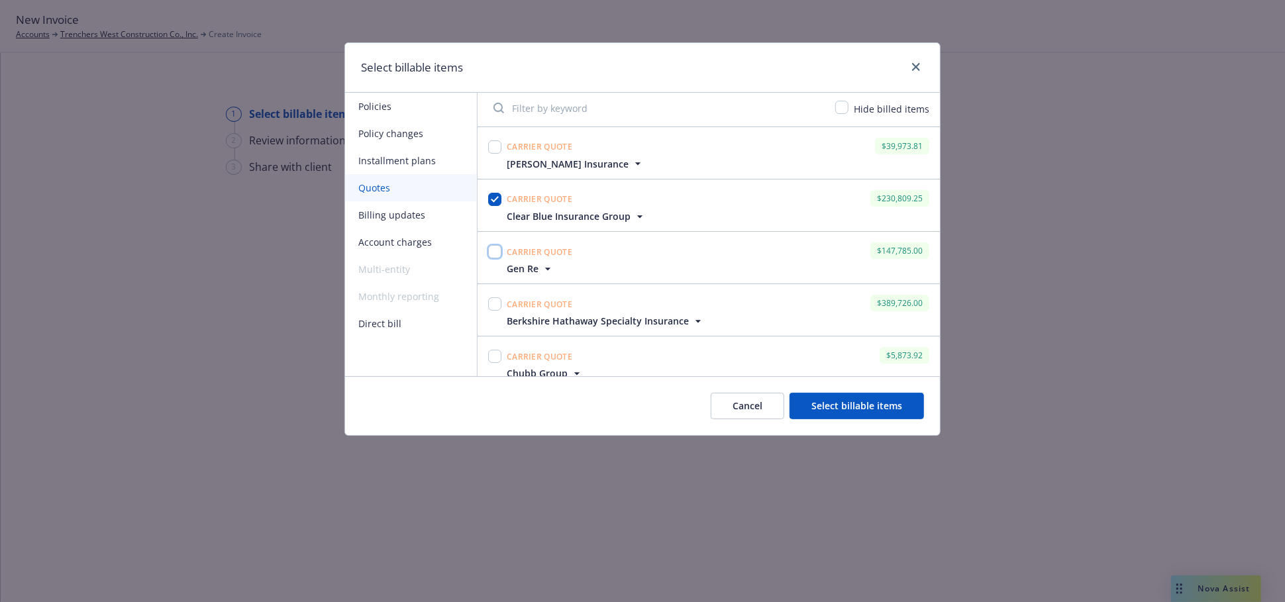
click at [495, 247] on input "checkbox" at bounding box center [494, 251] width 13 height 13
checkbox input "true"
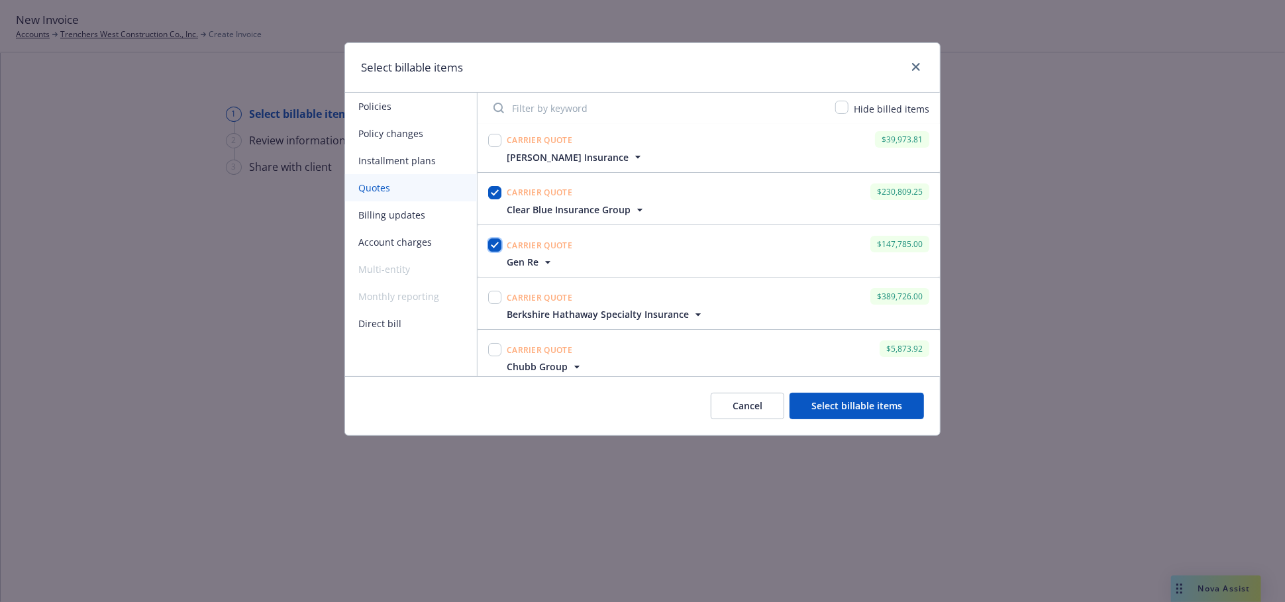
scroll to position [3102, 0]
click at [491, 345] on input "checkbox" at bounding box center [494, 346] width 13 height 13
checkbox input "true"
click at [496, 134] on input "checkbox" at bounding box center [494, 137] width 13 height 13
checkbox input "true"
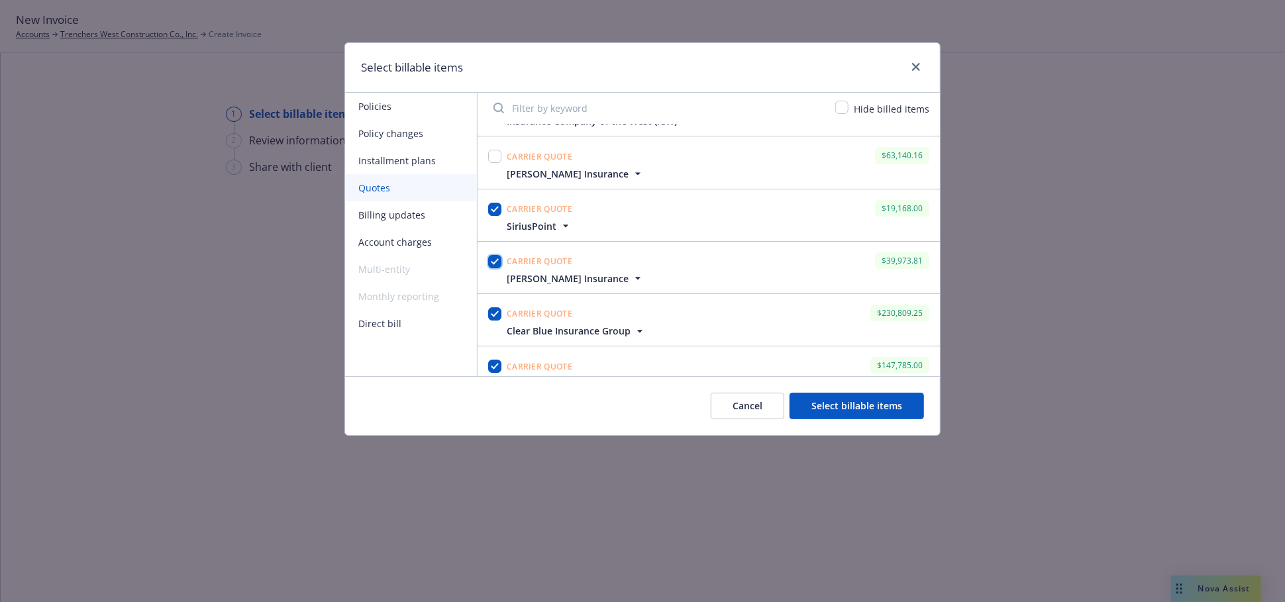
scroll to position [2955, 0]
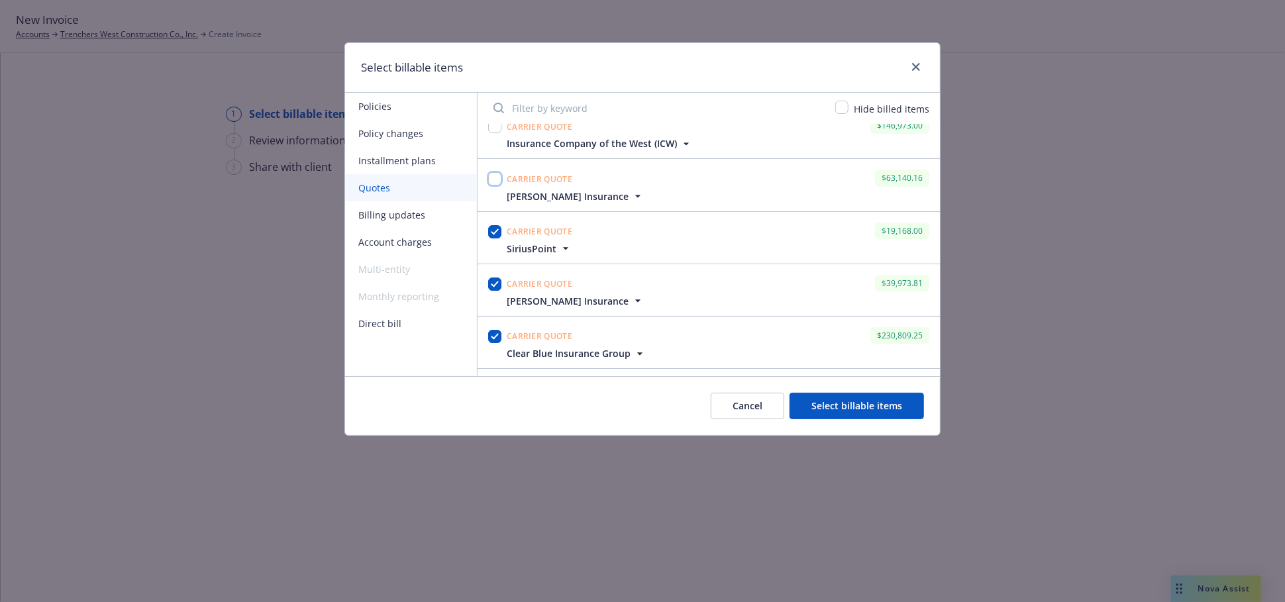
click at [492, 175] on input "checkbox" at bounding box center [494, 178] width 13 height 13
checkbox input "true"
click at [871, 403] on button "Select billable items" at bounding box center [857, 406] width 135 height 27
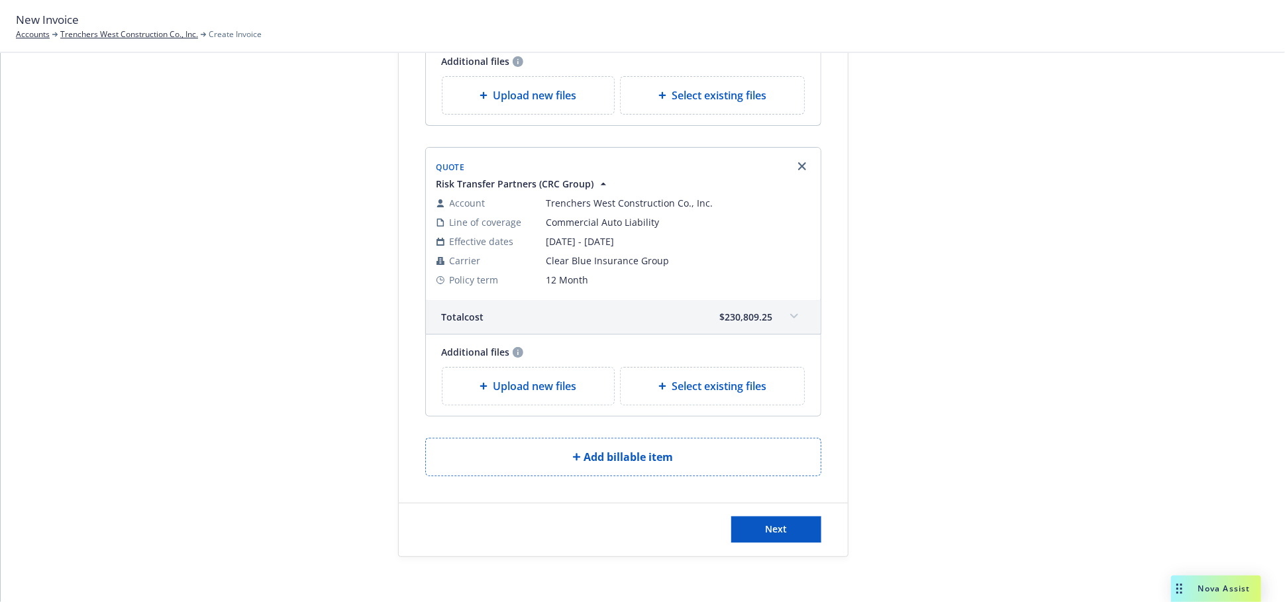
scroll to position [1504, 0]
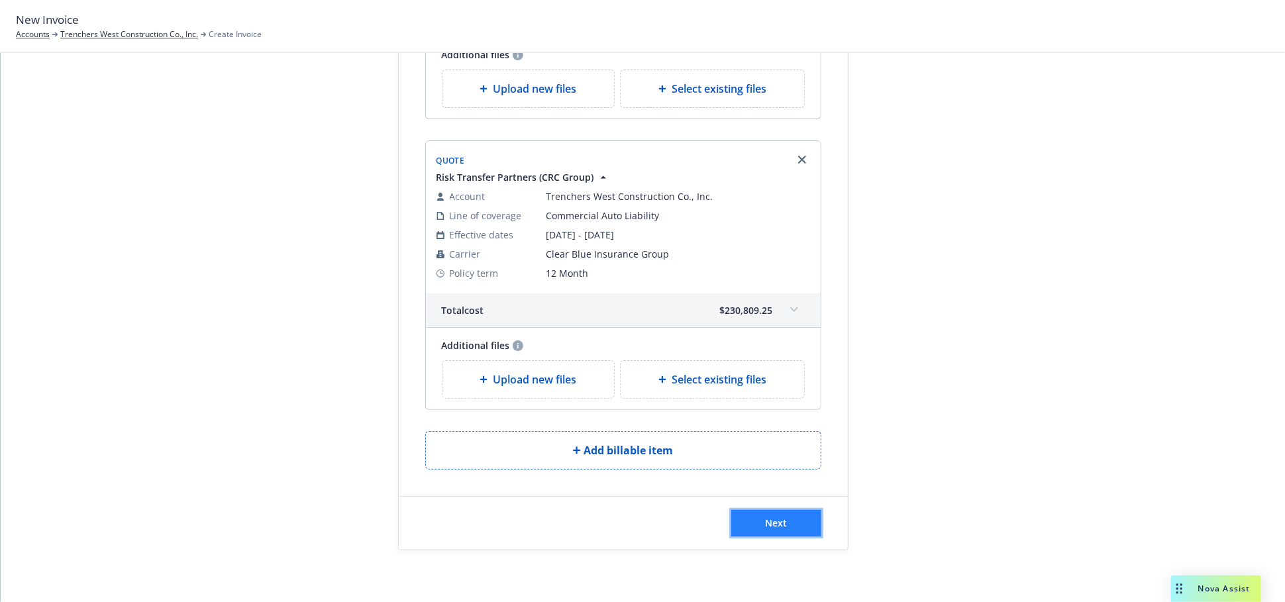
click at [777, 520] on span "Next" at bounding box center [776, 523] width 22 height 13
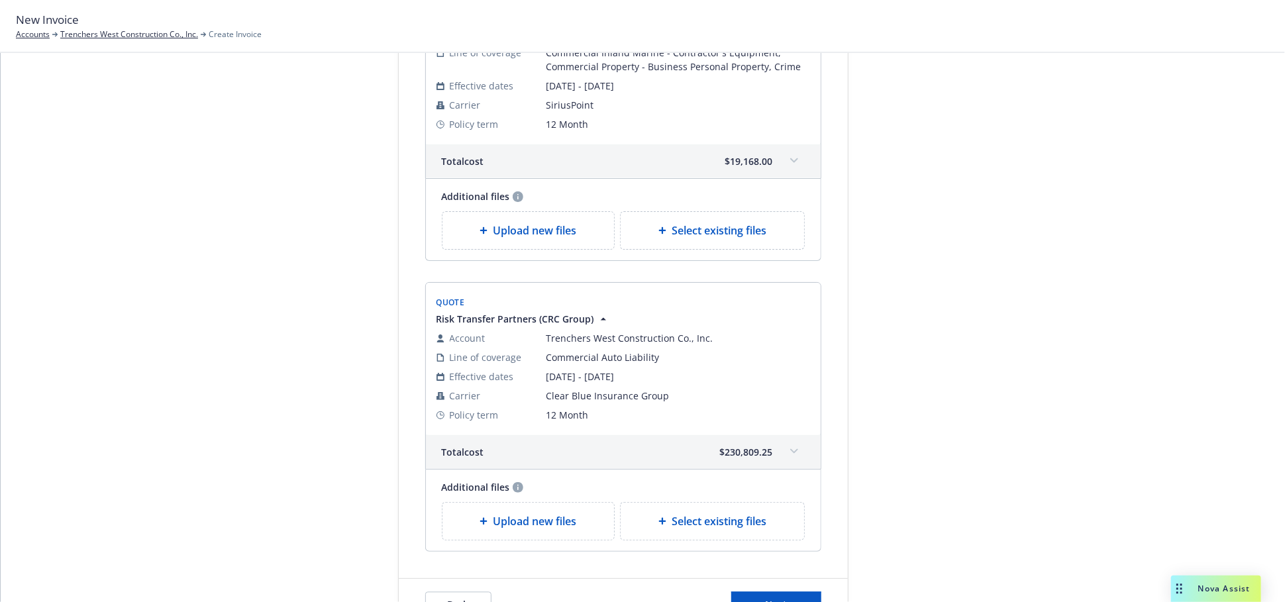
scroll to position [1668, 0]
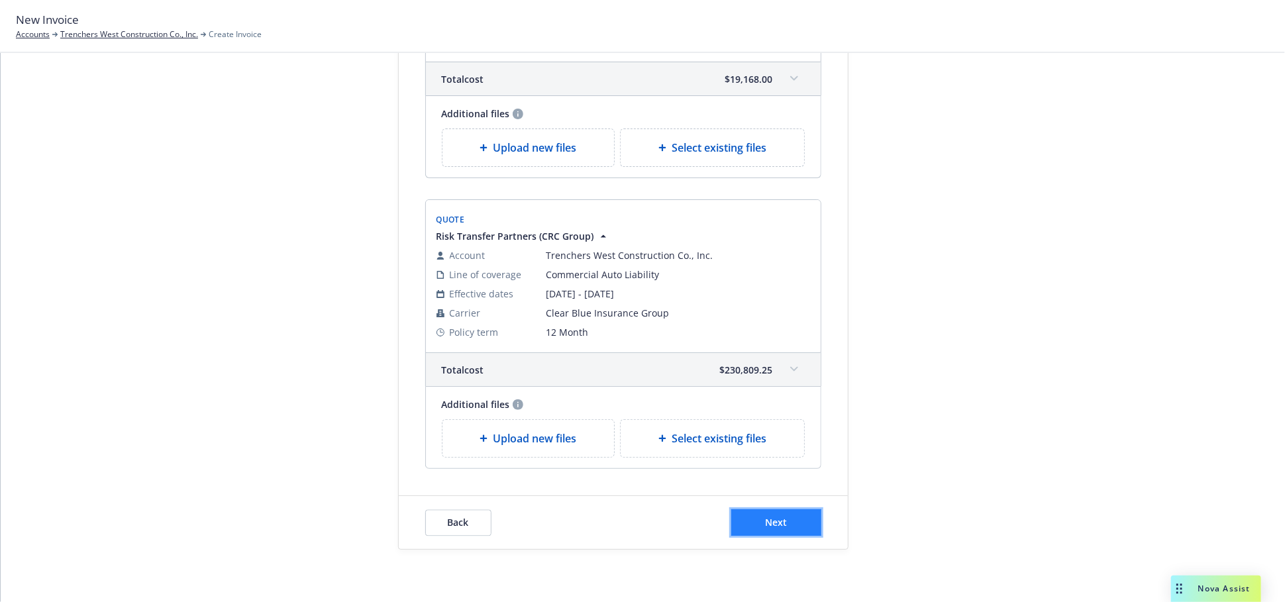
click at [765, 524] on span "Next" at bounding box center [776, 522] width 22 height 13
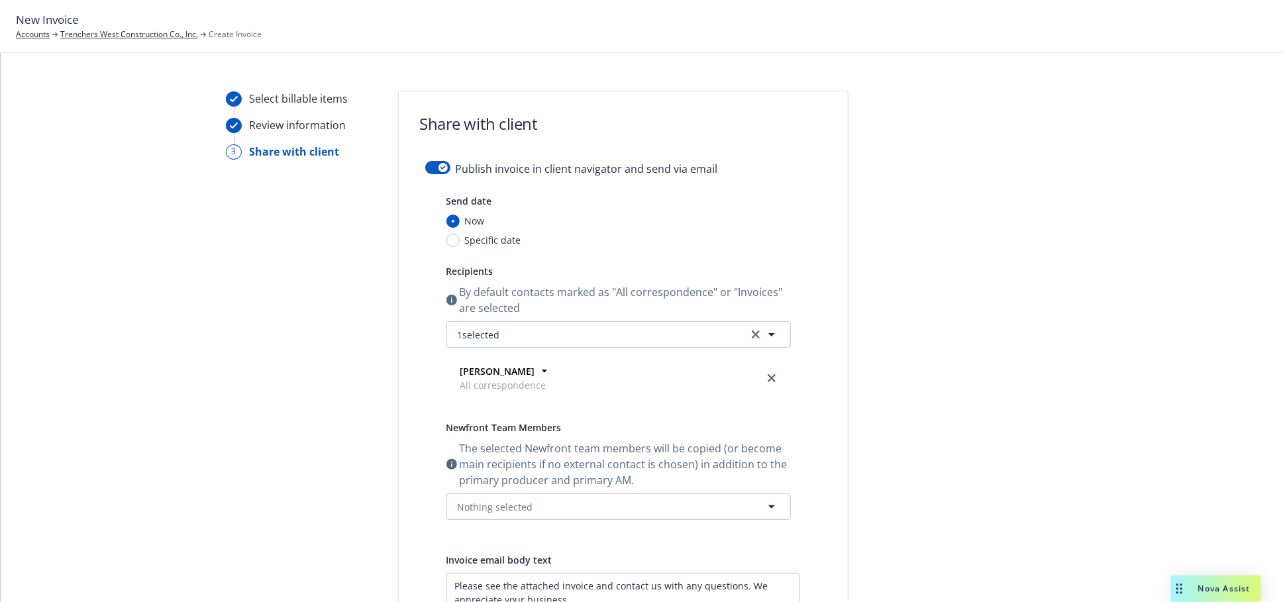
scroll to position [0, 0]
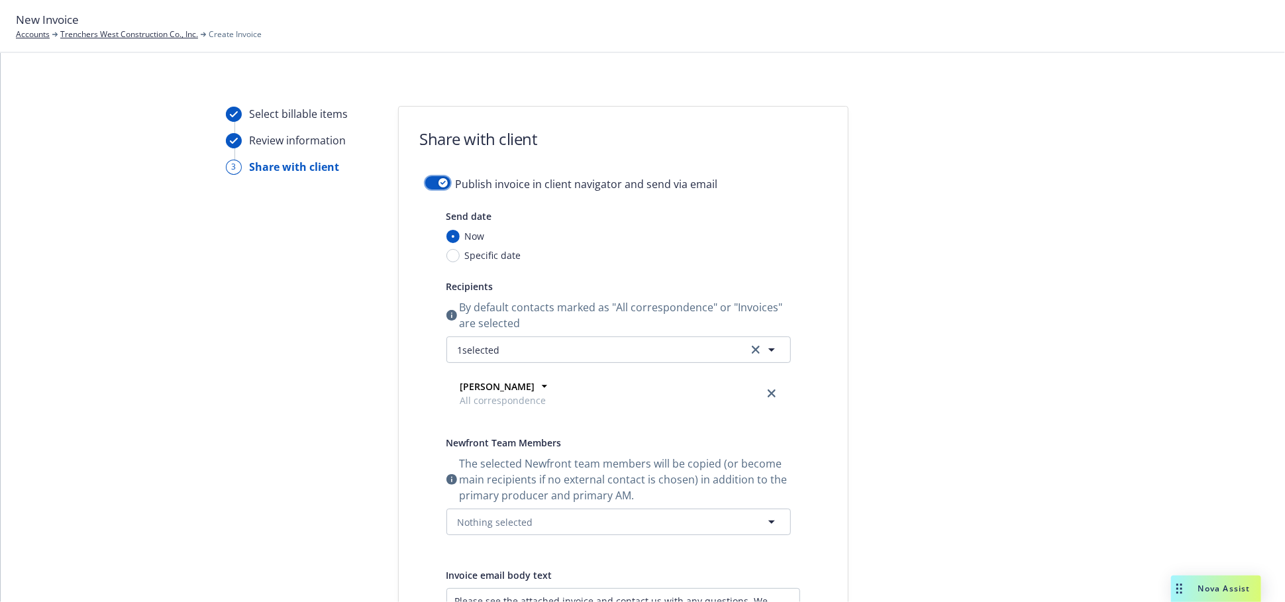
click at [440, 179] on div "button" at bounding box center [443, 182] width 9 height 9
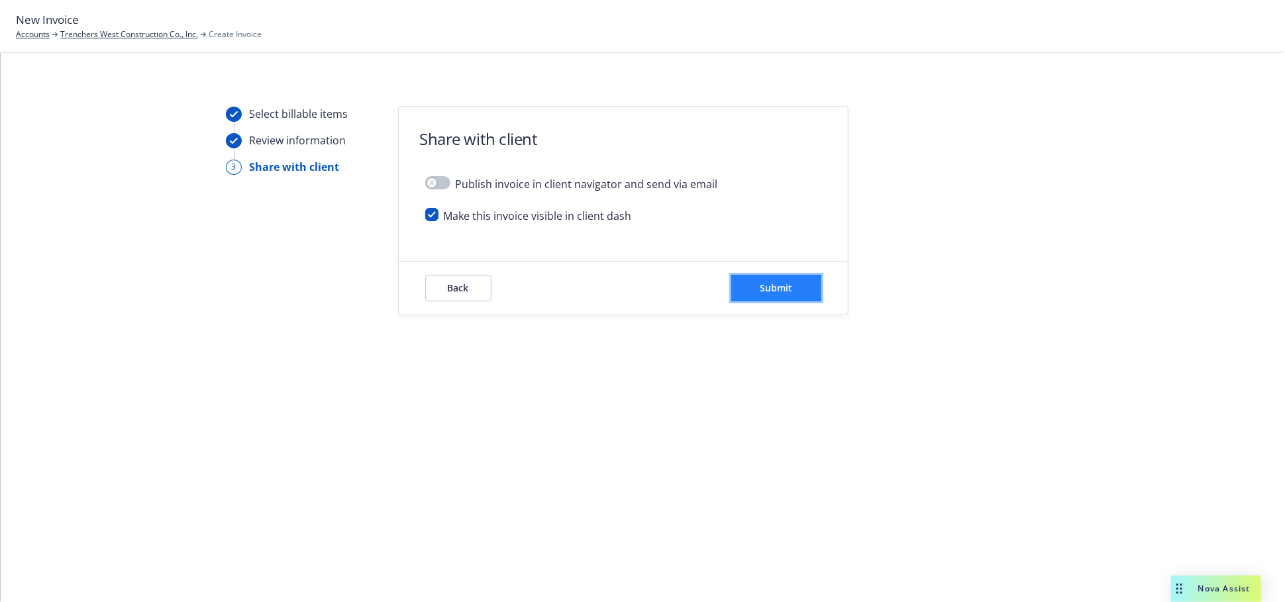
click at [780, 290] on span "Submit" at bounding box center [776, 288] width 32 height 13
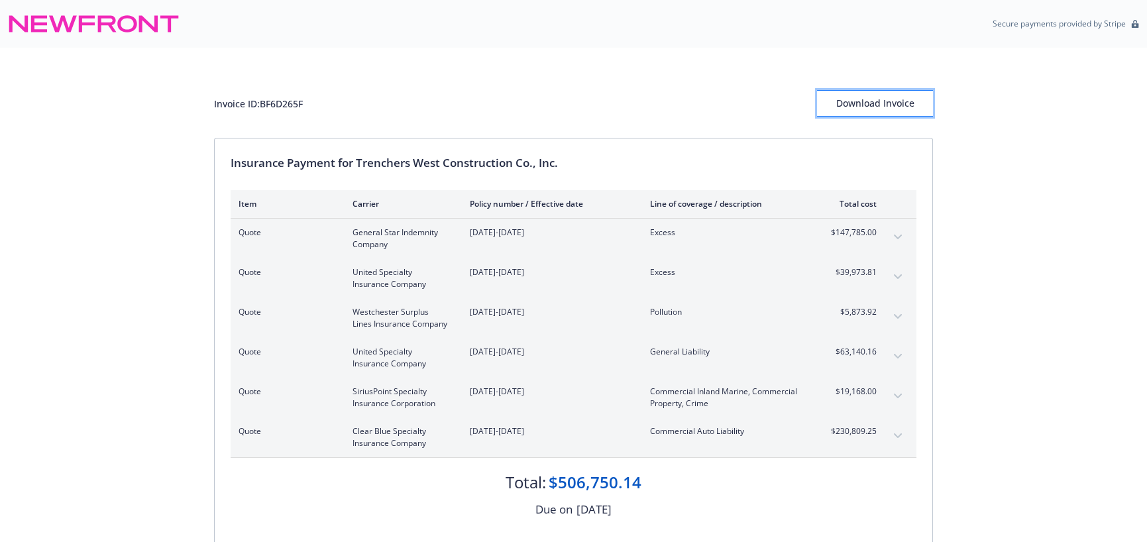
click at [902, 97] on div "Download Invoice" at bounding box center [875, 103] width 116 height 25
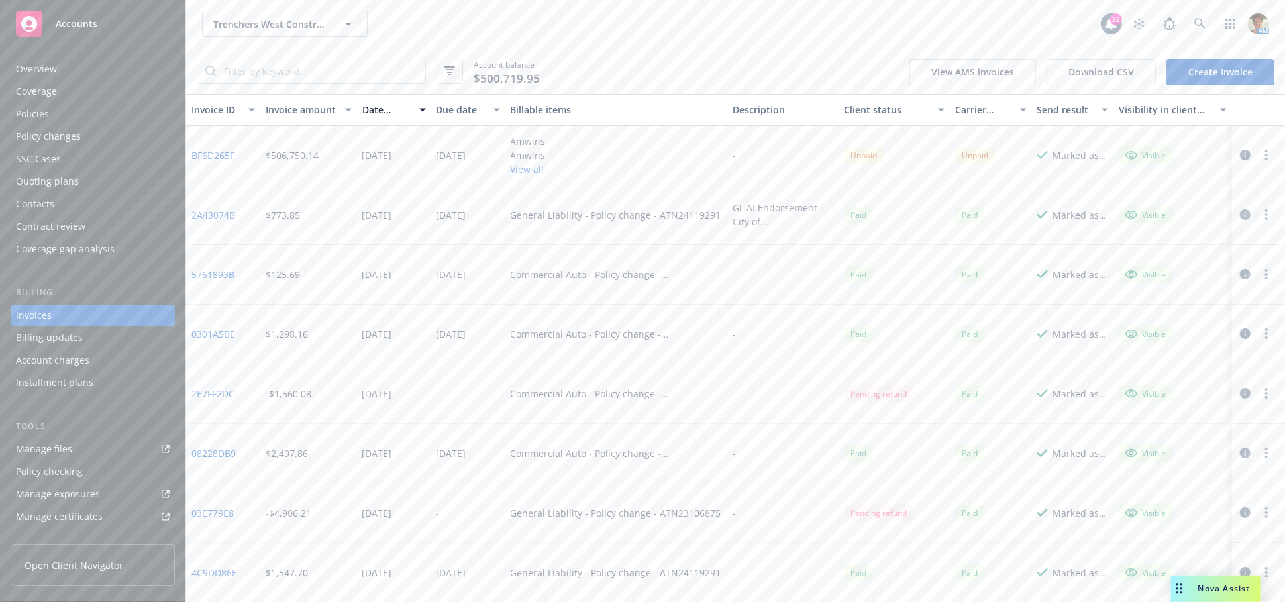
click at [1260, 156] on button "button" at bounding box center [1267, 155] width 16 height 16
click at [1147, 339] on link "Copy logging email" at bounding box center [1179, 342] width 169 height 27
click at [1266, 150] on icon "button" at bounding box center [1267, 155] width 3 height 11
click at [1136, 334] on link "Copy logging email" at bounding box center [1179, 342] width 169 height 27
click at [1259, 154] on button "button" at bounding box center [1267, 155] width 16 height 16
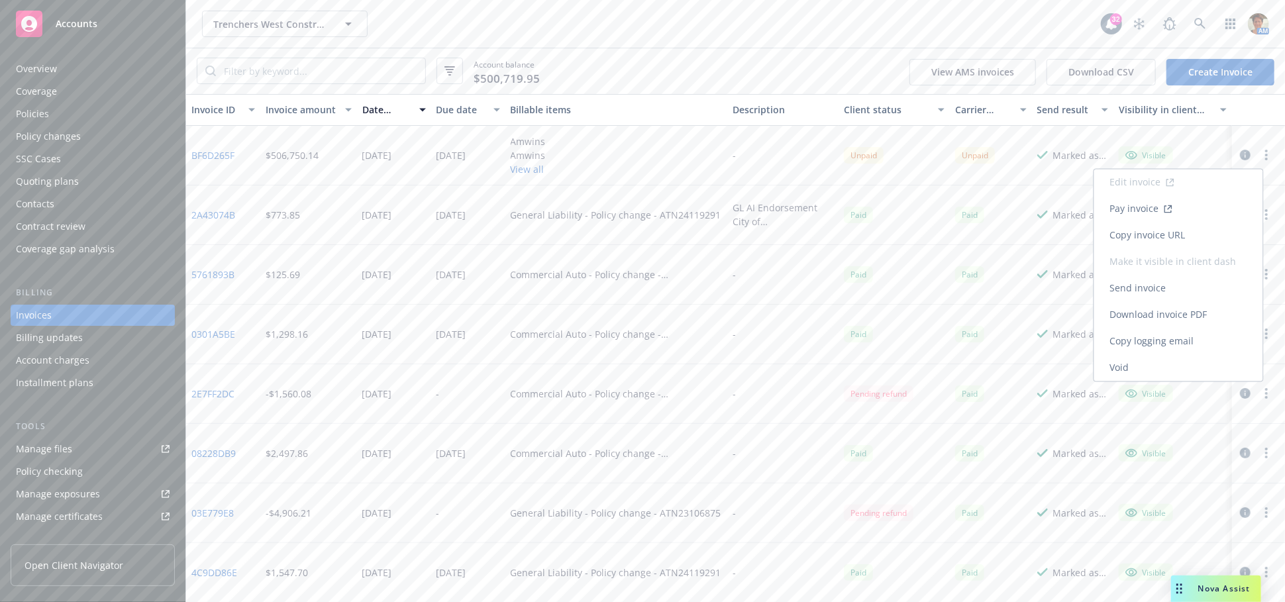
click at [1160, 335] on link "Copy logging email" at bounding box center [1179, 342] width 169 height 27
click at [1266, 155] on circle "button" at bounding box center [1267, 155] width 3 height 3
click at [1143, 233] on link "Copy invoice URL" at bounding box center [1179, 236] width 169 height 27
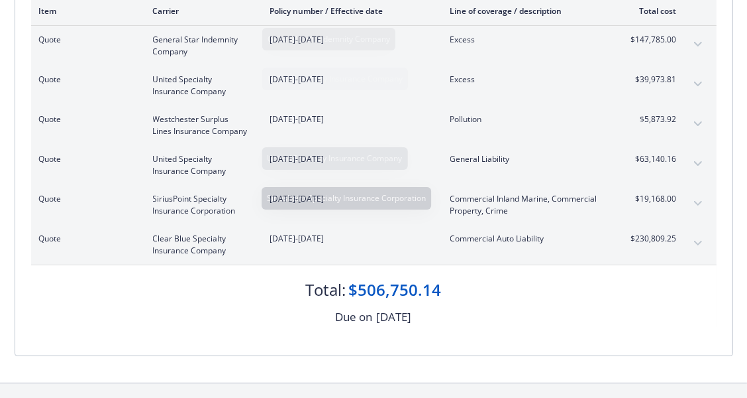
scroll to position [199, 0]
